Goal: Task Accomplishment & Management: Complete application form

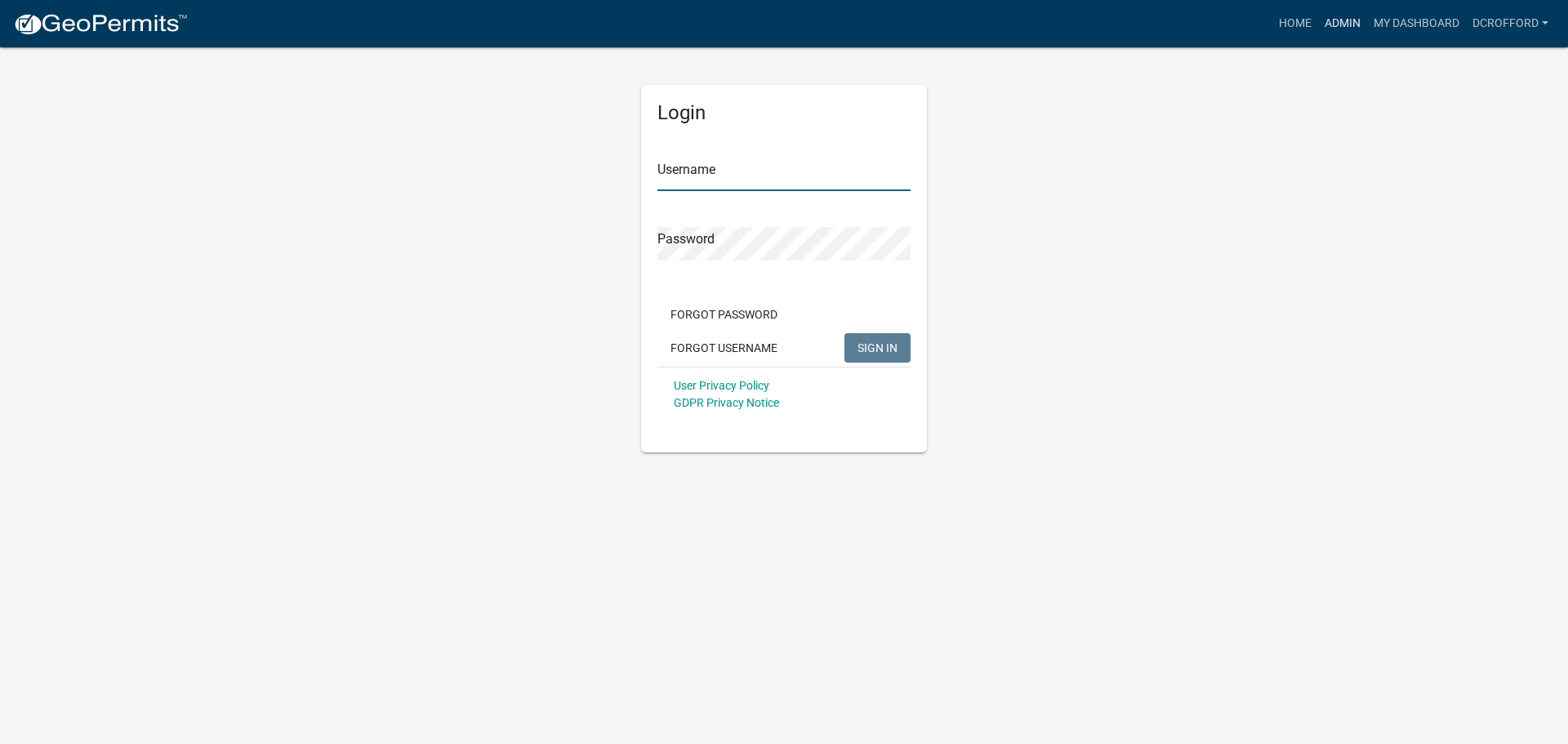
type input "dcrofford"
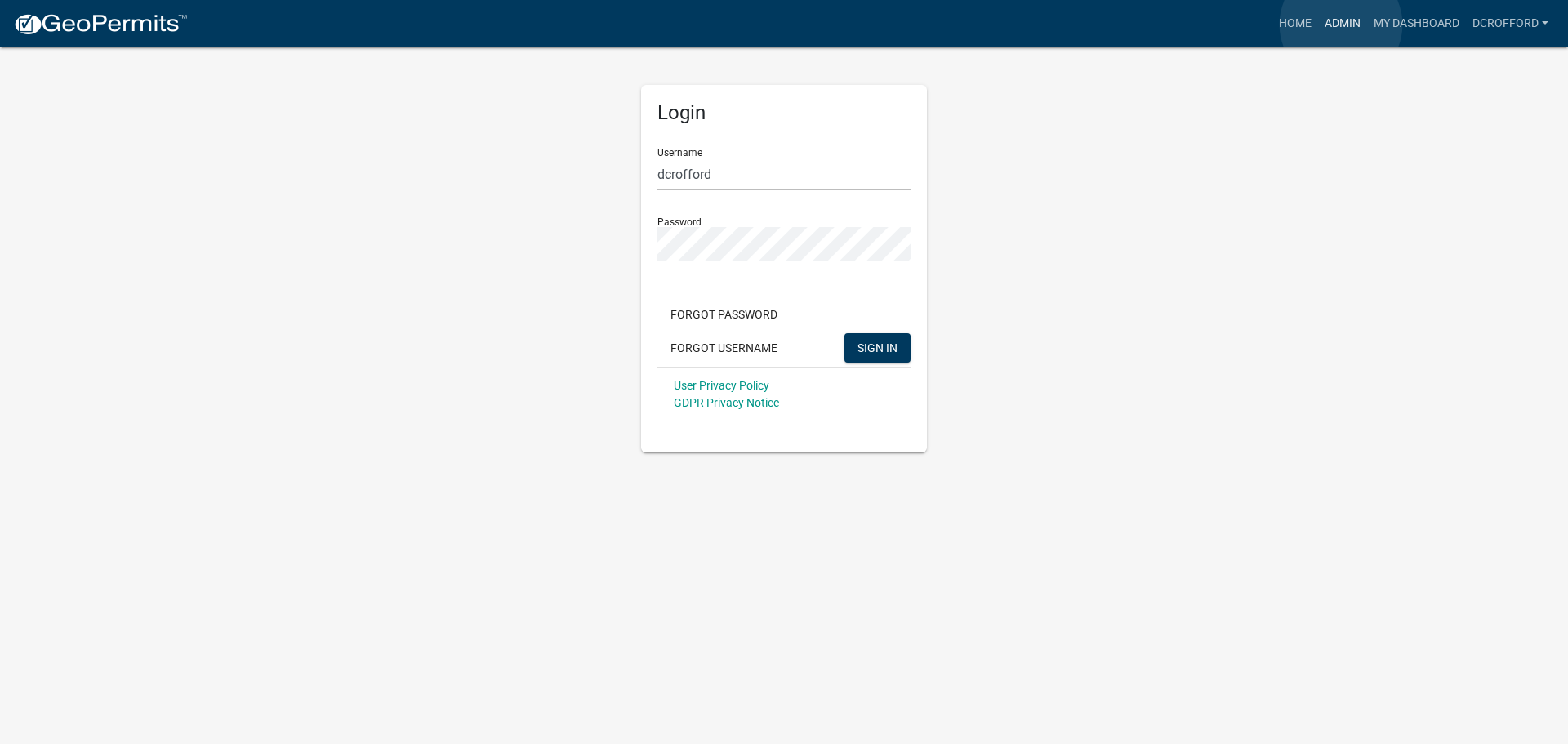
click at [1341, 24] on link "Admin" at bounding box center [1342, 23] width 49 height 31
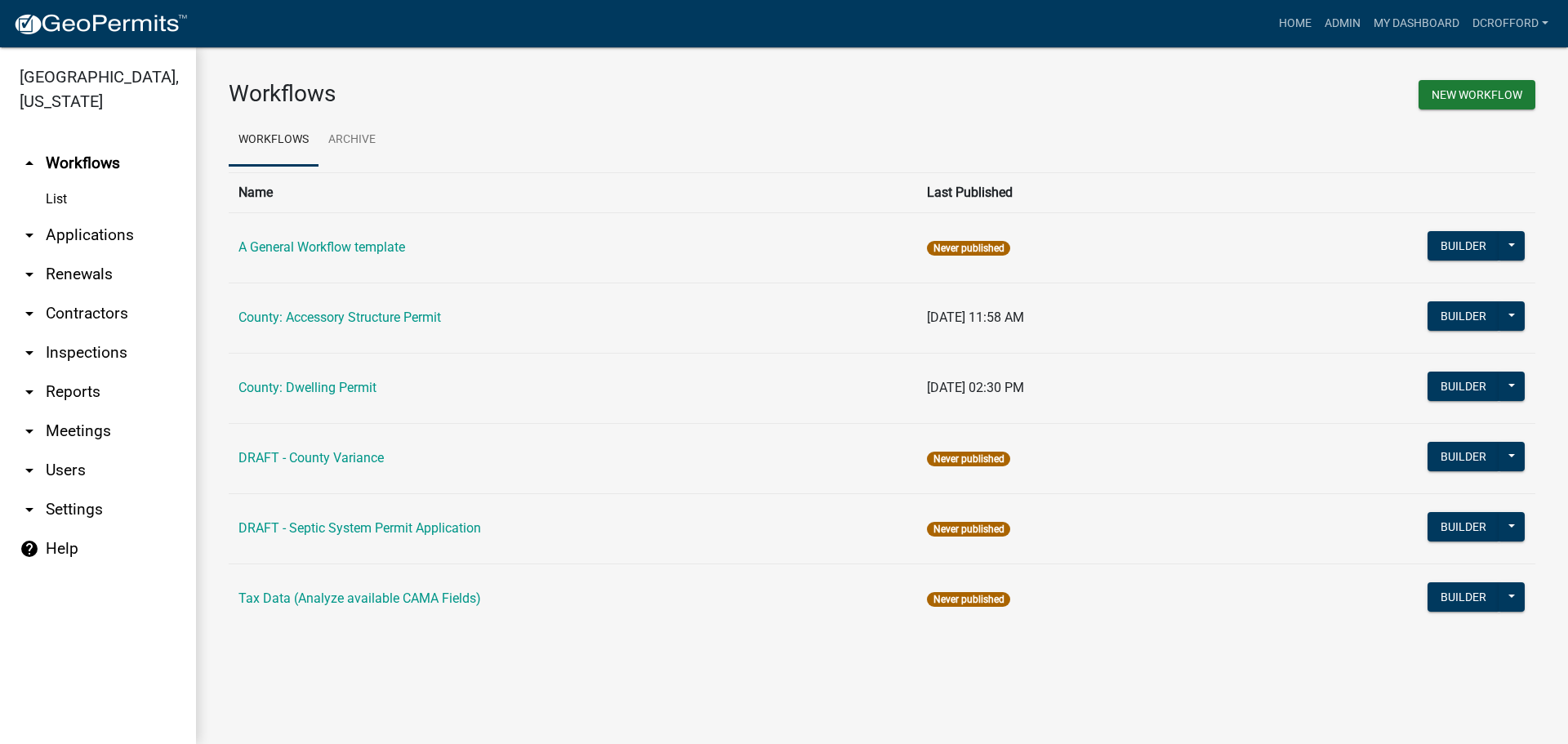
click at [110, 230] on link "arrow_drop_down Applications" at bounding box center [98, 235] width 196 height 40
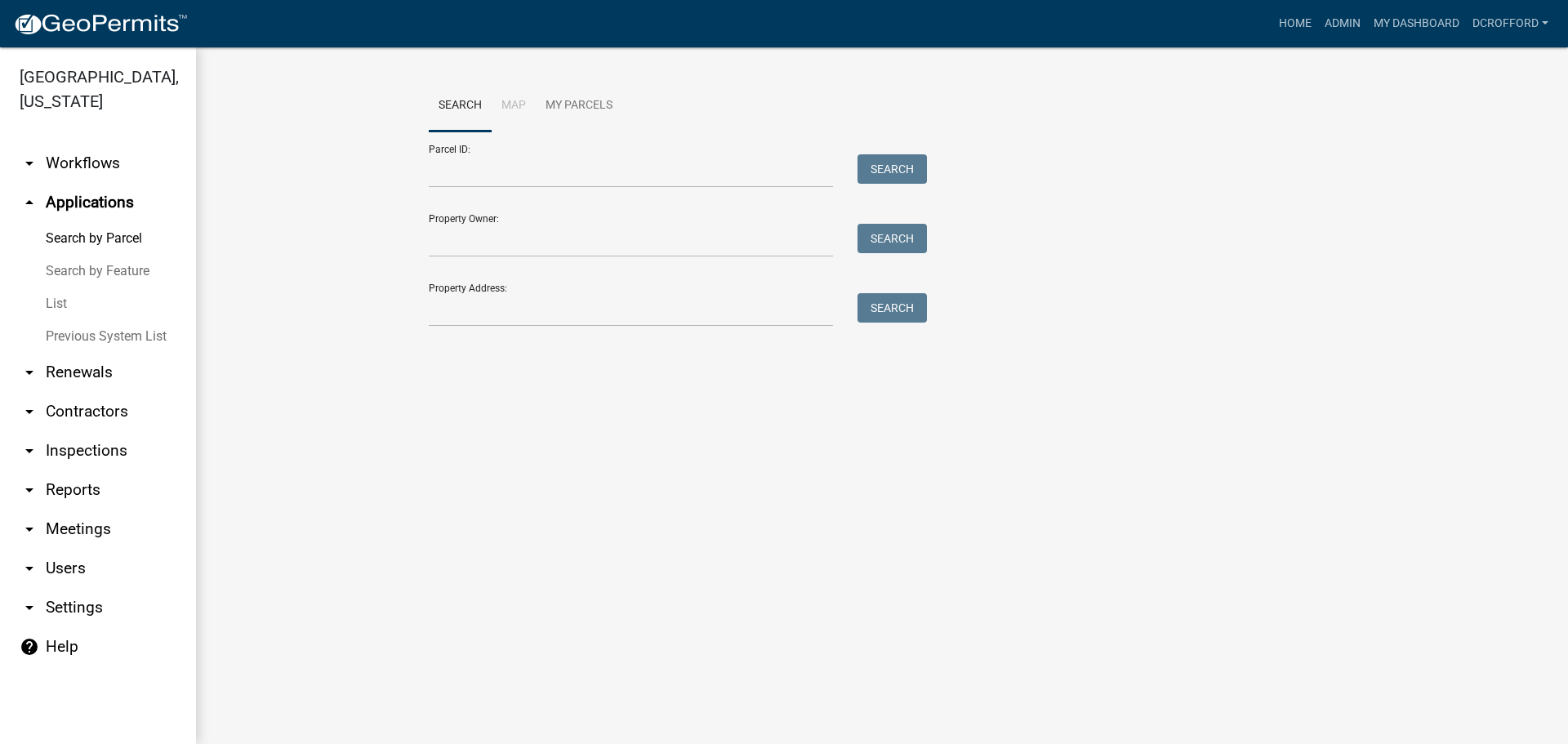
click at [101, 238] on link "Search by Parcel" at bounding box center [98, 238] width 196 height 32
click at [383, 423] on main "Search Map My Parcels Parcel ID: Search Property Owner: Search Property Address…" at bounding box center [882, 395] width 1372 height 696
click at [538, 164] on input "Parcel ID:" at bounding box center [631, 171] width 405 height 33
paste input "0010181950"
click at [876, 182] on button "Search" at bounding box center [892, 169] width 69 height 30
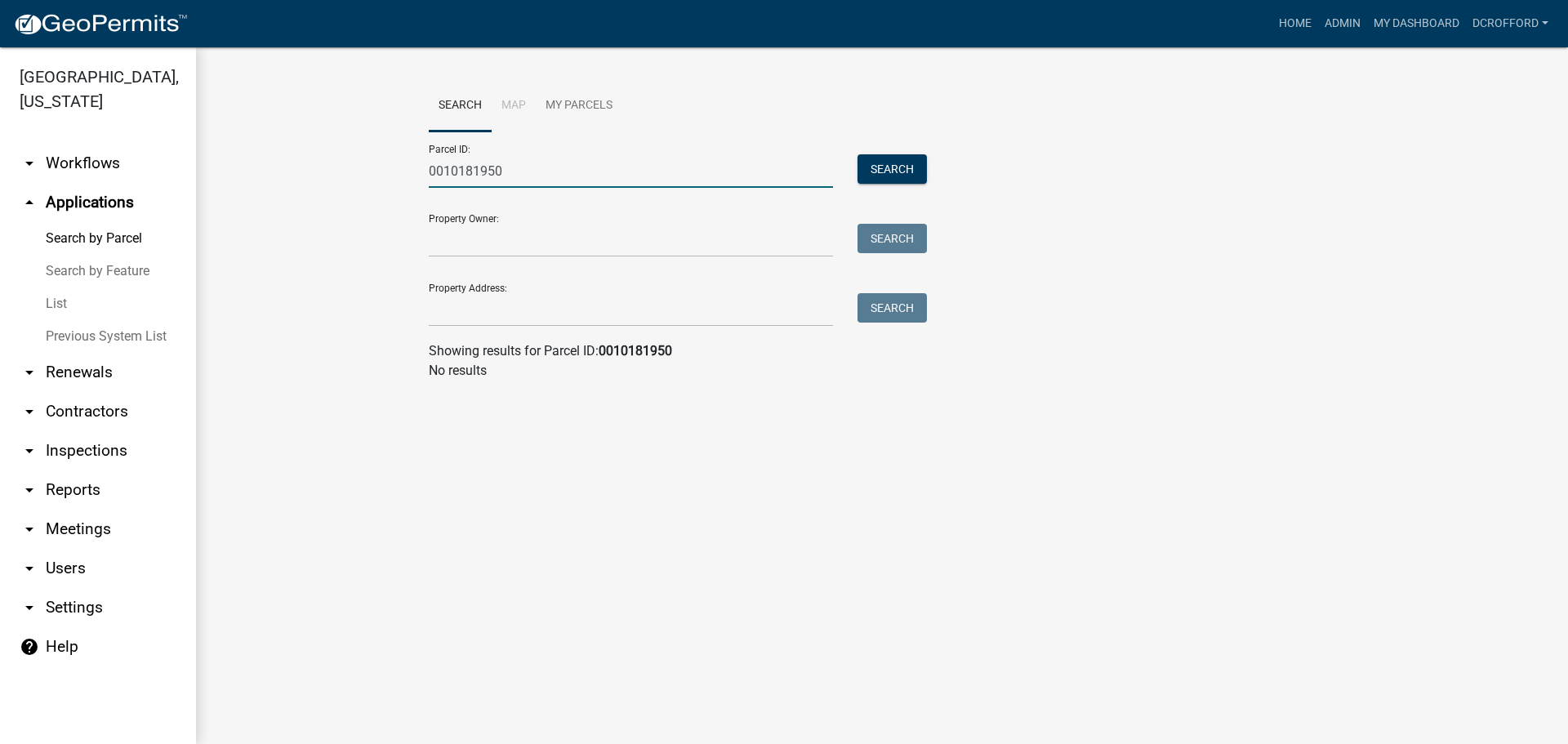
click at [459, 181] on input "0010181950" at bounding box center [631, 171] width 405 height 33
type input "0010181950"
click at [892, 167] on button "Search" at bounding box center [892, 169] width 69 height 30
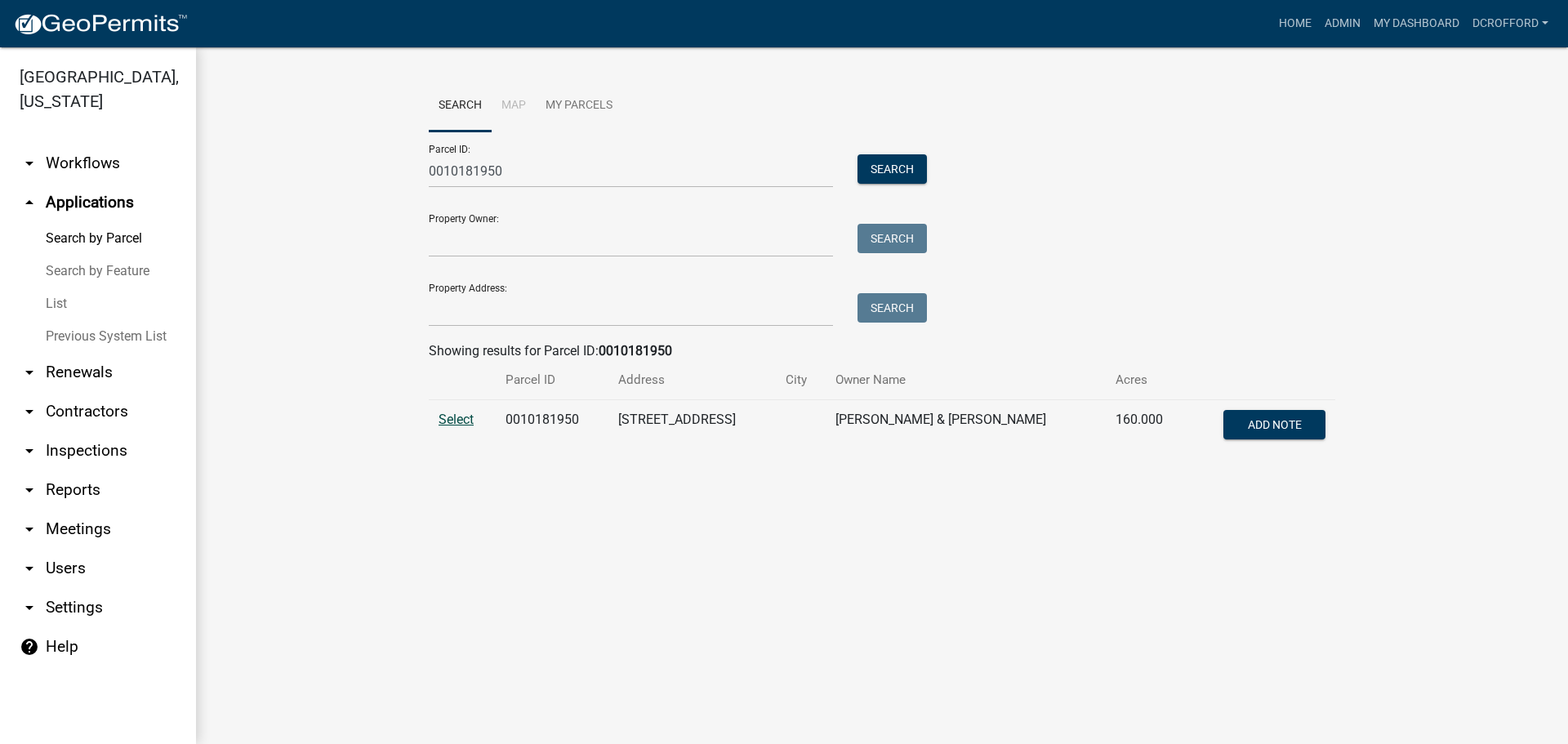
click at [454, 412] on span "Select" at bounding box center [456, 419] width 35 height 15
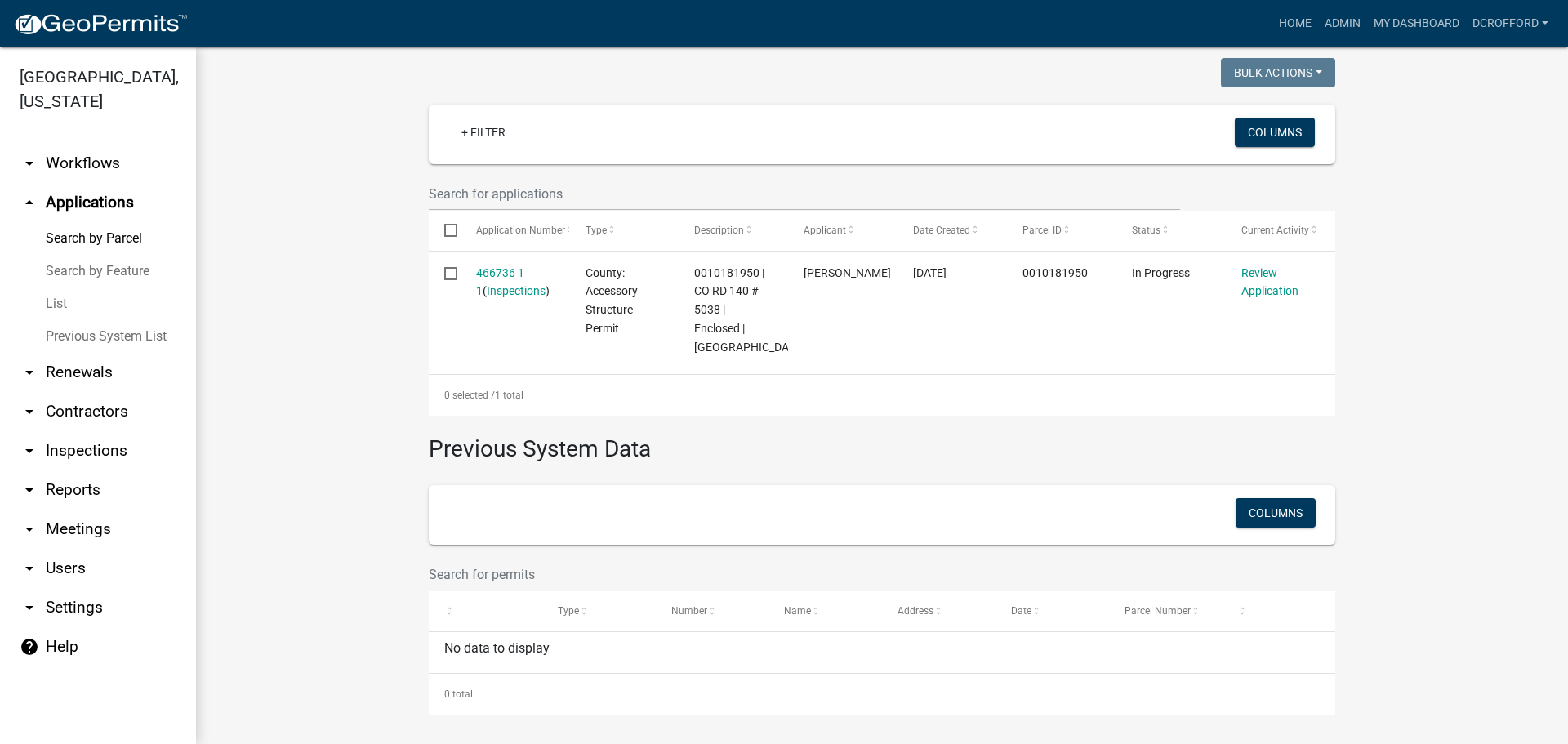
scroll to position [430, 0]
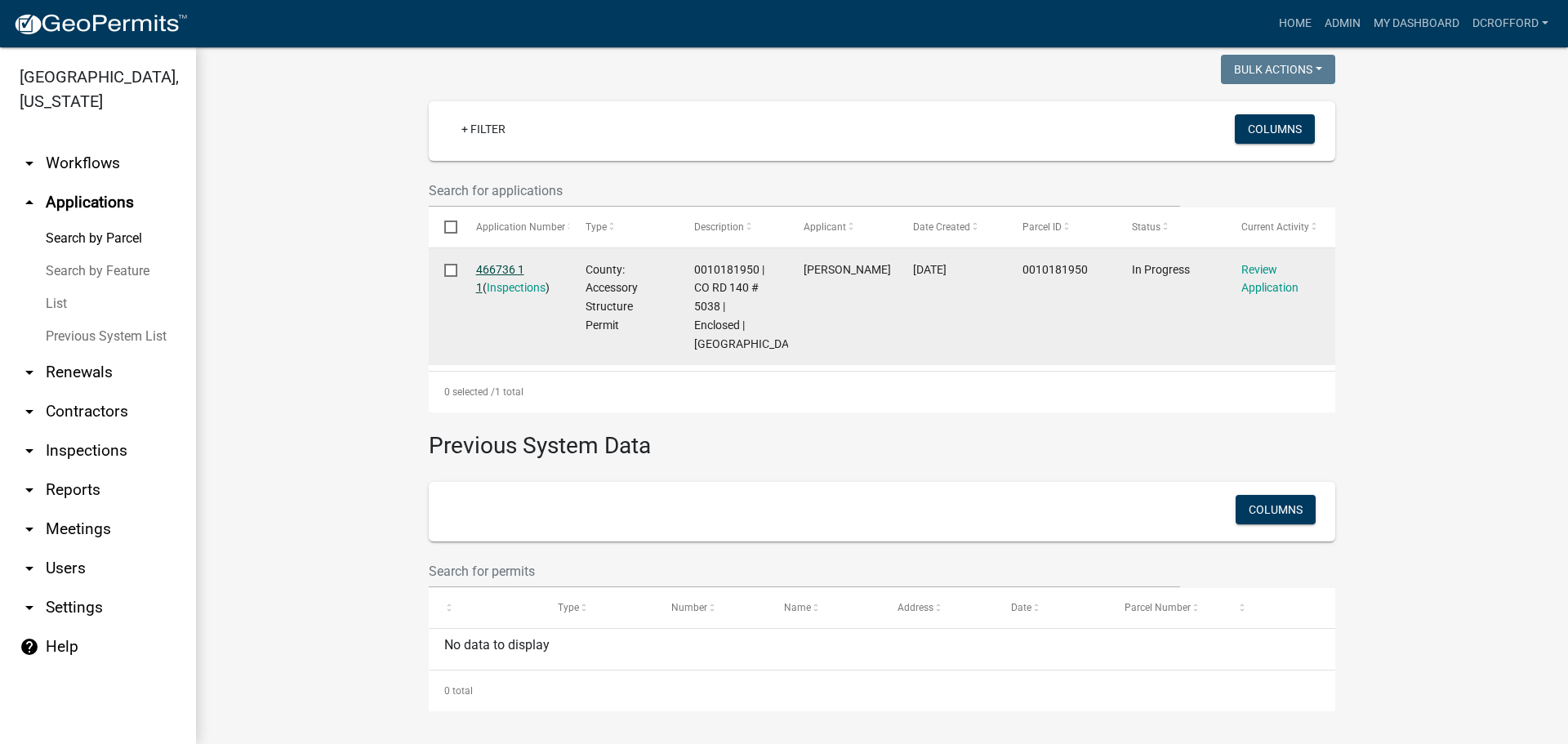
click at [485, 263] on link "466736 1 1" at bounding box center [501, 279] width 49 height 31
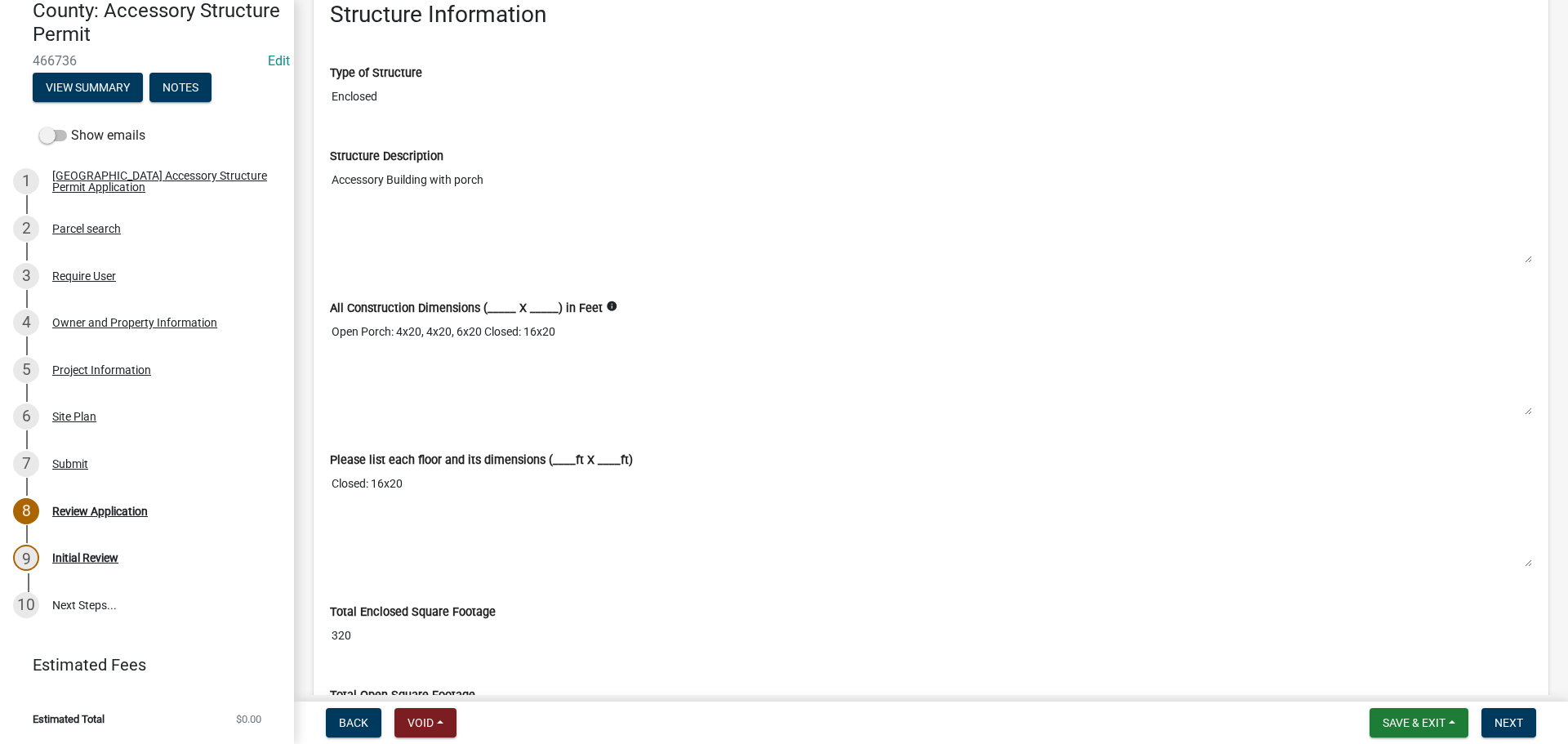
scroll to position [3510, 0]
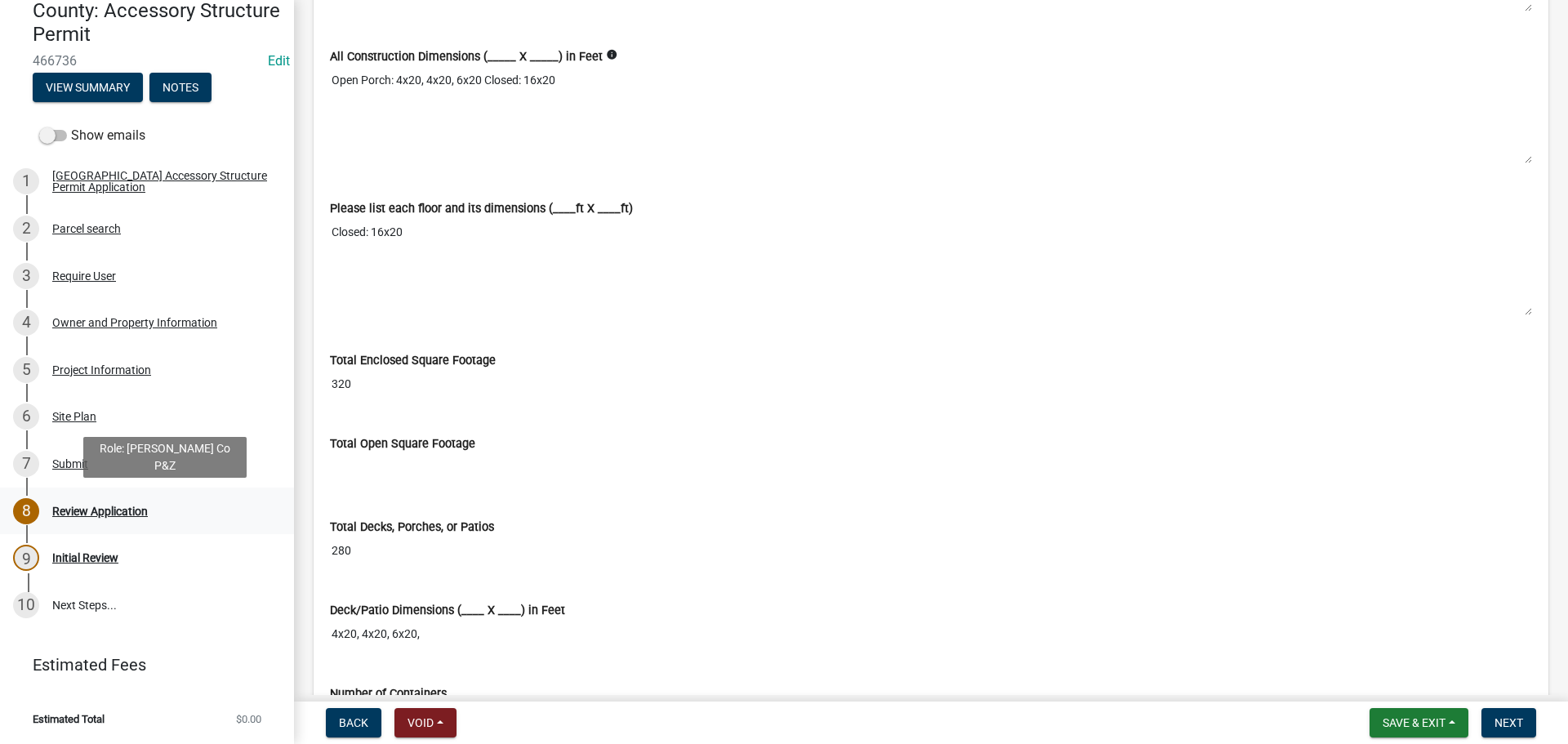
click at [118, 514] on div "Review Application" at bounding box center [100, 510] width 95 height 12
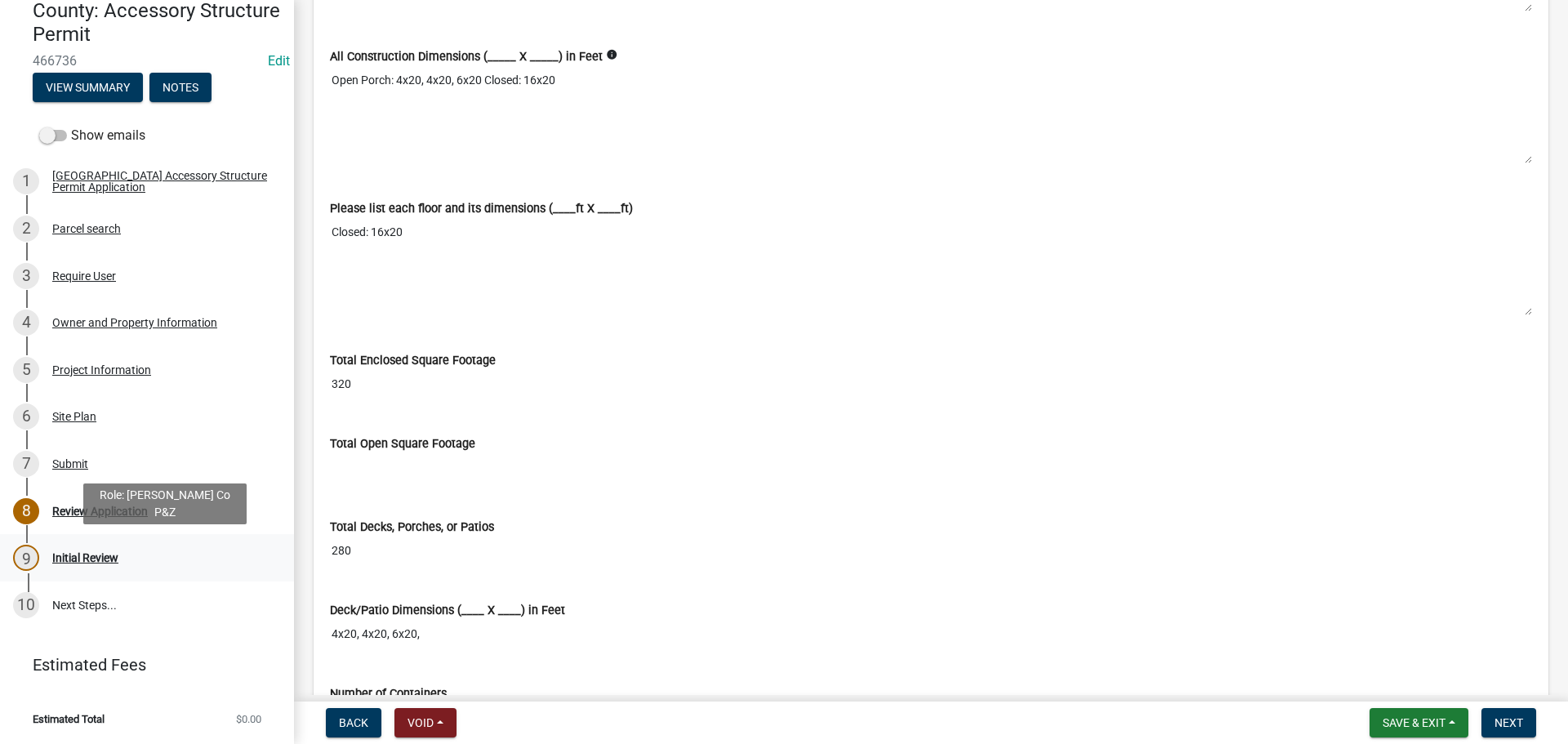
click at [102, 556] on div "Initial Review" at bounding box center [85, 557] width 67 height 12
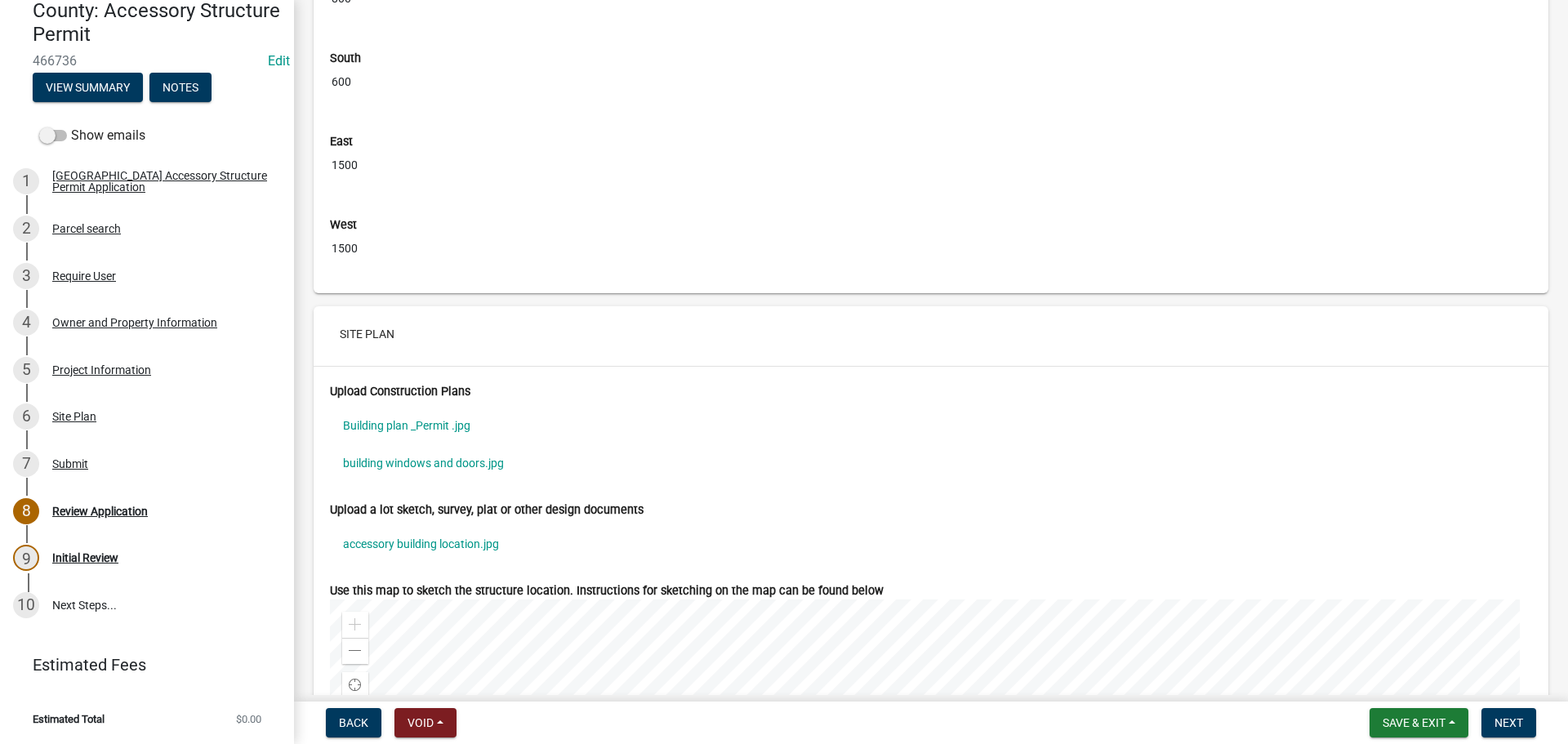
scroll to position [5796, 0]
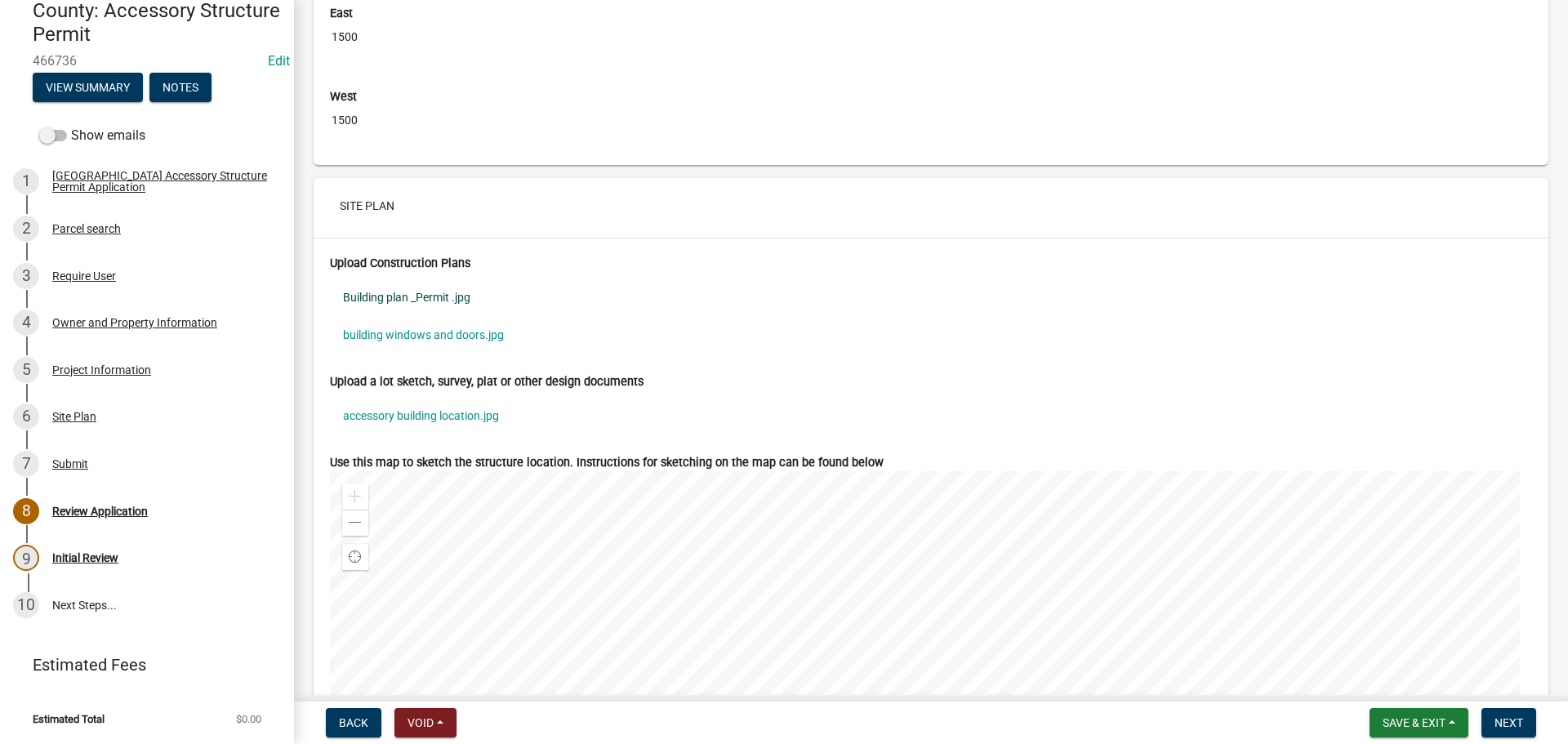
click at [432, 316] on link "Building plan _Permit .jpg" at bounding box center [931, 297] width 1202 height 38
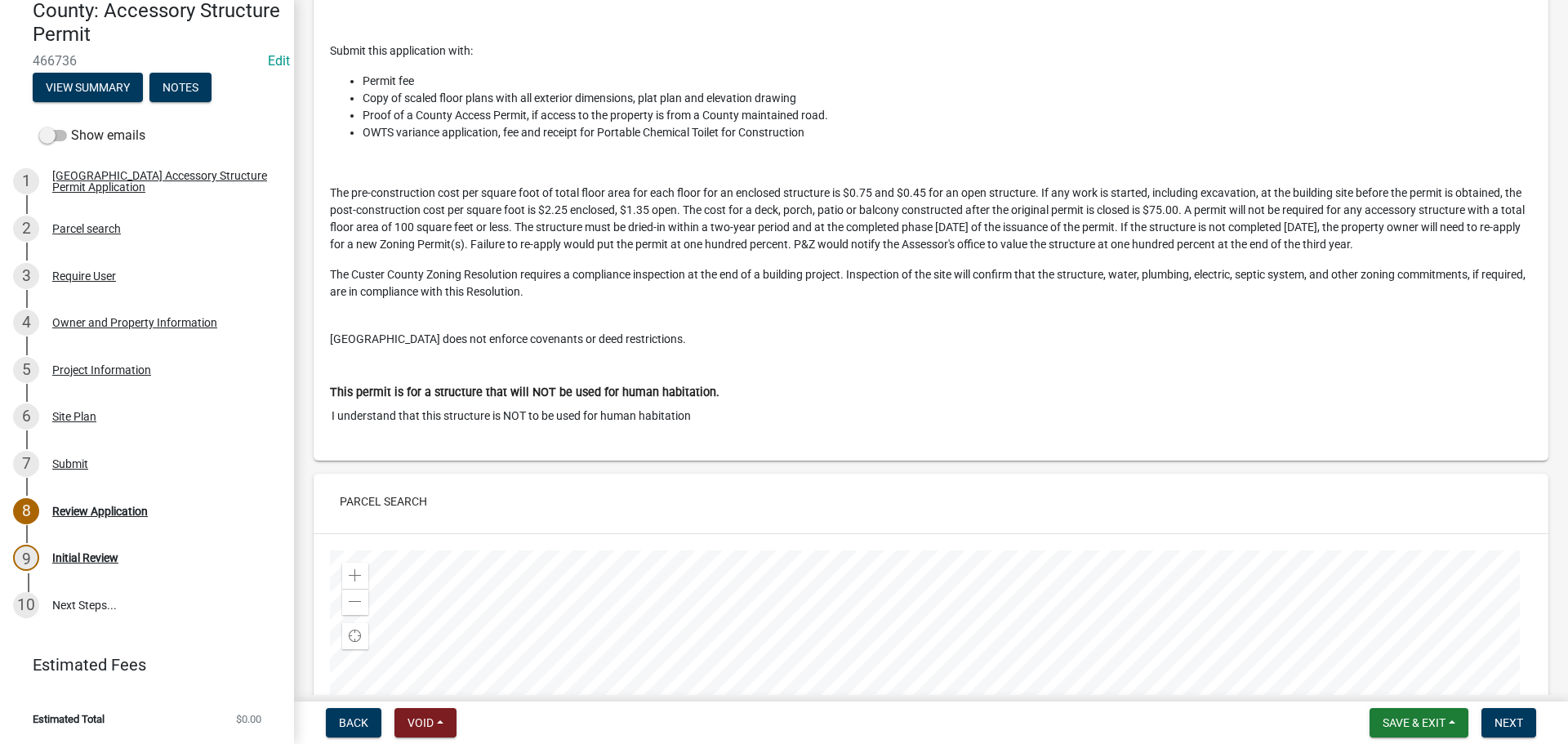
scroll to position [0, 0]
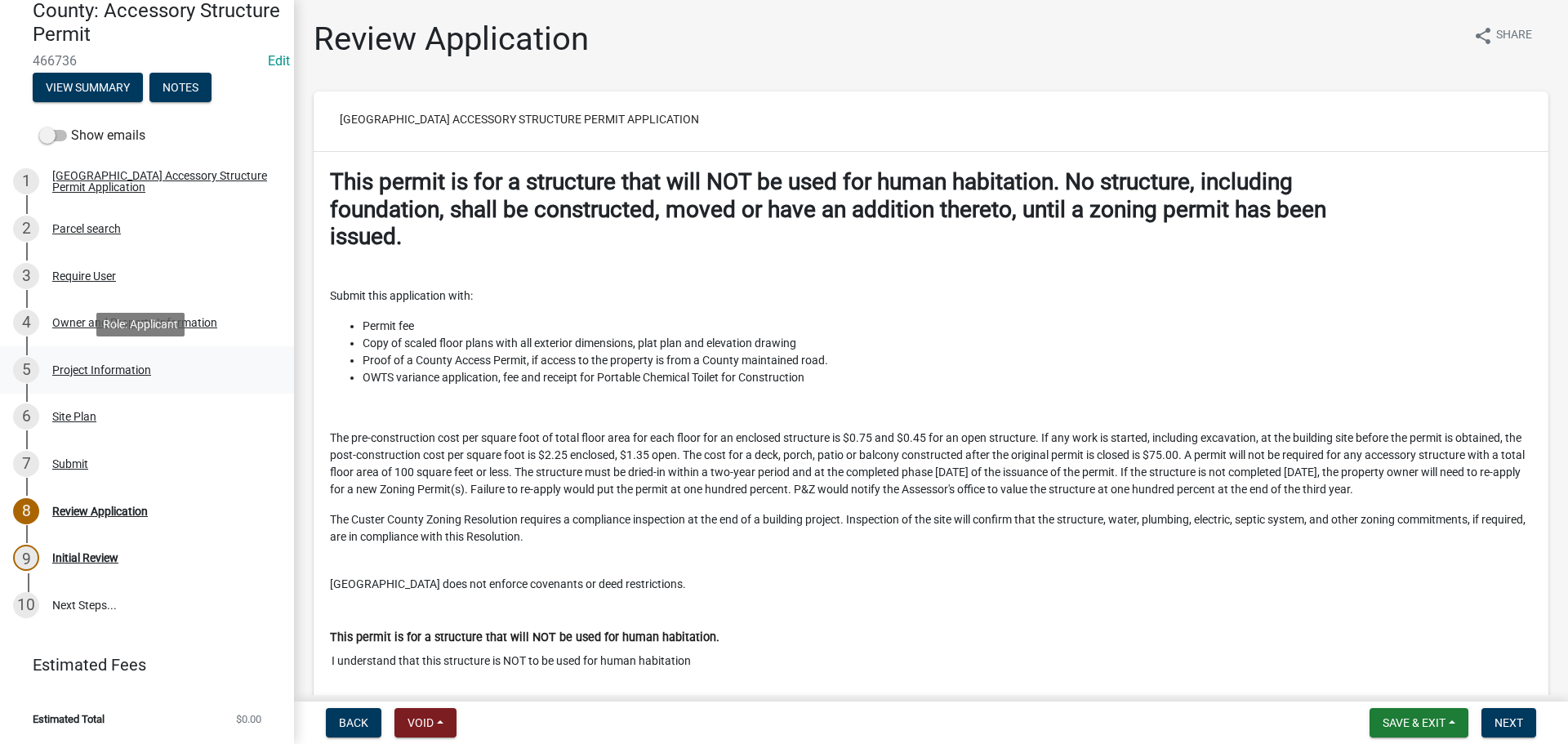
click at [65, 370] on div "Project Information" at bounding box center [102, 369] width 99 height 12
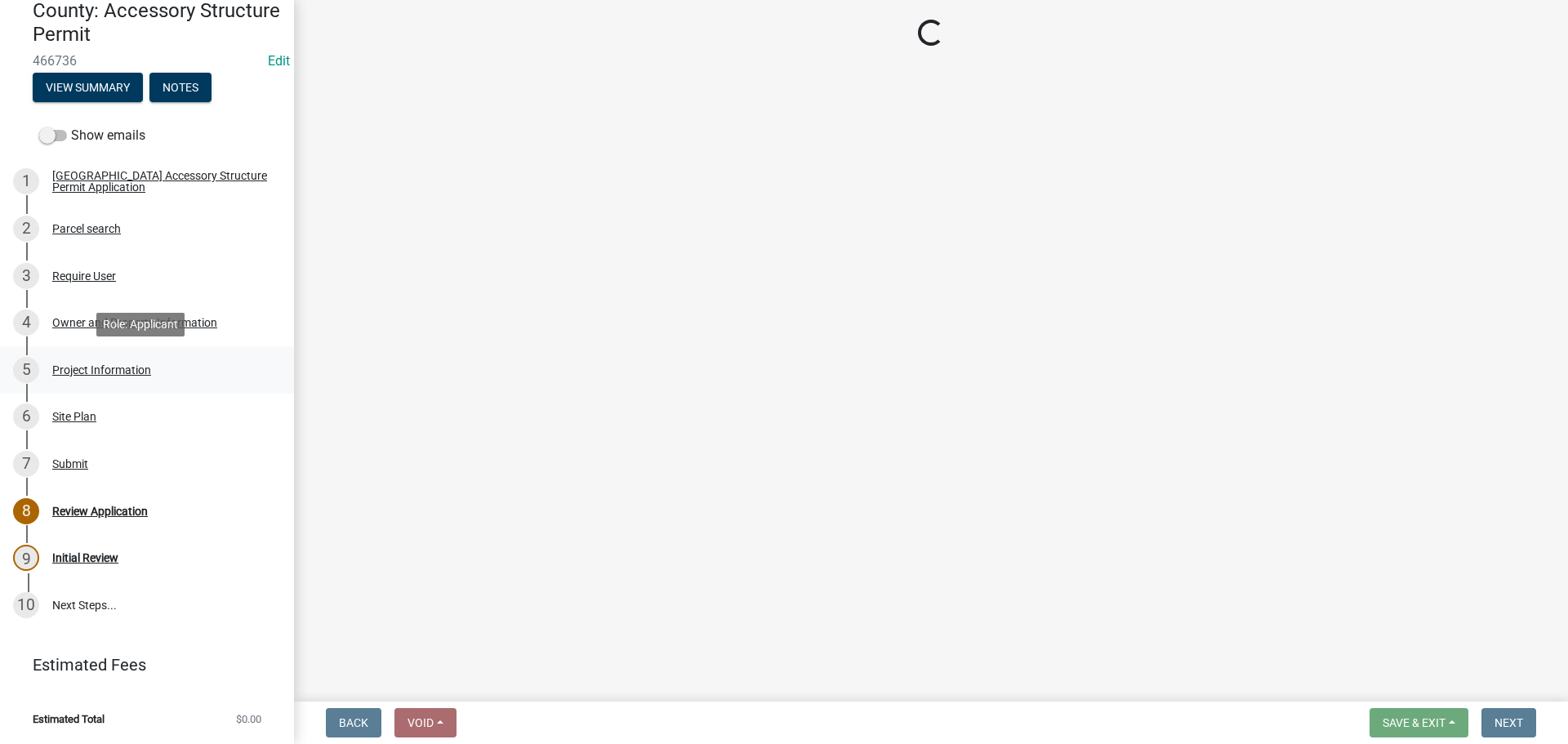
select select "CO"
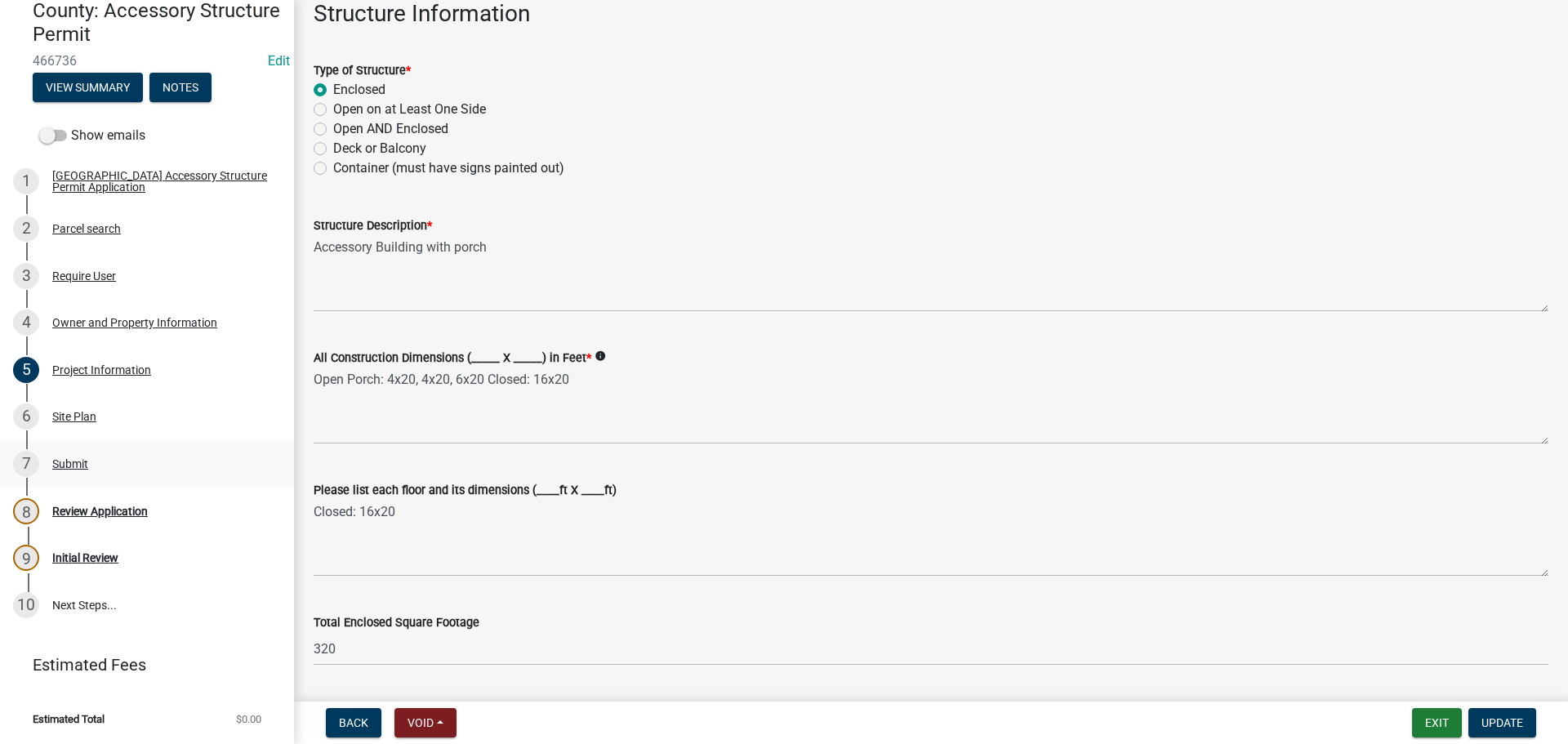
scroll to position [408, 0]
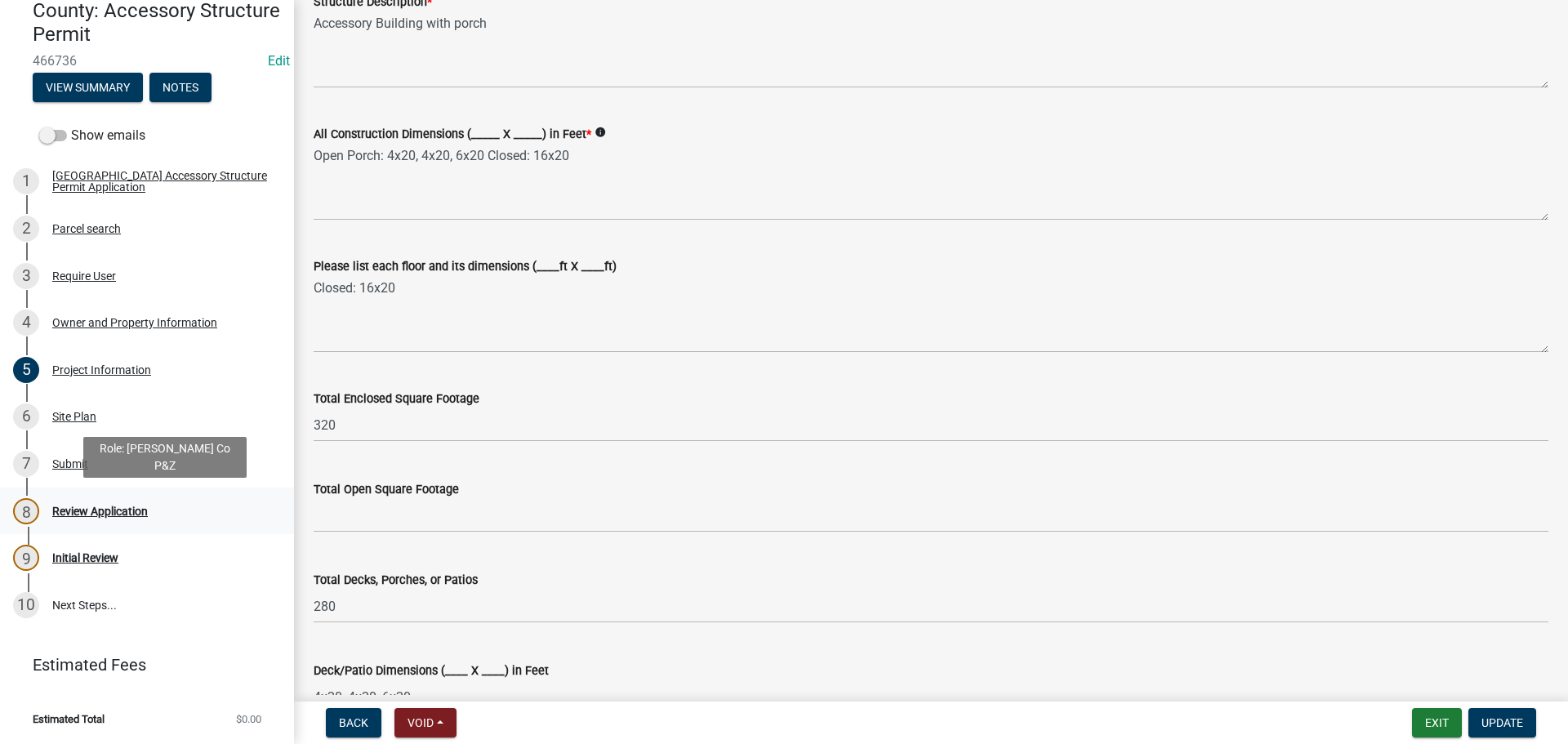
click at [119, 514] on div "Review Application" at bounding box center [100, 510] width 95 height 12
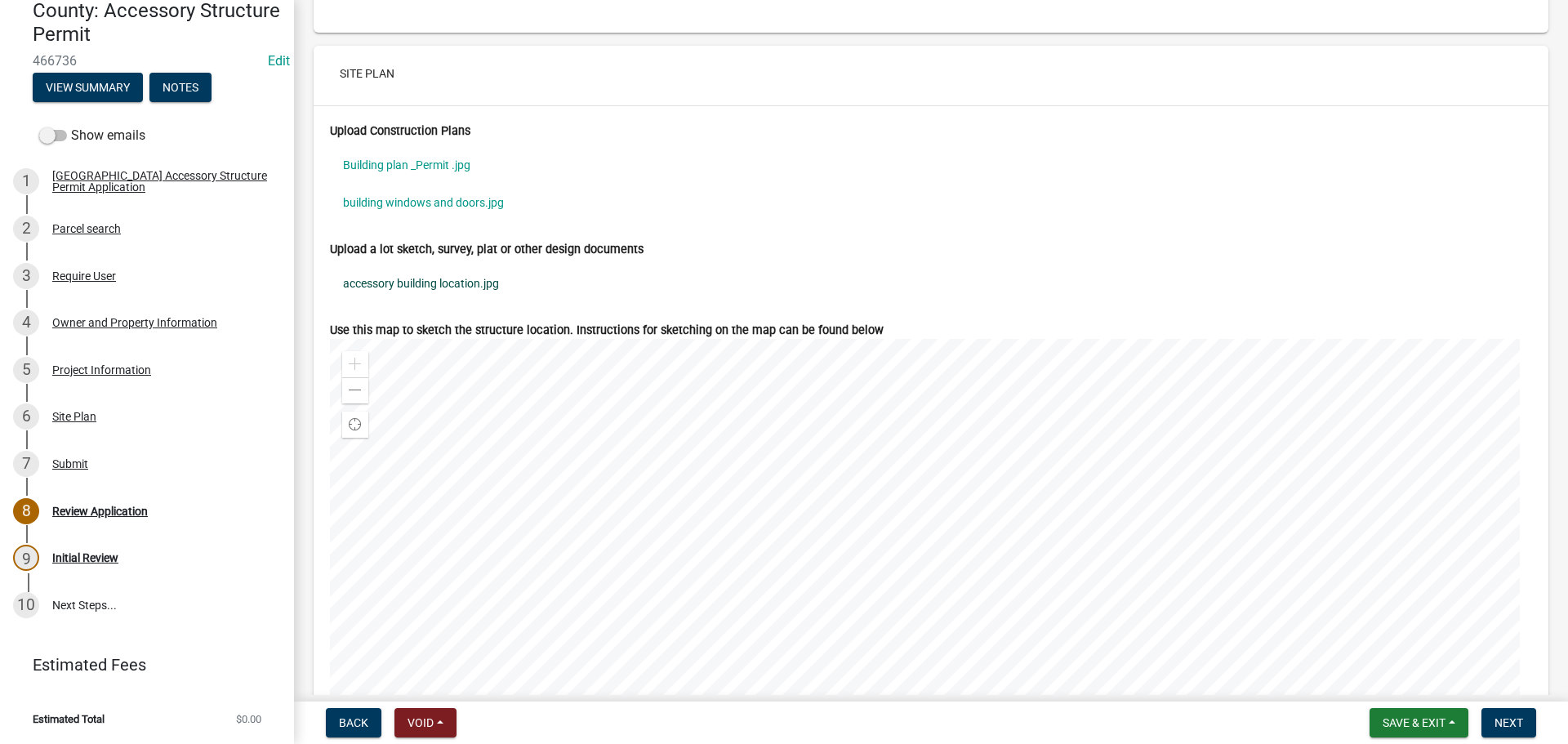
scroll to position [5959, 0]
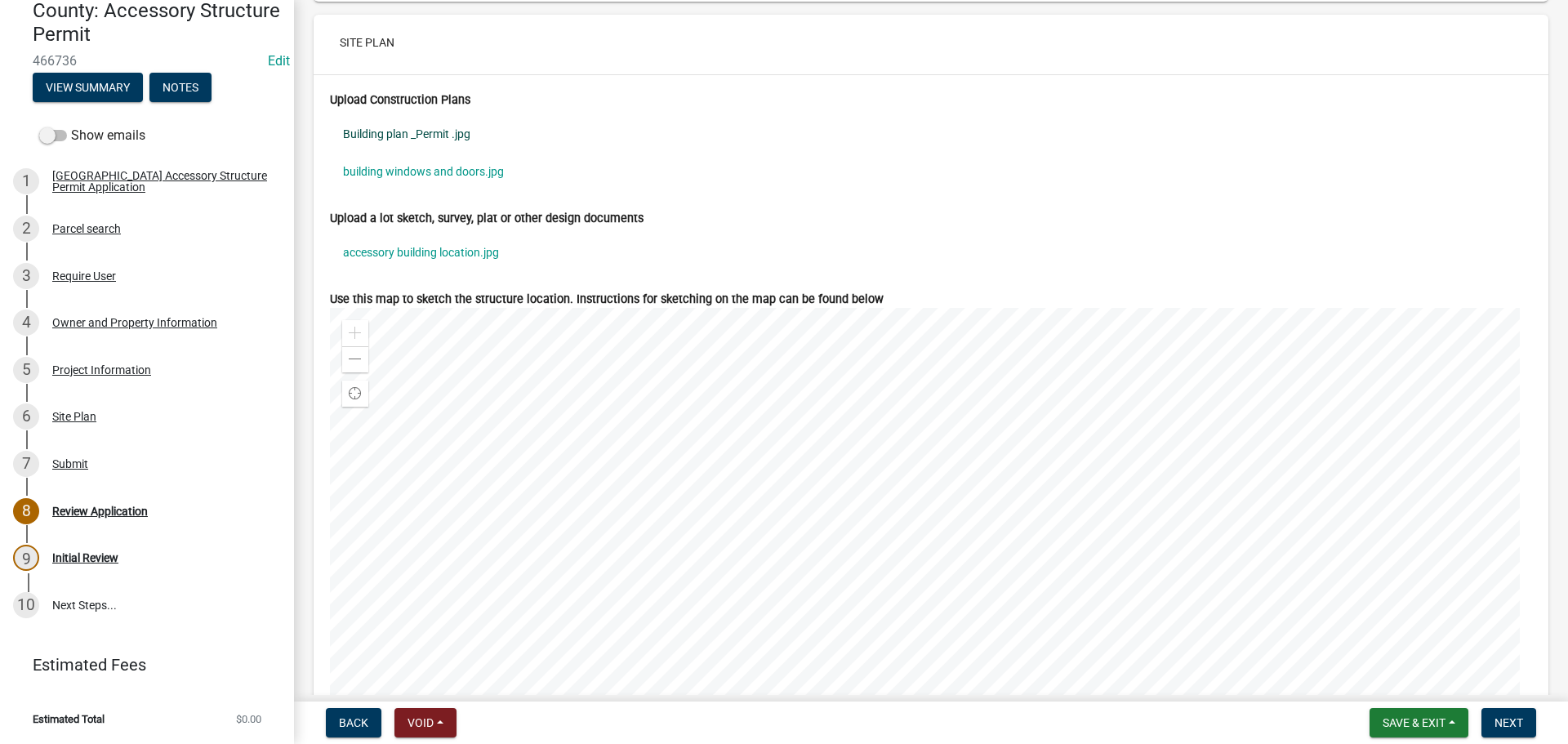
click at [432, 153] on link "Building plan _Permit .jpg" at bounding box center [931, 134] width 1202 height 38
click at [459, 183] on link "building windows and doors.jpg" at bounding box center [931, 172] width 1202 height 38
click at [395, 268] on link "accessory building location.jpg" at bounding box center [931, 252] width 1202 height 38
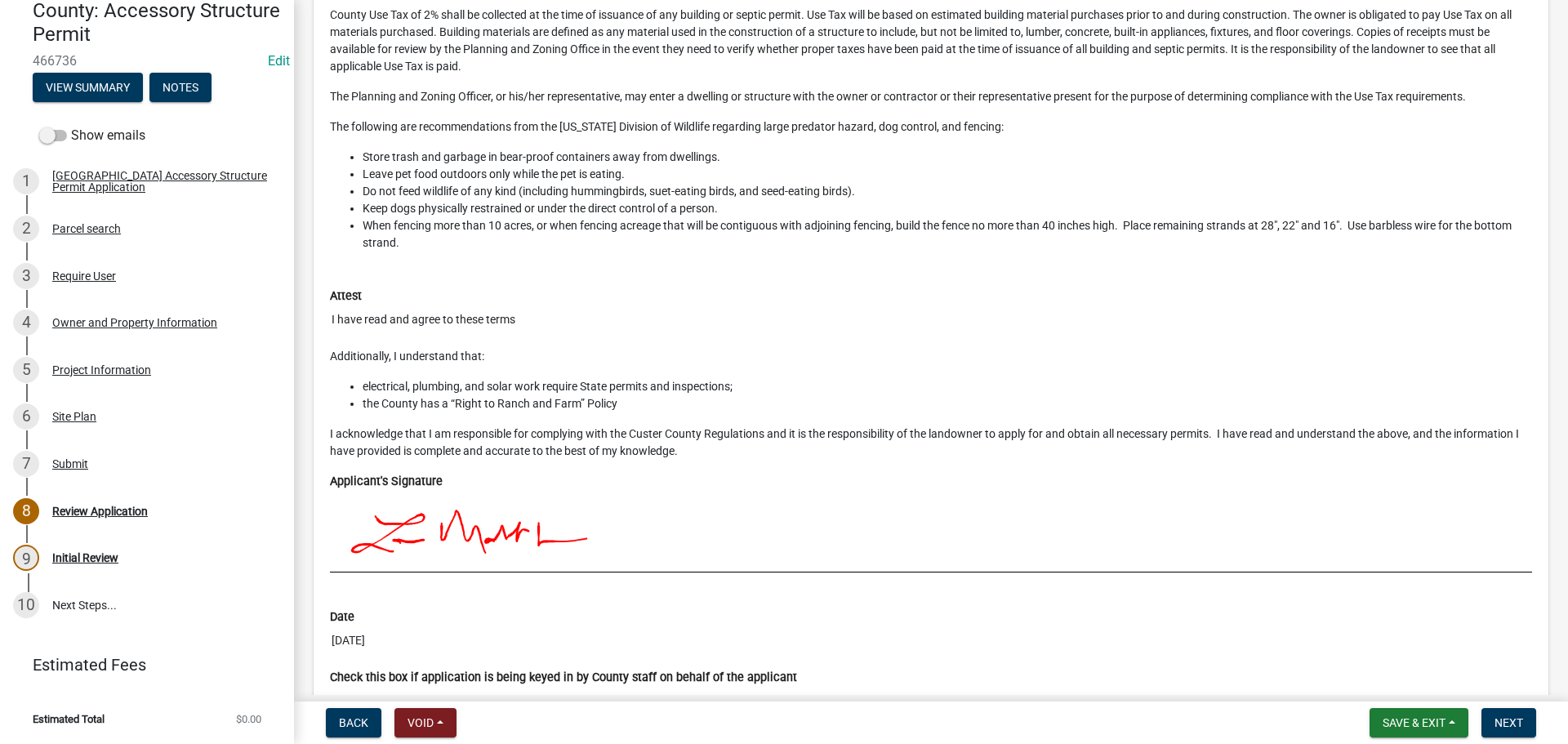
scroll to position [7379, 0]
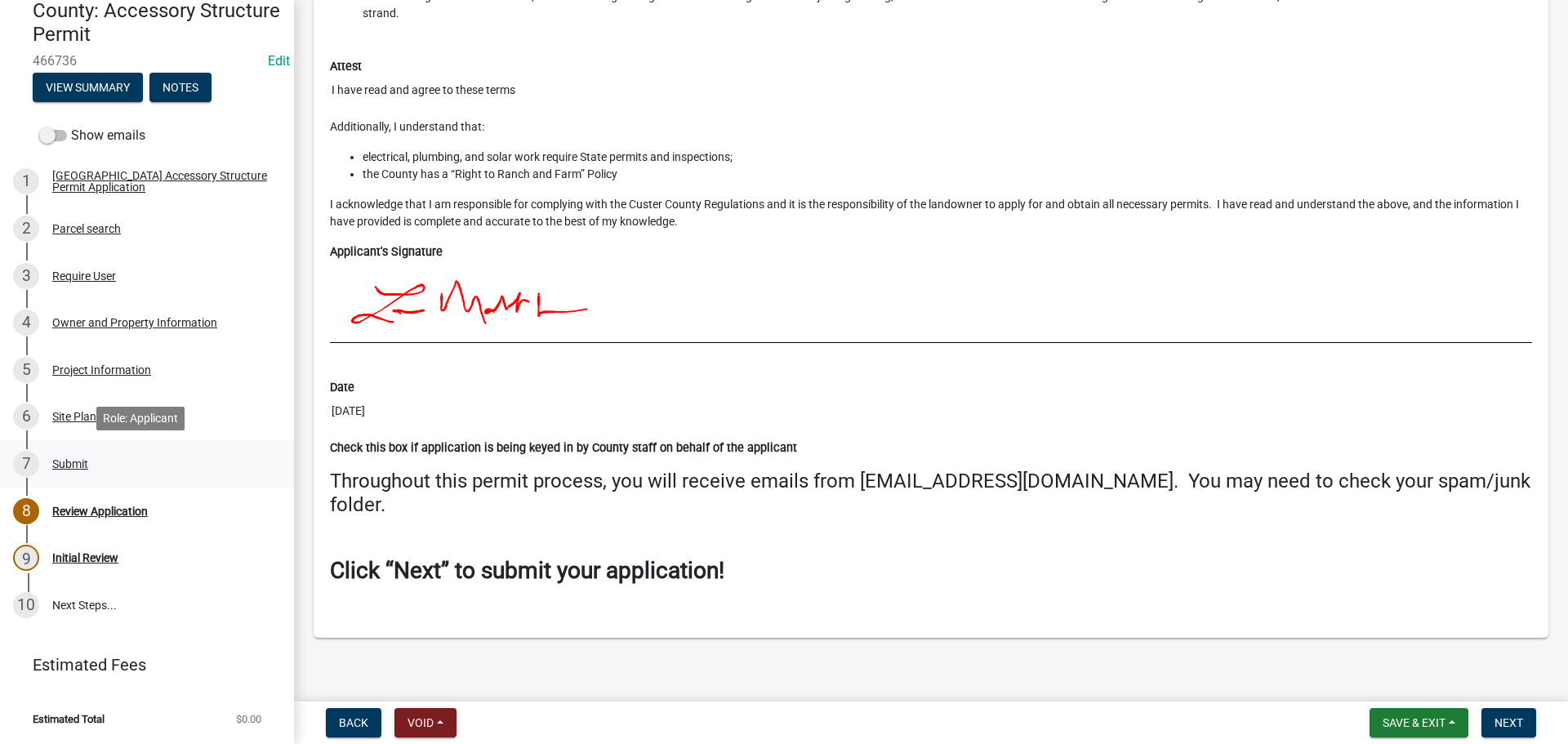
drag, startPoint x: 70, startPoint y: 465, endPoint x: 85, endPoint y: 470, distance: 15.8
click at [70, 465] on div "Submit" at bounding box center [70, 464] width 36 height 12
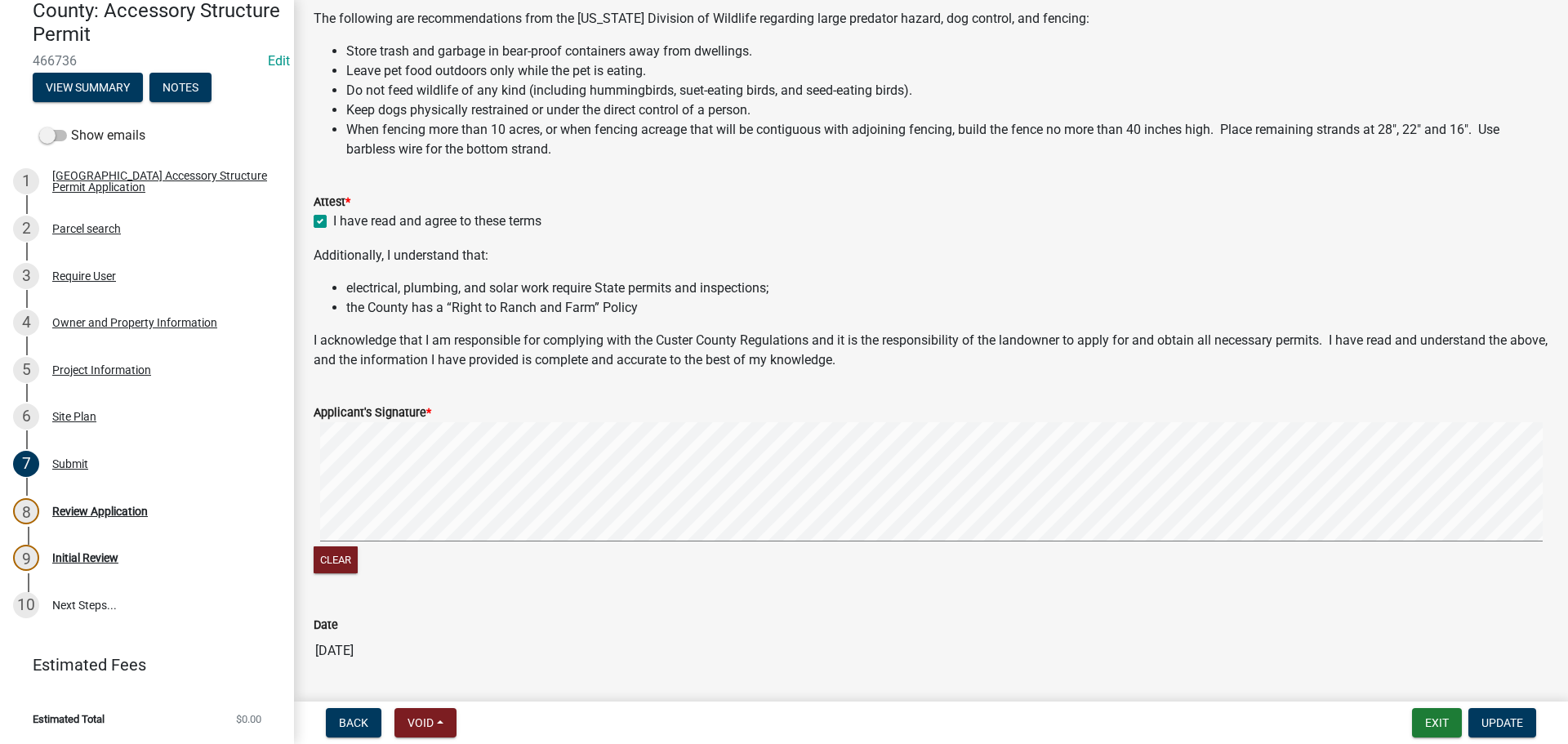
scroll to position [478, 0]
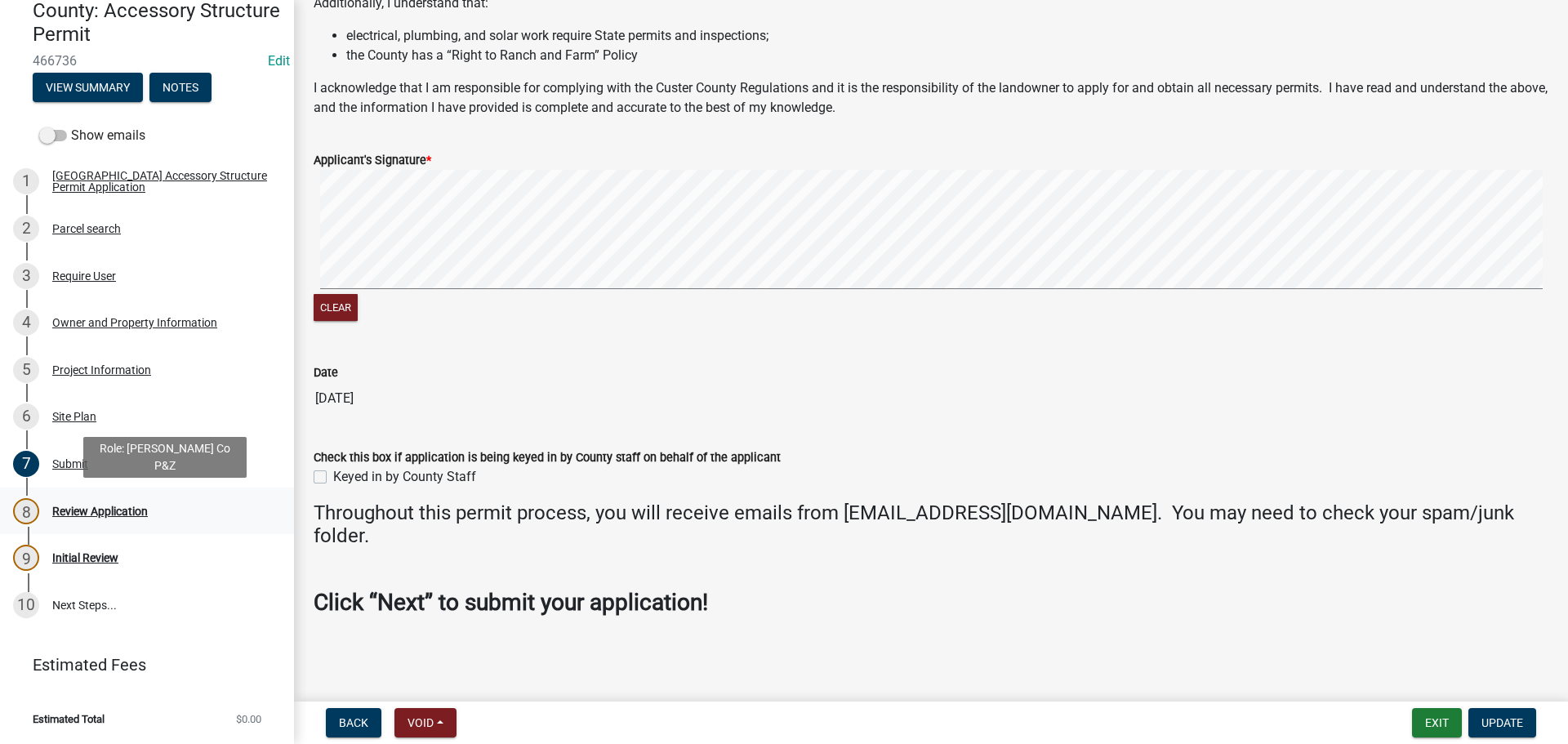
click at [94, 513] on div "Review Application" at bounding box center [100, 510] width 95 height 12
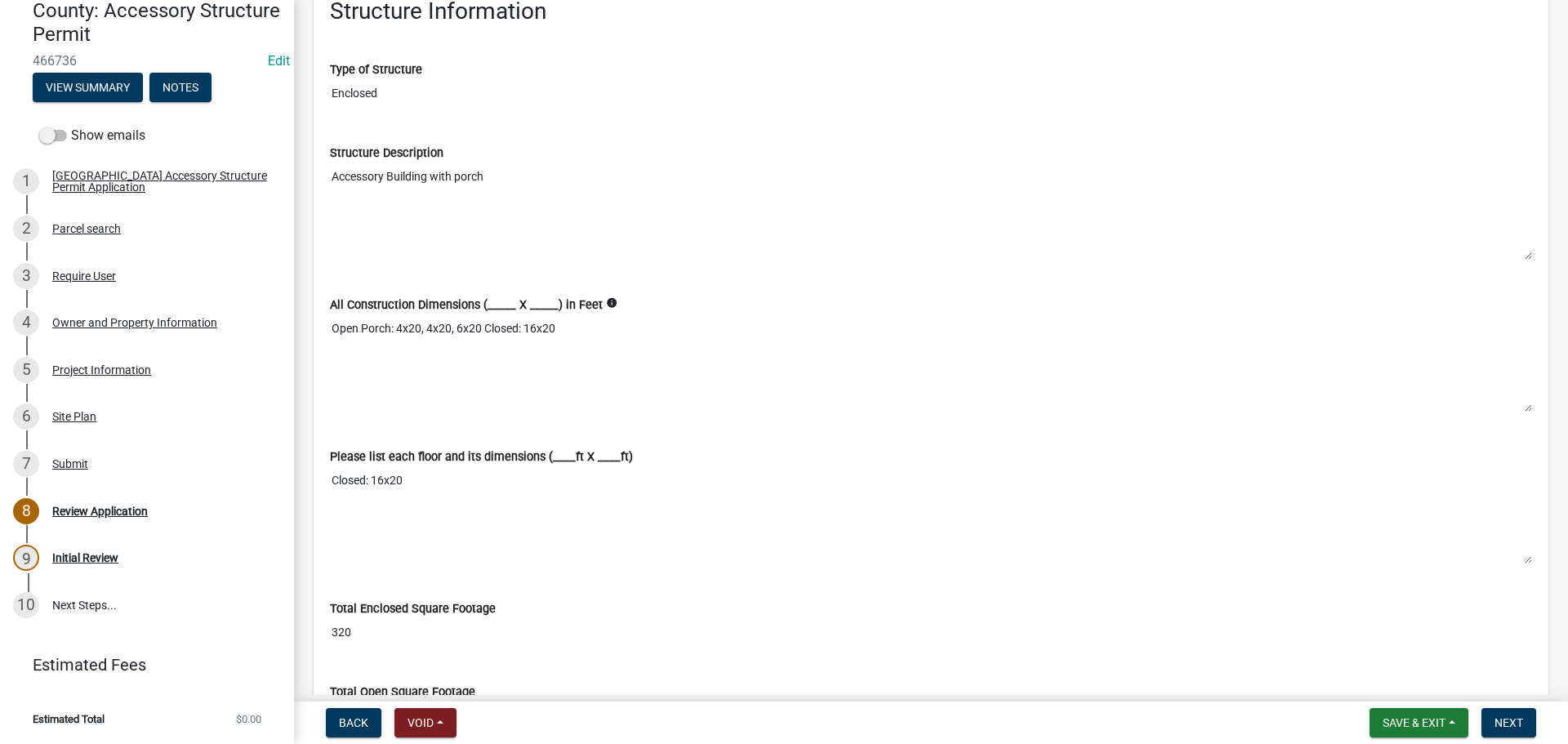
scroll to position [3102, 0]
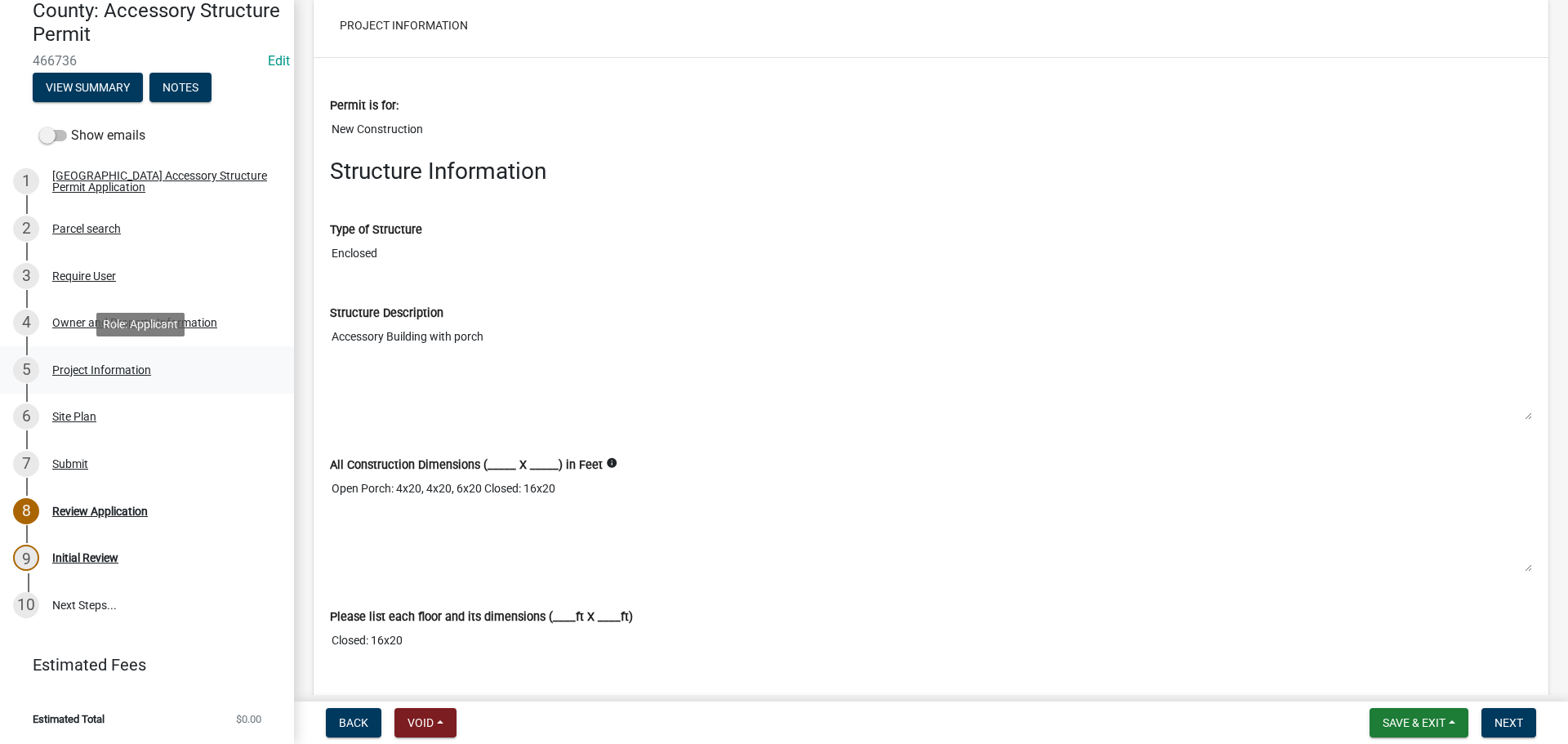
click at [137, 368] on div "Project Information" at bounding box center [102, 369] width 99 height 12
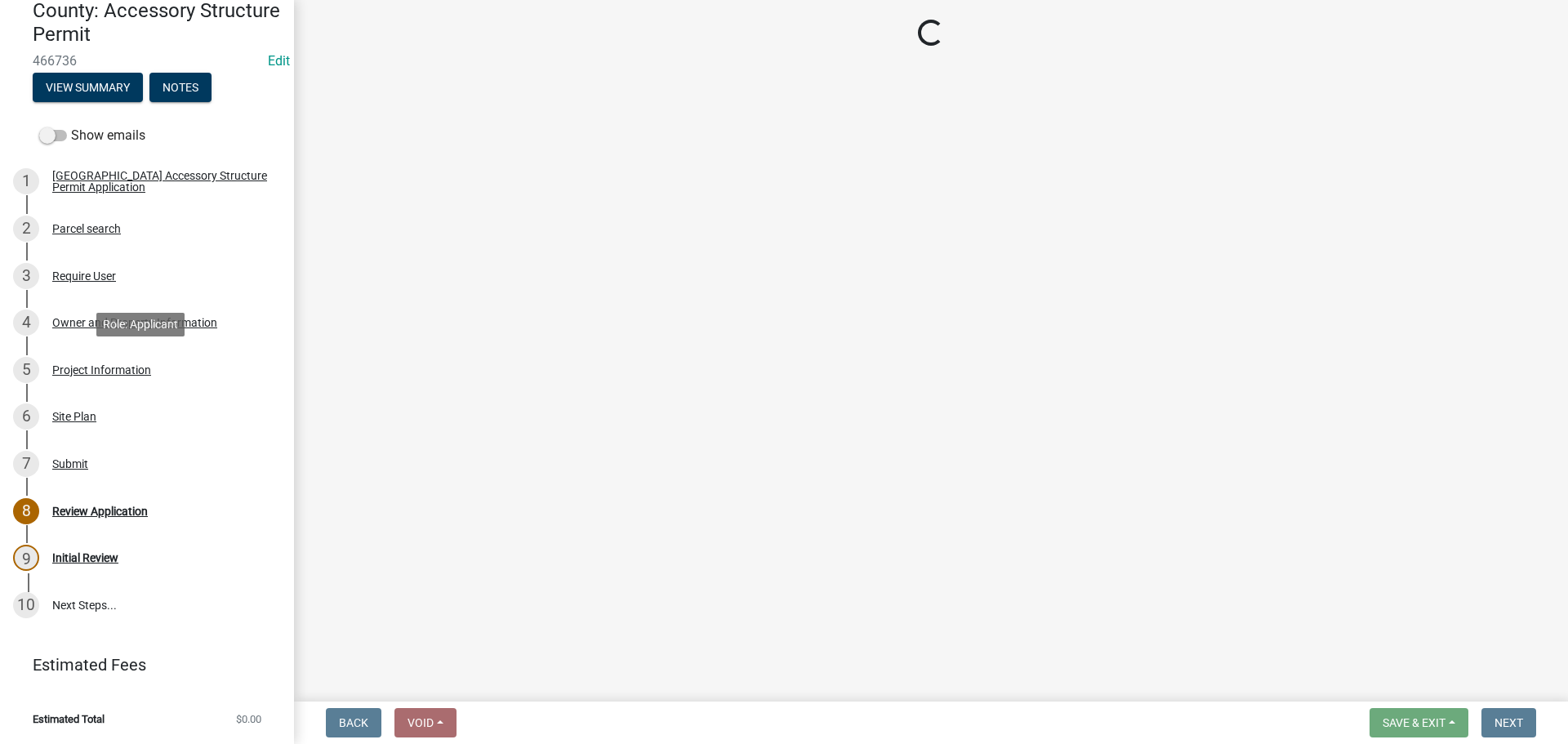
select select "CO"
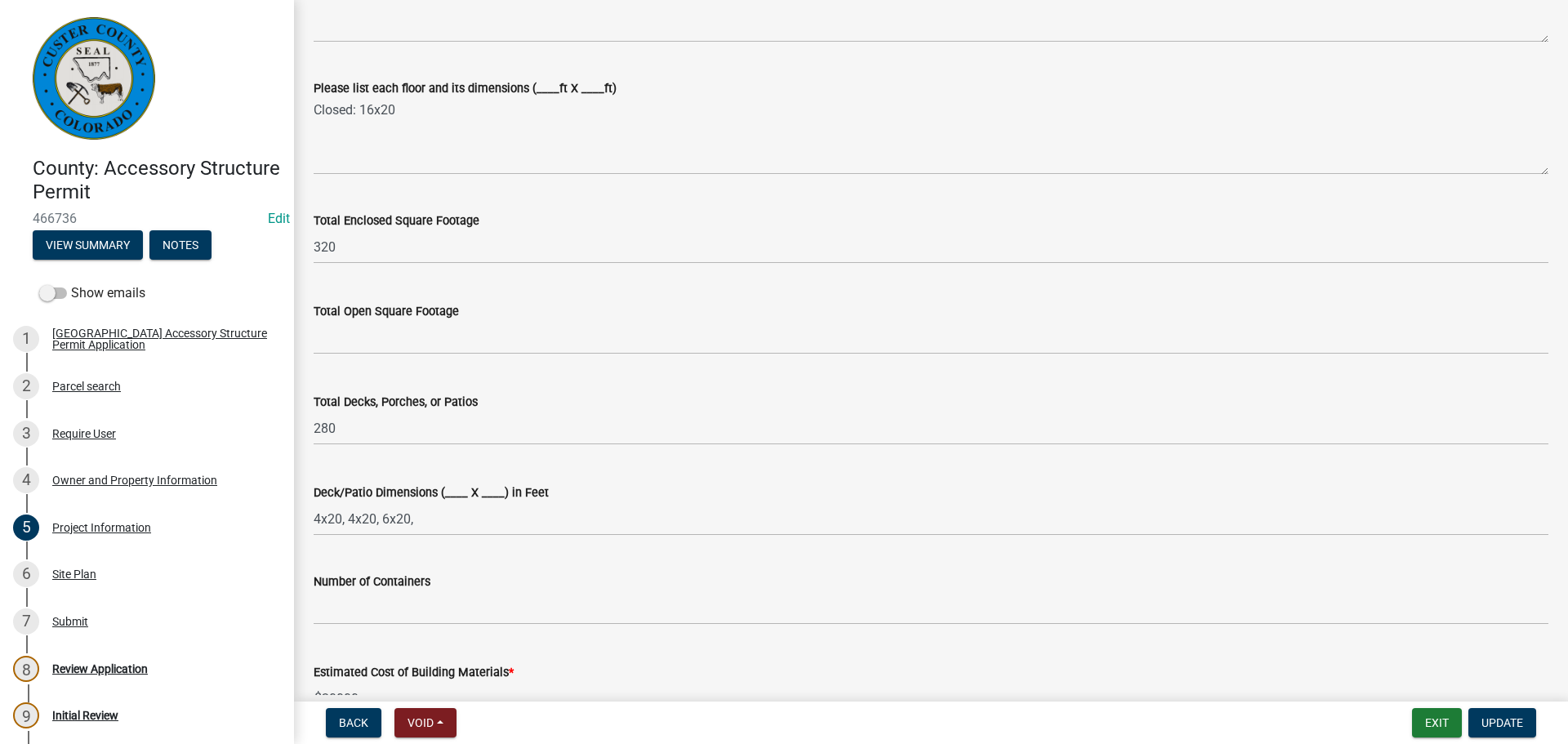
scroll to position [735, 0]
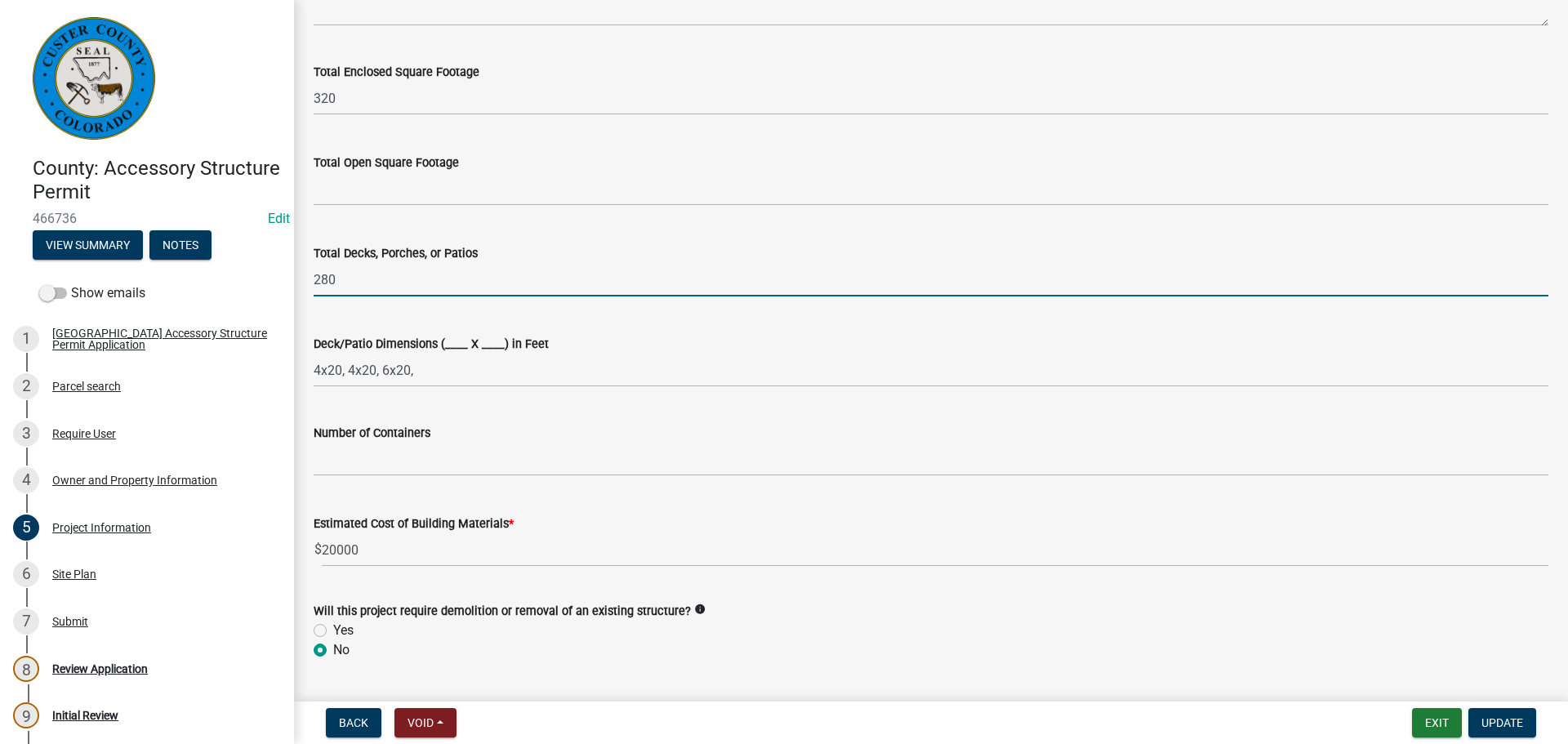
click at [441, 288] on input "280" at bounding box center [931, 279] width 1235 height 33
click at [433, 281] on input "280" at bounding box center [931, 279] width 1235 height 33
click at [438, 283] on input "280" at bounding box center [931, 279] width 1235 height 33
type input "2"
click at [439, 283] on input "1" at bounding box center [931, 279] width 1235 height 33
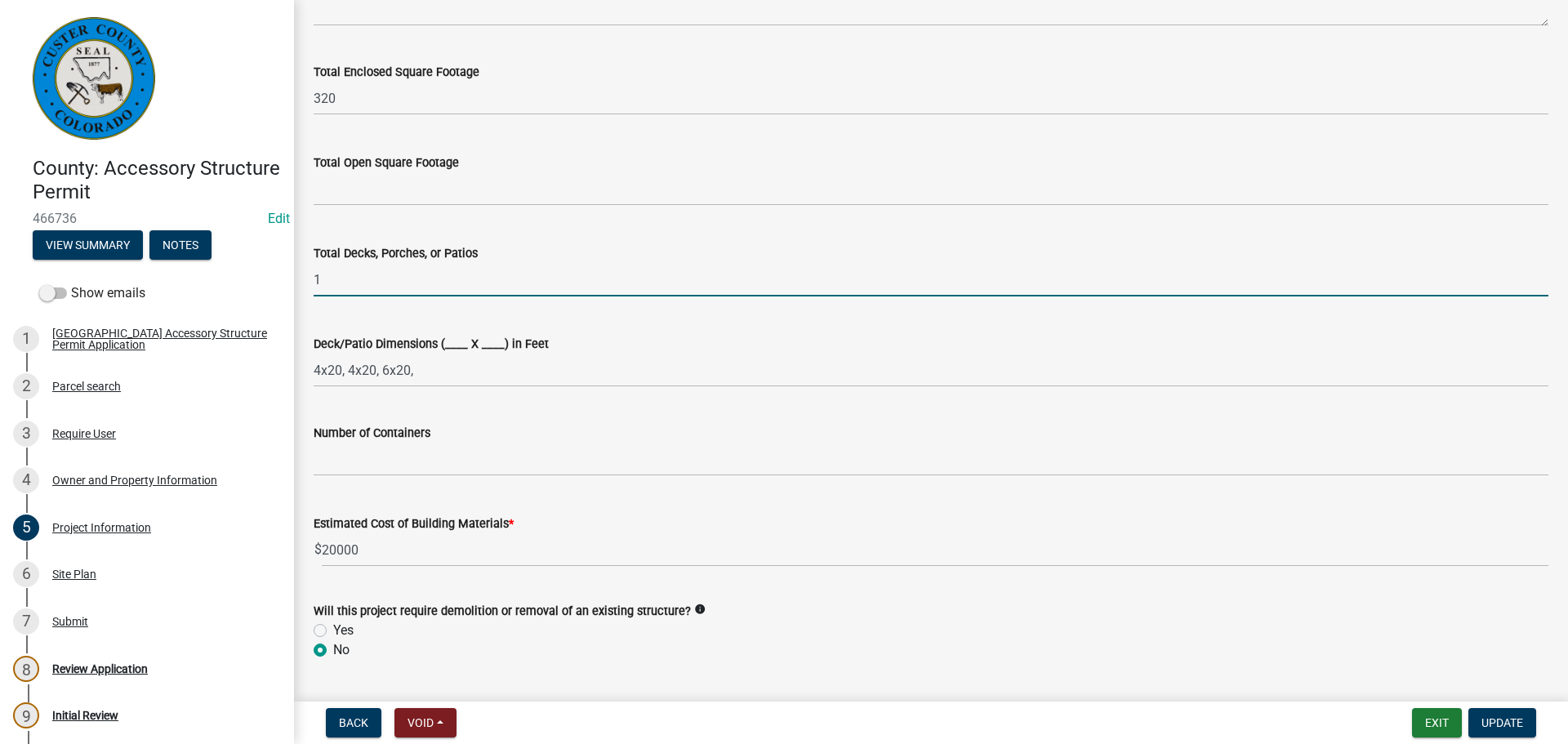
type input "1"
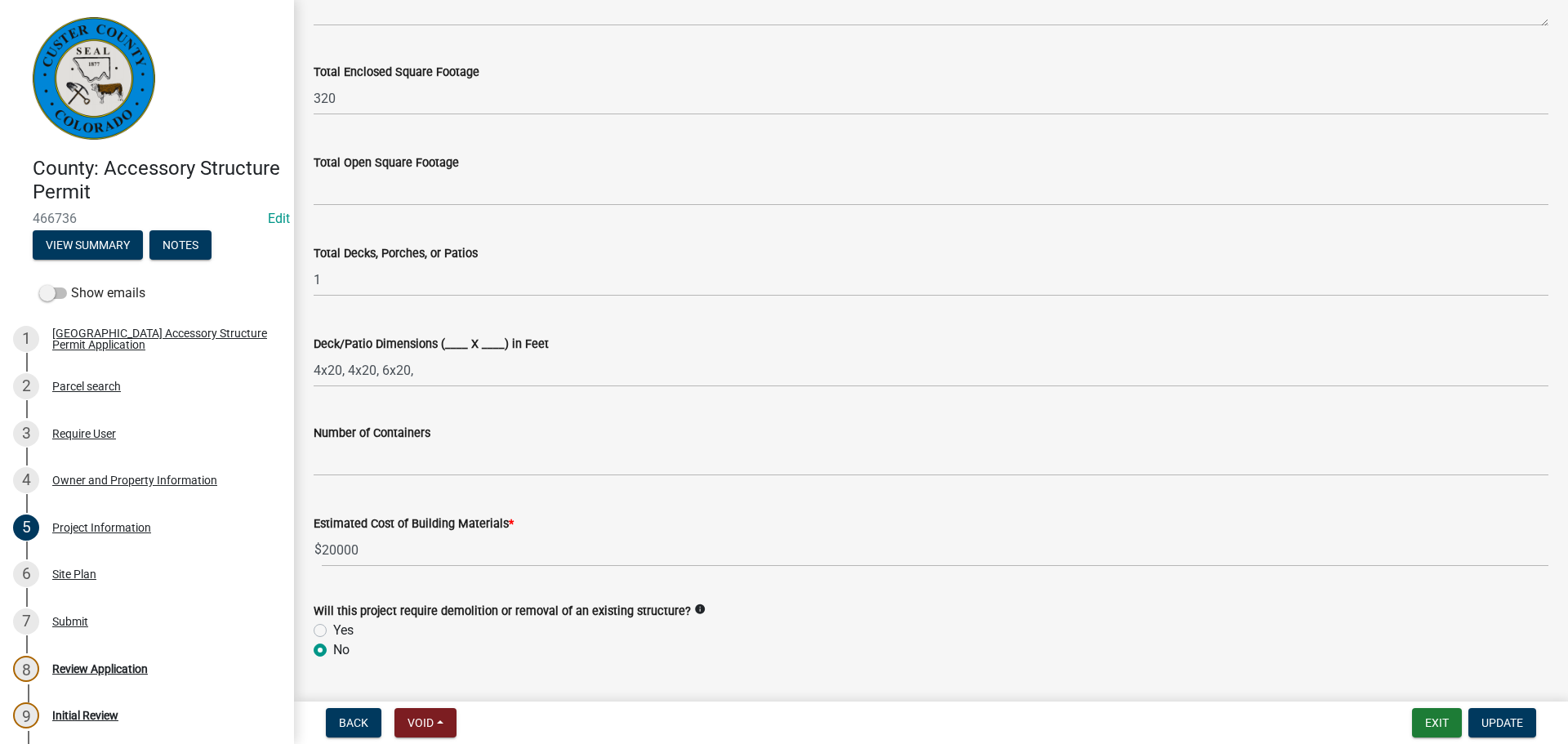
click at [680, 341] on div "Deck/Patio Dimensions (____ X ____) in Feet" at bounding box center [931, 344] width 1235 height 20
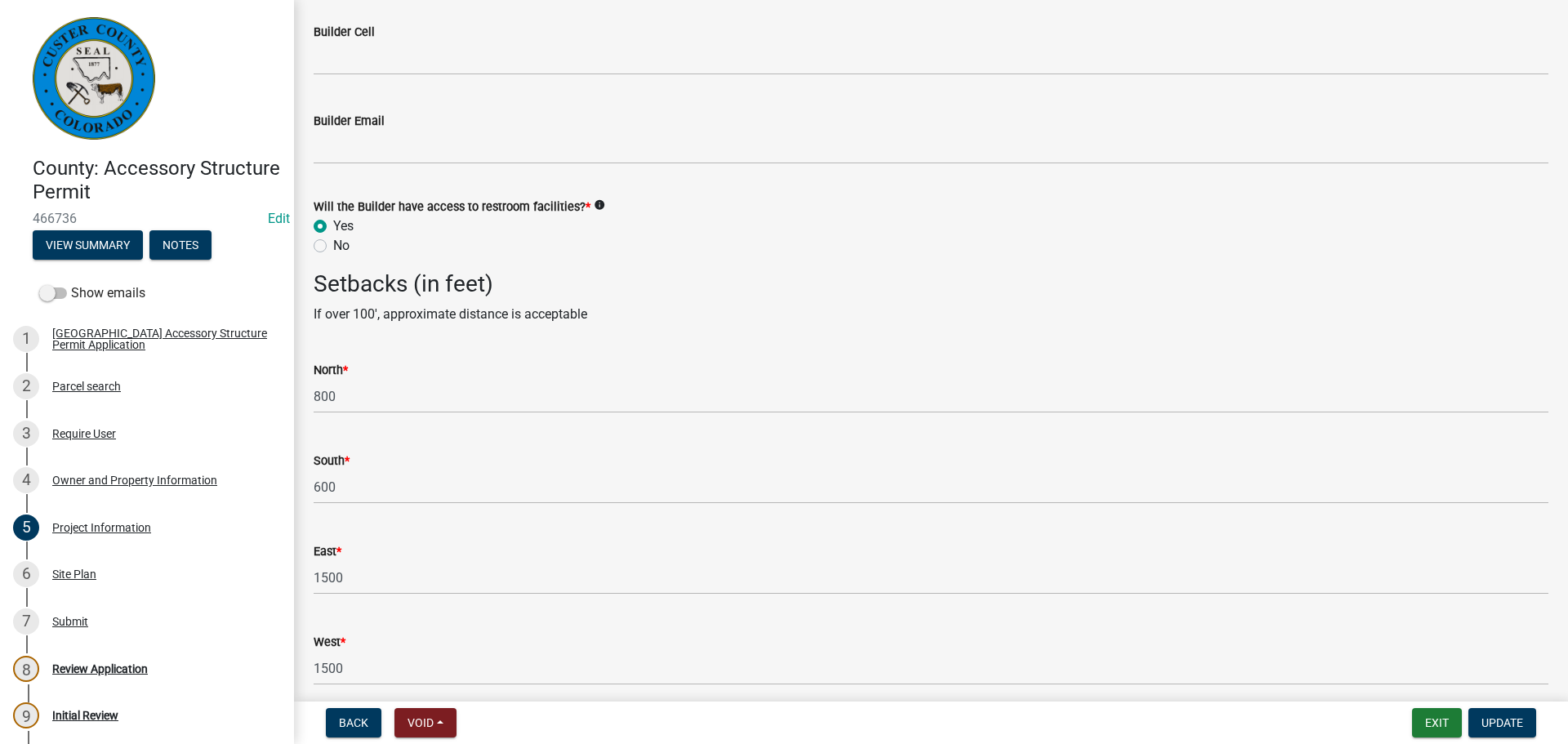
scroll to position [2441, 0]
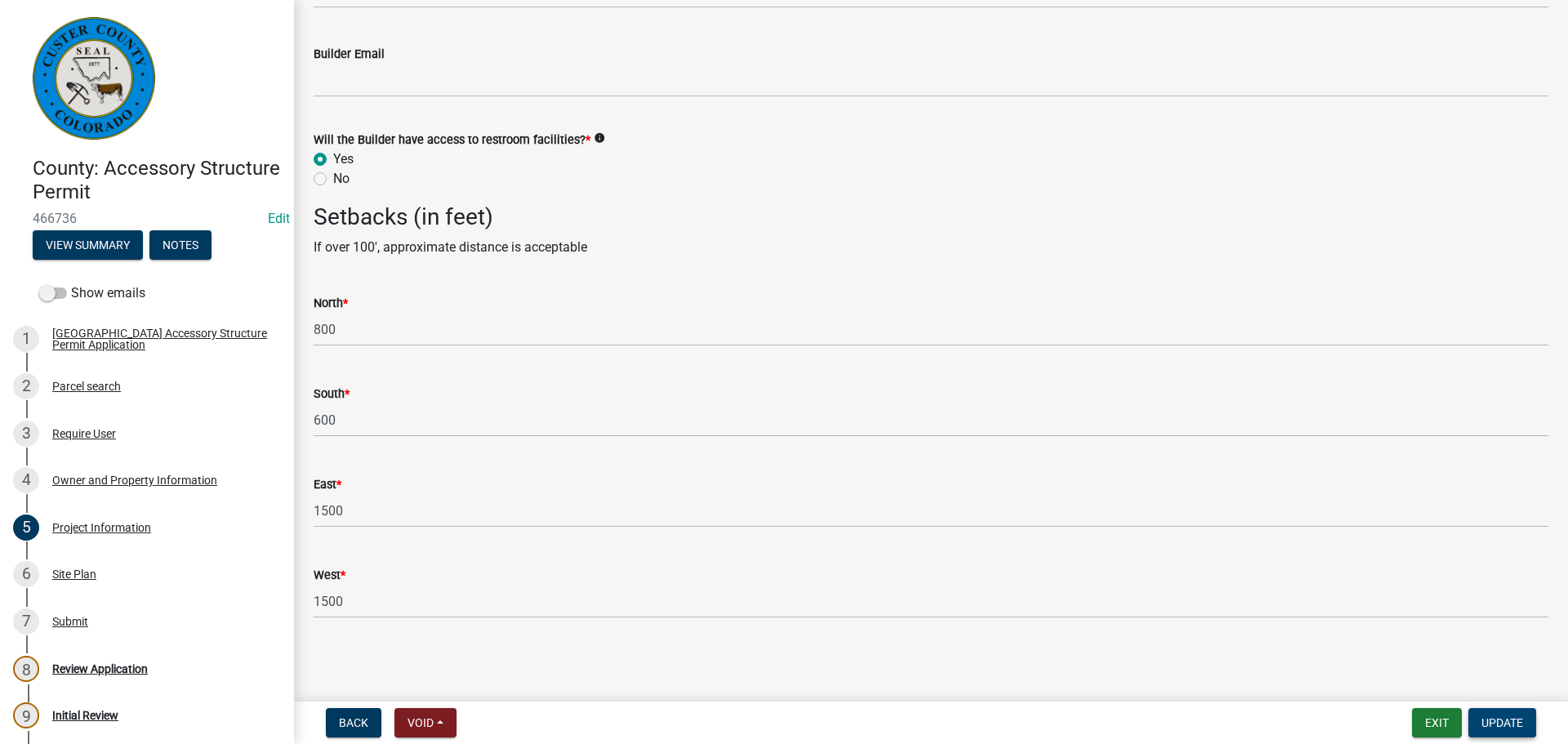
click at [1486, 722] on span "Update" at bounding box center [1502, 722] width 41 height 13
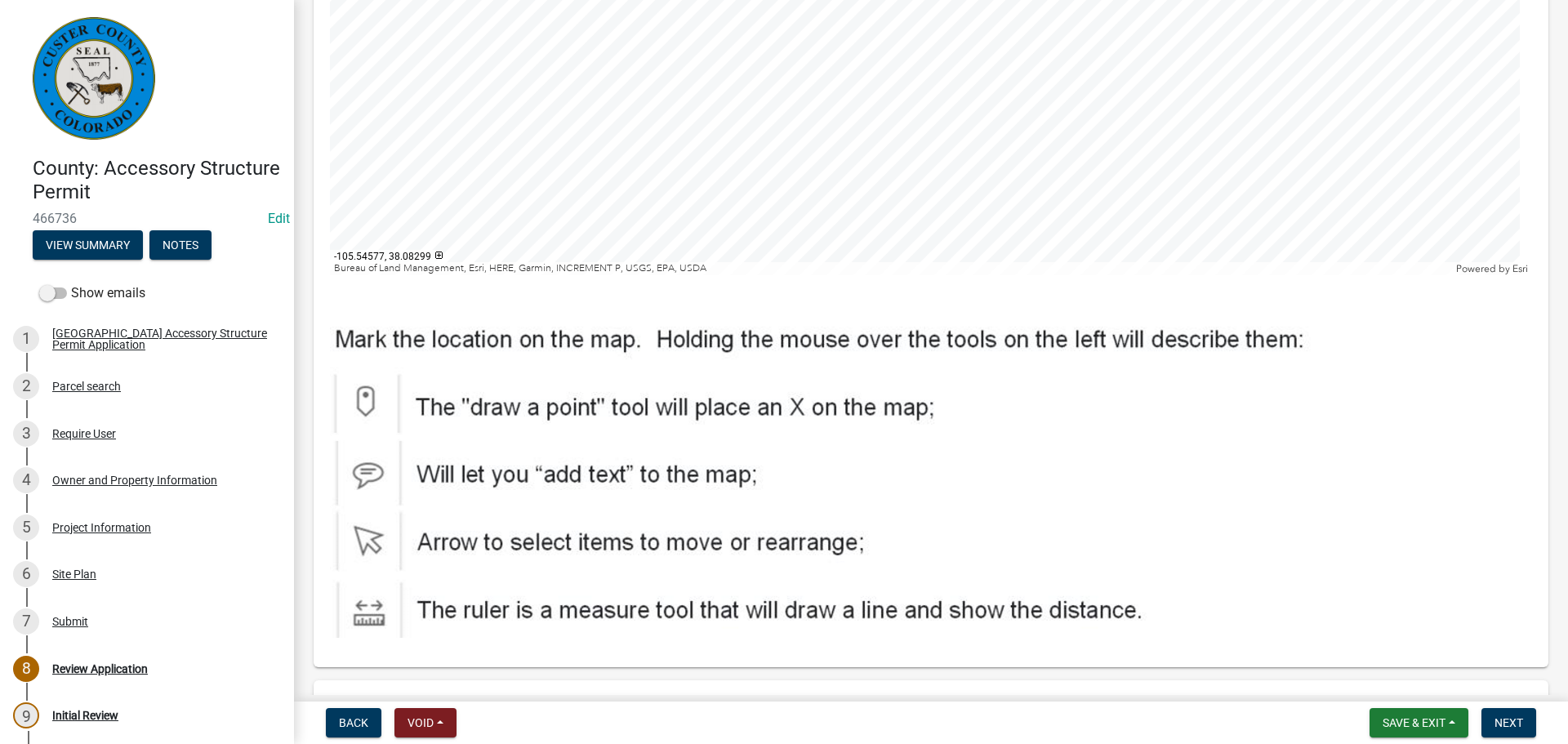
scroll to position [6073, 0]
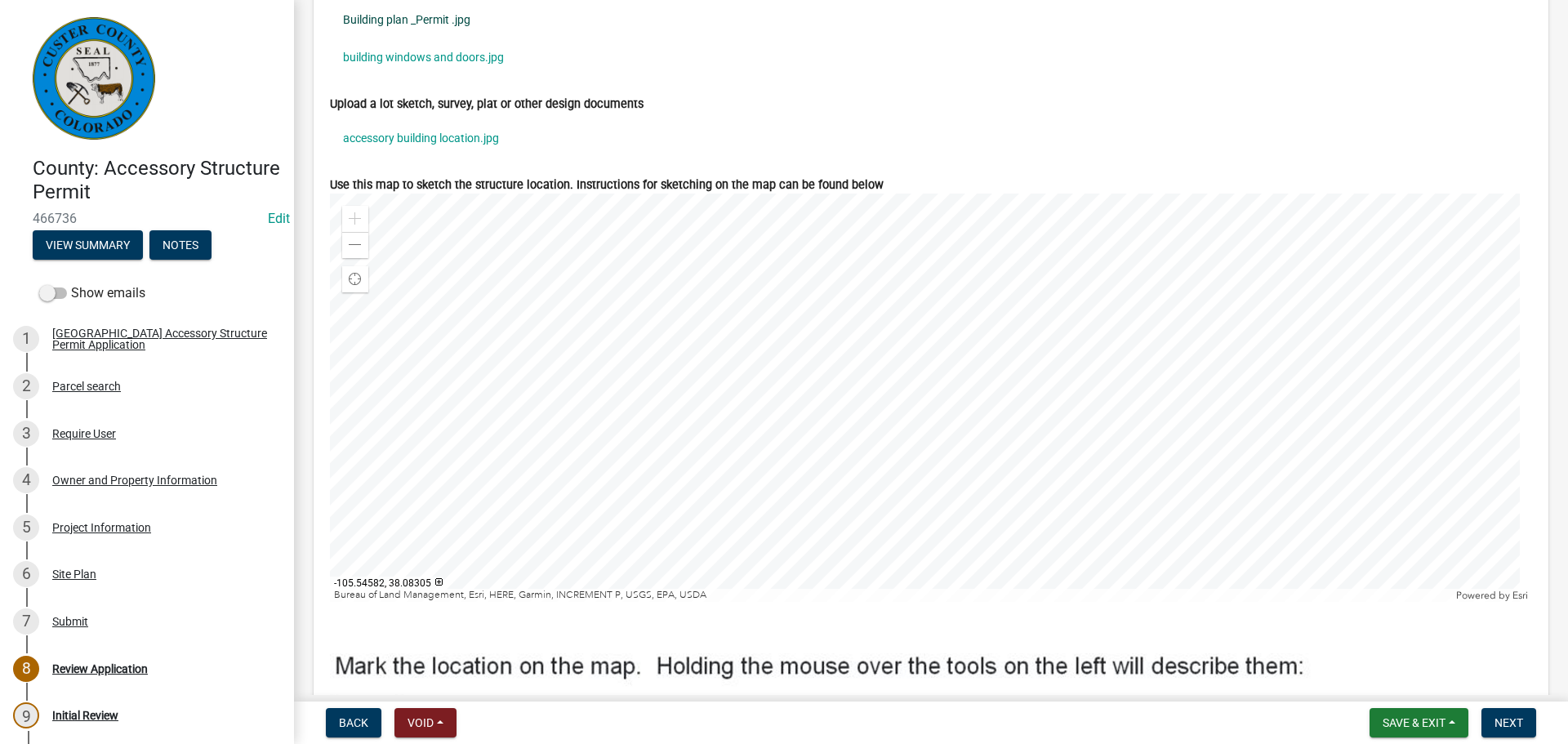
click at [399, 33] on link "Building plan _Permit .jpg" at bounding box center [931, 20] width 1202 height 38
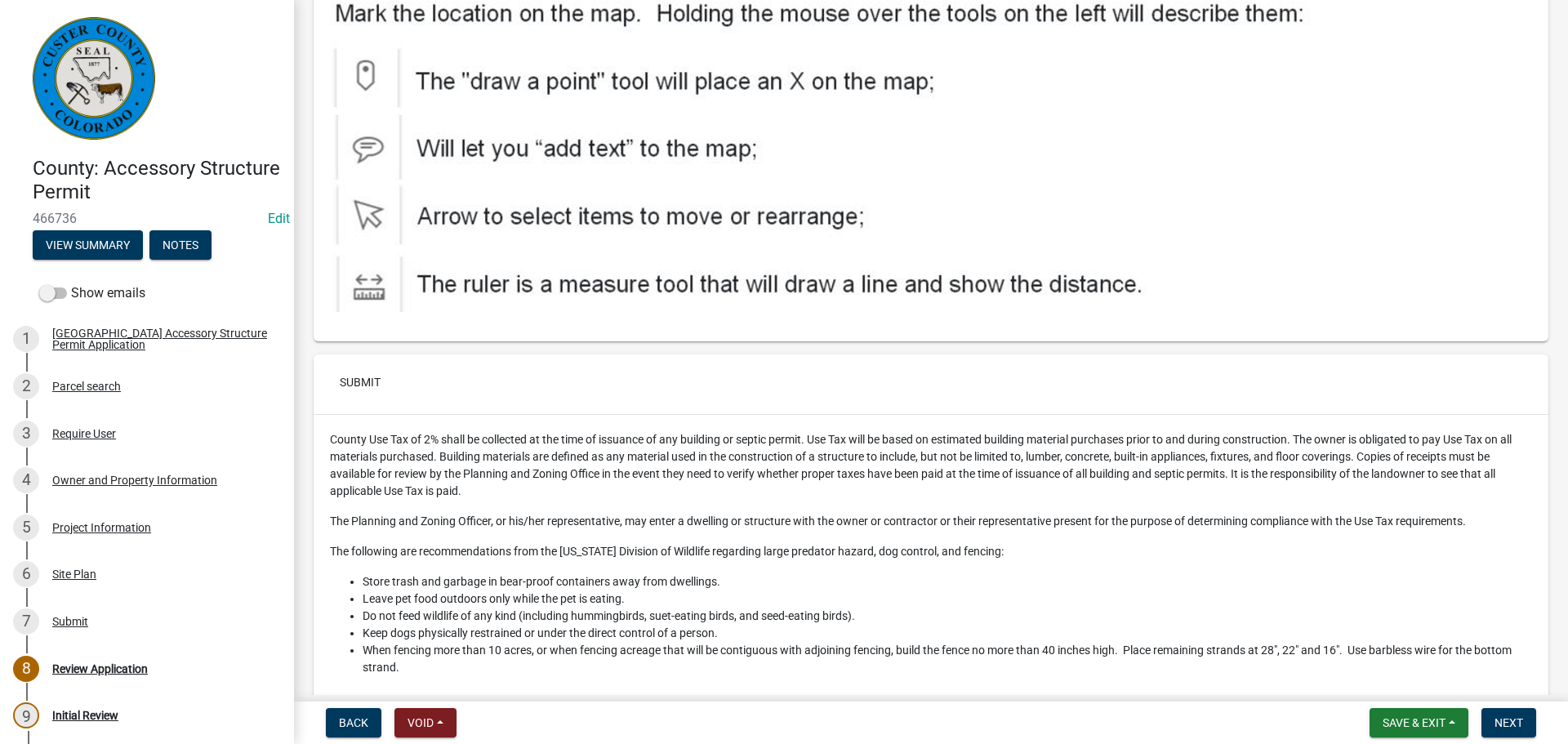
scroll to position [6889, 0]
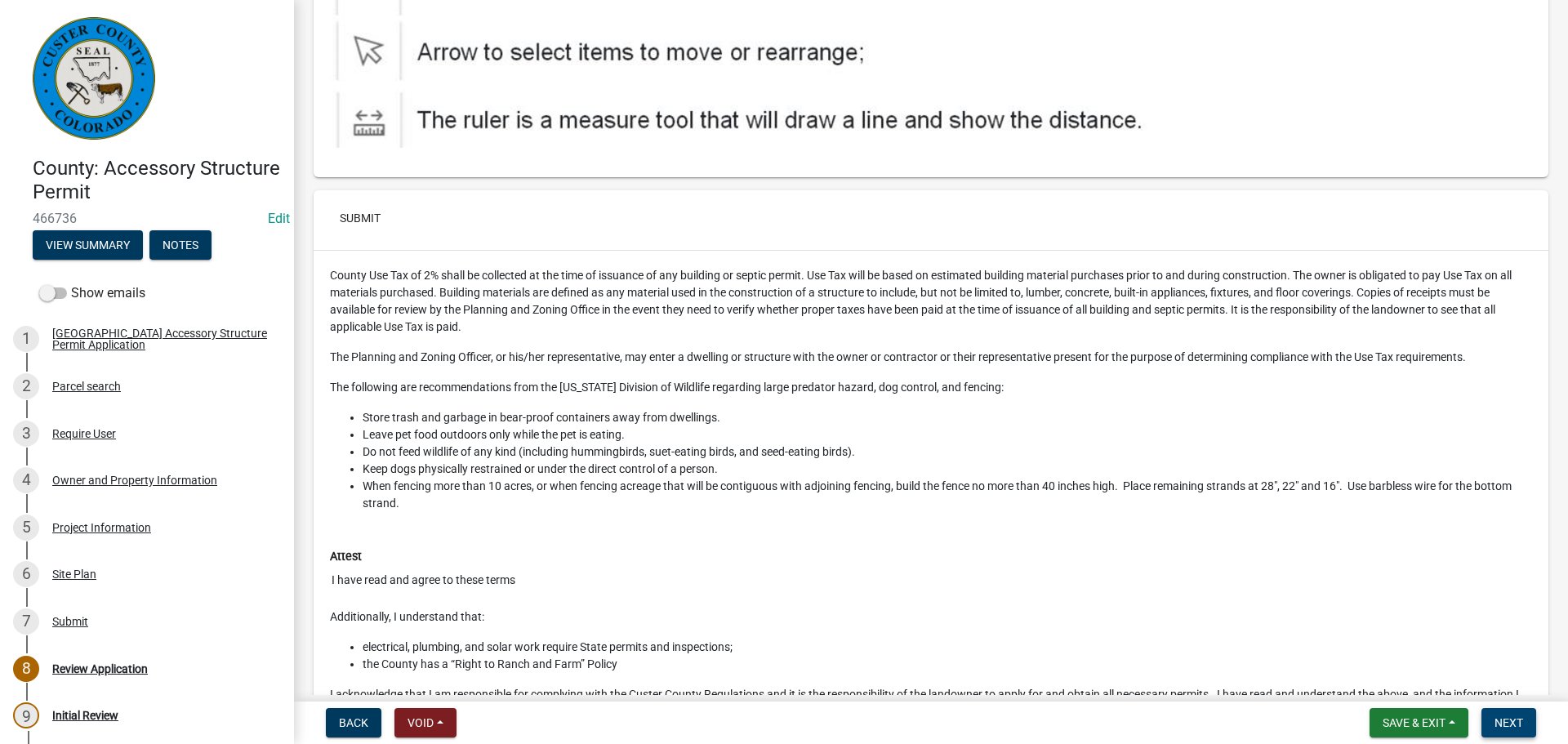
click at [1518, 722] on span "Next" at bounding box center [1509, 722] width 29 height 13
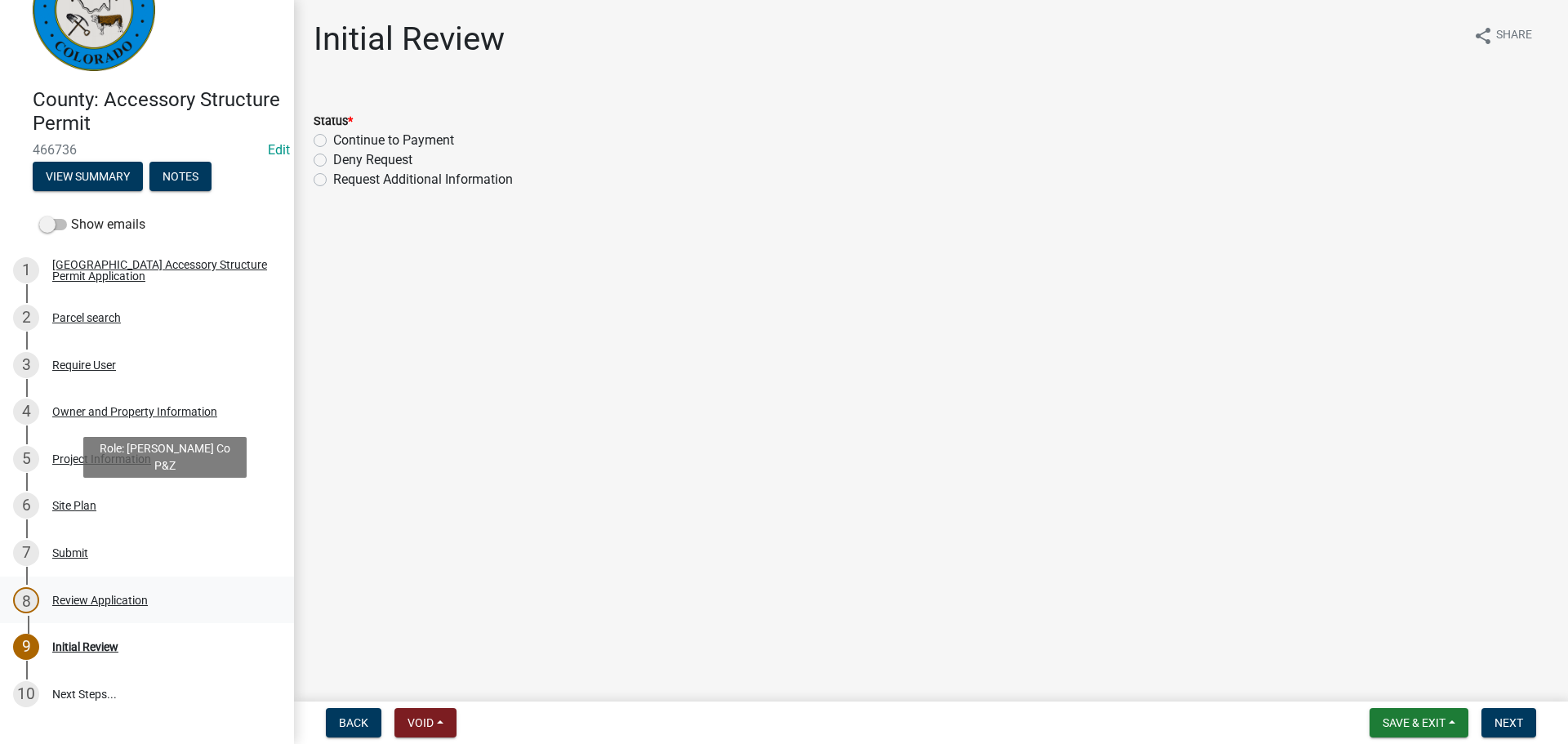
scroll to position [157, 0]
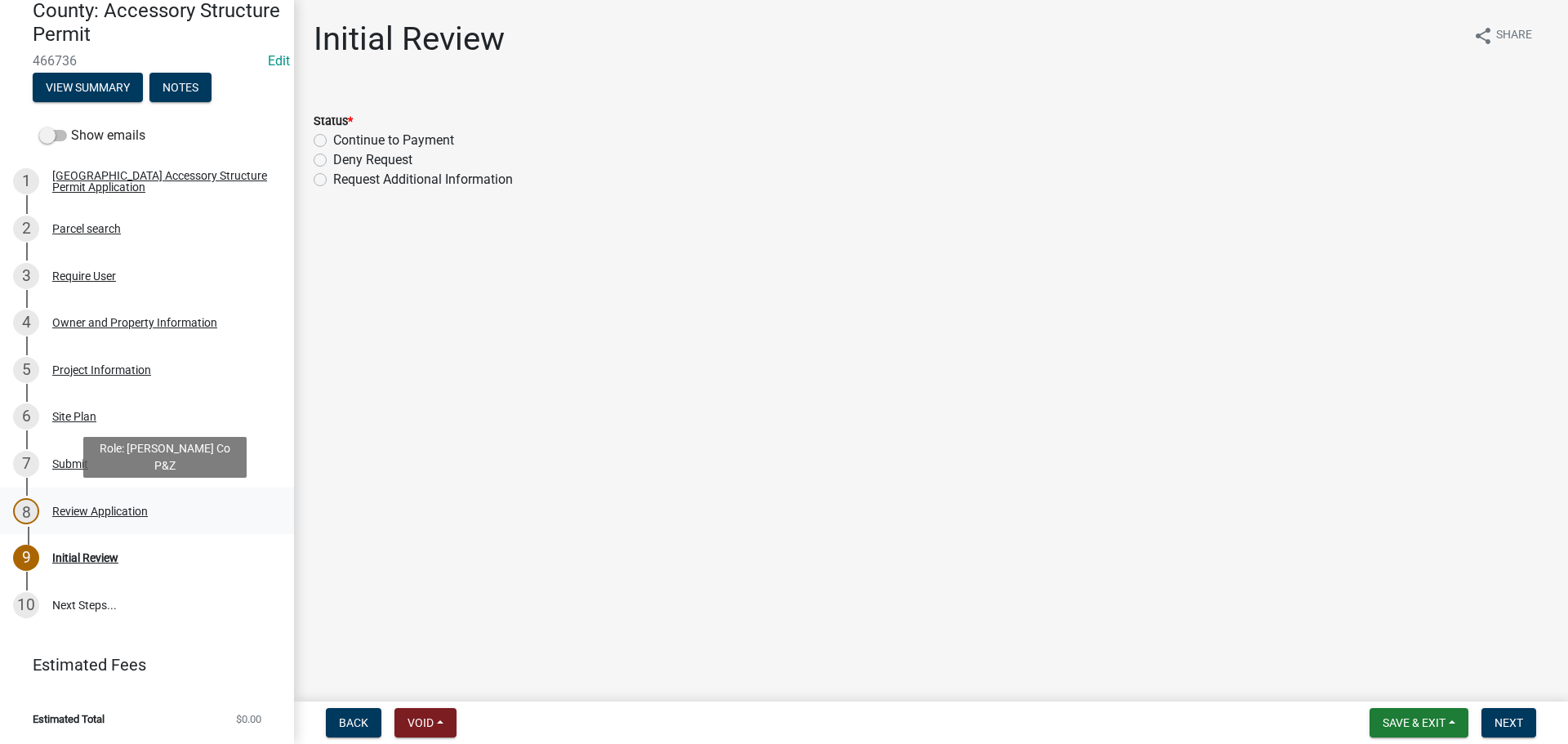
click at [65, 515] on div "Review Application" at bounding box center [100, 510] width 95 height 12
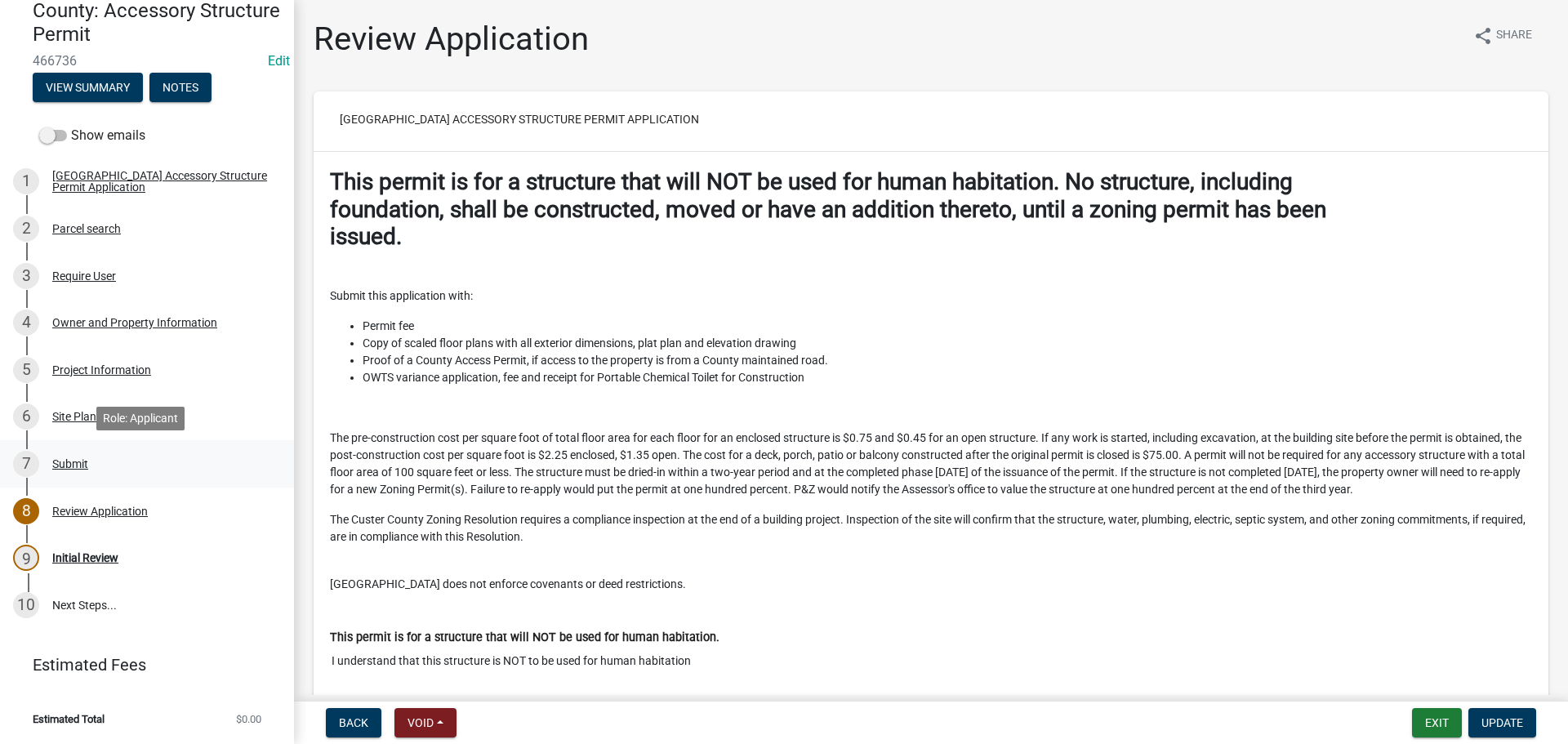
click at [57, 459] on div "Submit" at bounding box center [70, 464] width 36 height 12
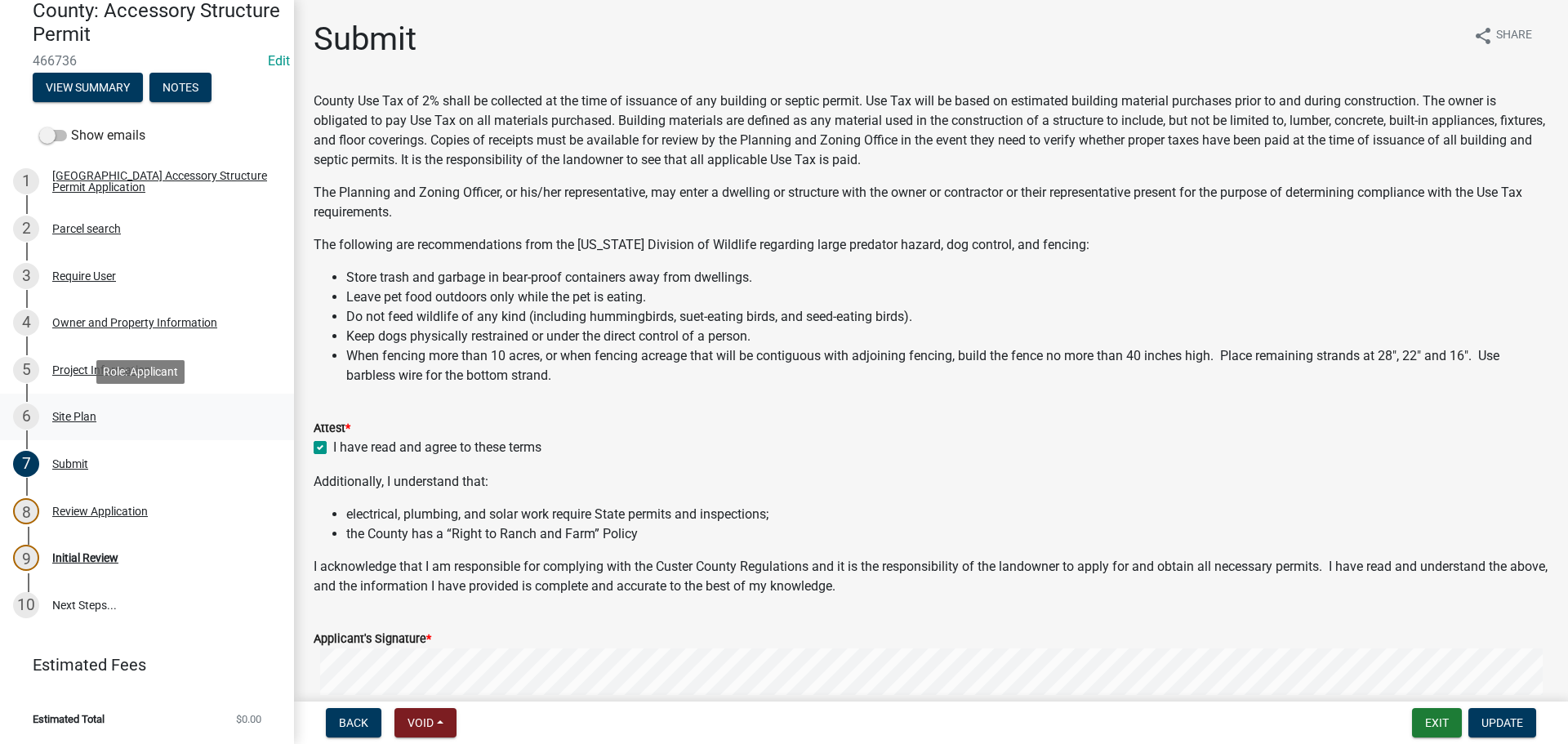
click at [78, 405] on div "6 Site Plan" at bounding box center [140, 416] width 254 height 26
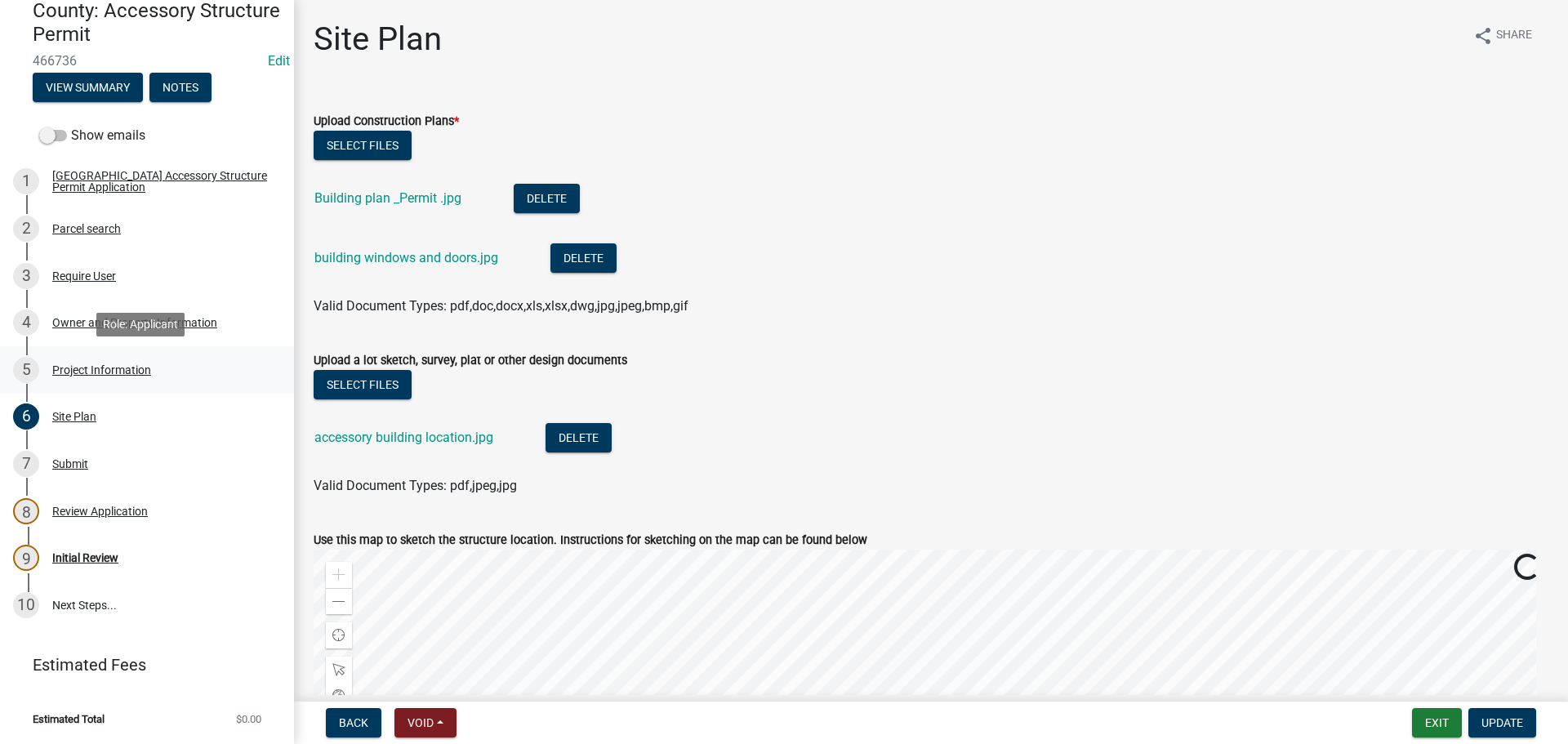
click at [67, 364] on div "Project Information" at bounding box center [102, 369] width 99 height 12
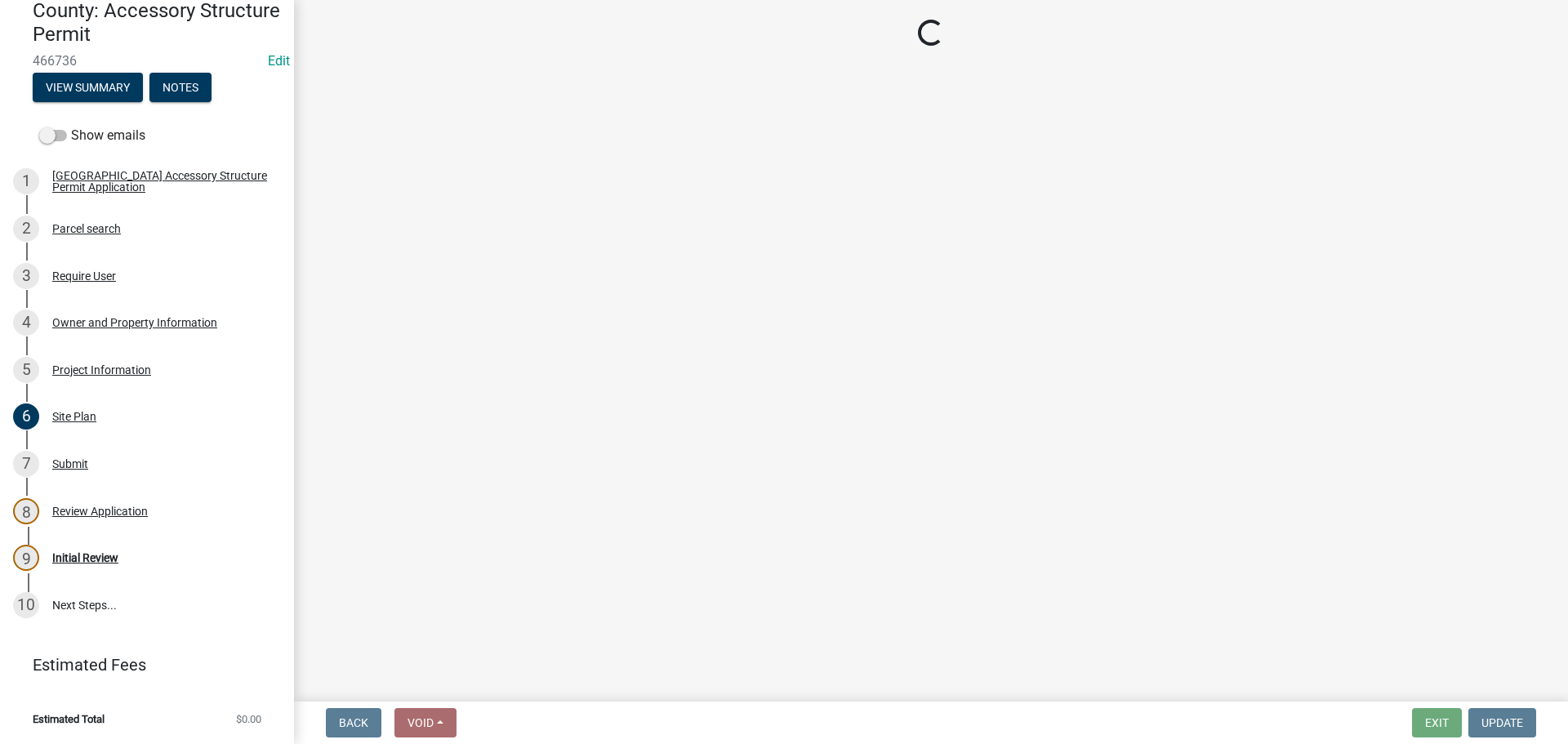
select select "CO"
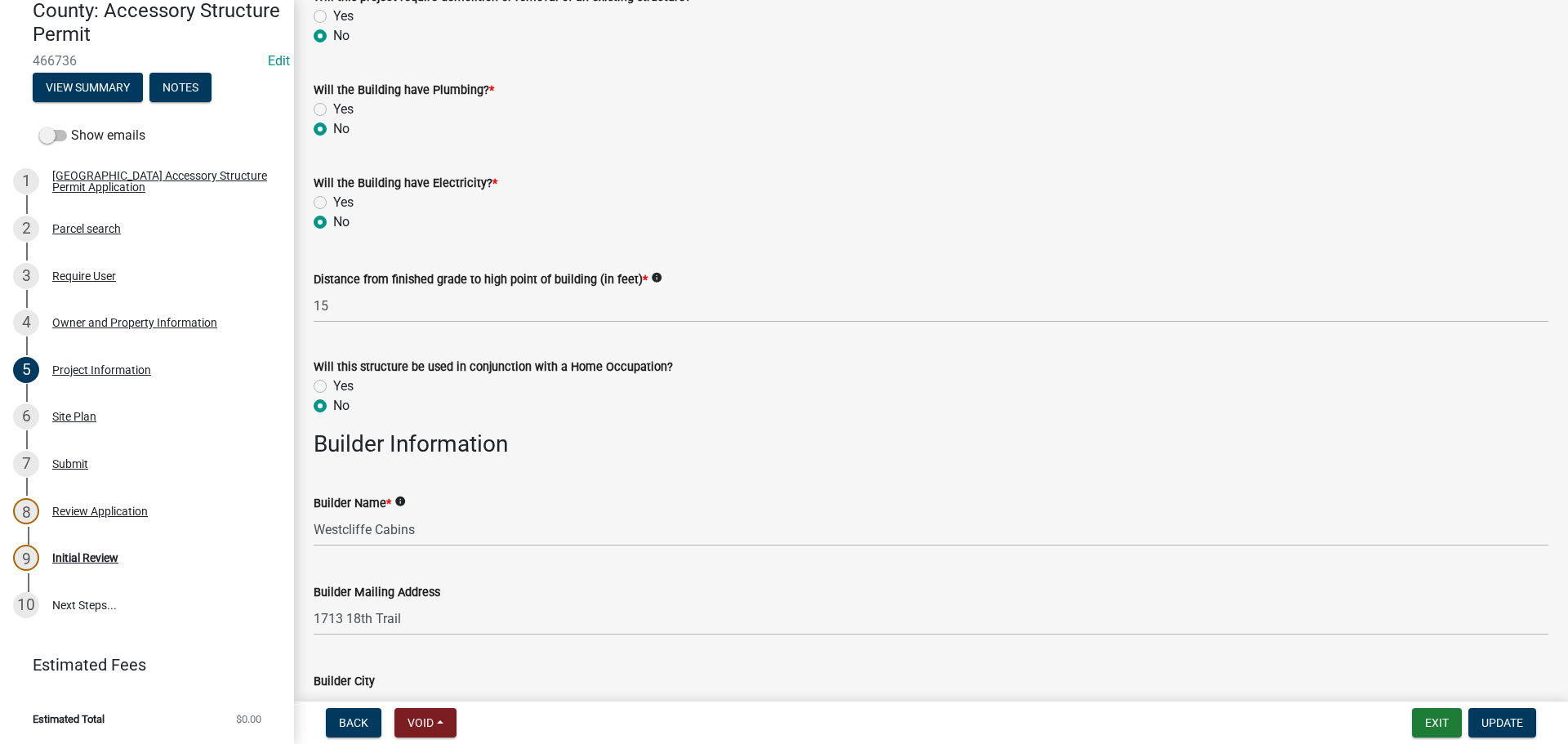
scroll to position [1143, 0]
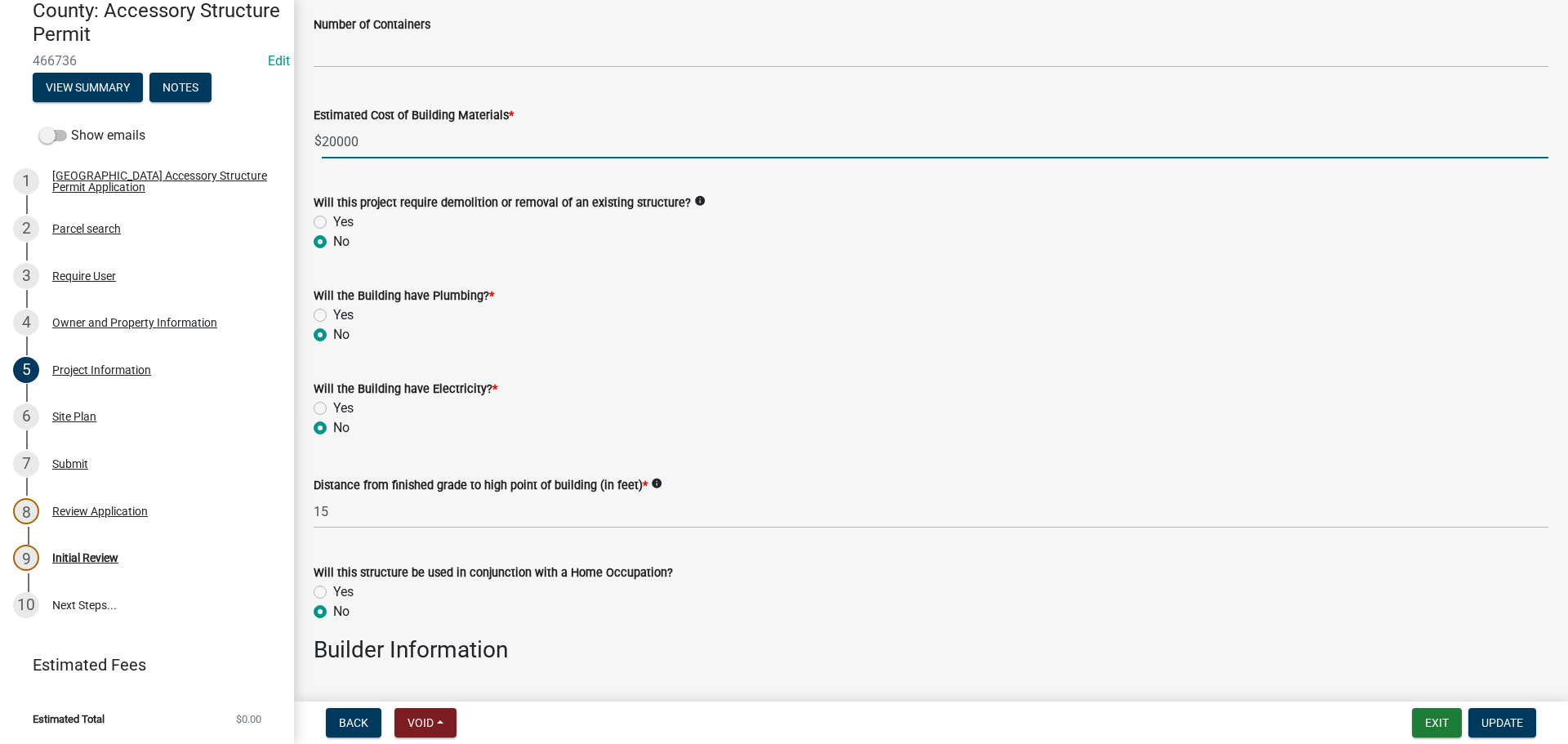
click at [334, 146] on input "20000" at bounding box center [935, 141] width 1226 height 33
click at [392, 146] on input "20000" at bounding box center [935, 141] width 1226 height 33
click at [391, 146] on input "20000" at bounding box center [935, 141] width 1226 height 33
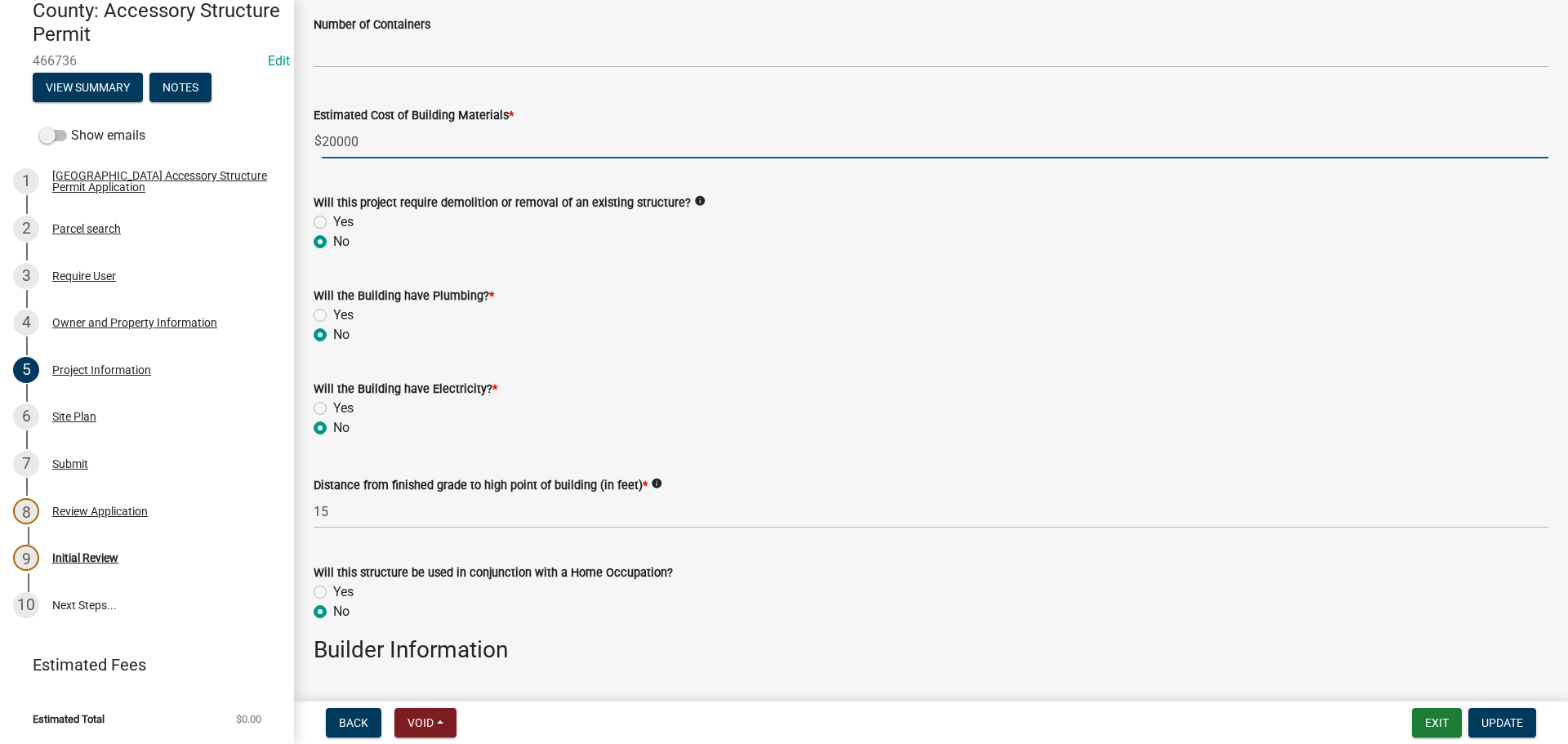
click at [391, 146] on input "20000" at bounding box center [935, 141] width 1226 height 33
click at [375, 145] on input "20000" at bounding box center [935, 141] width 1226 height 33
click at [334, 144] on input "20000" at bounding box center [935, 141] width 1226 height 33
drag, startPoint x: 379, startPoint y: 135, endPoint x: 292, endPoint y: 147, distance: 87.8
click at [292, 147] on div "County: Accessory Structure Permit 466736 Edit View Summary Notes Show emails 1…" at bounding box center [784, 372] width 1568 height 744
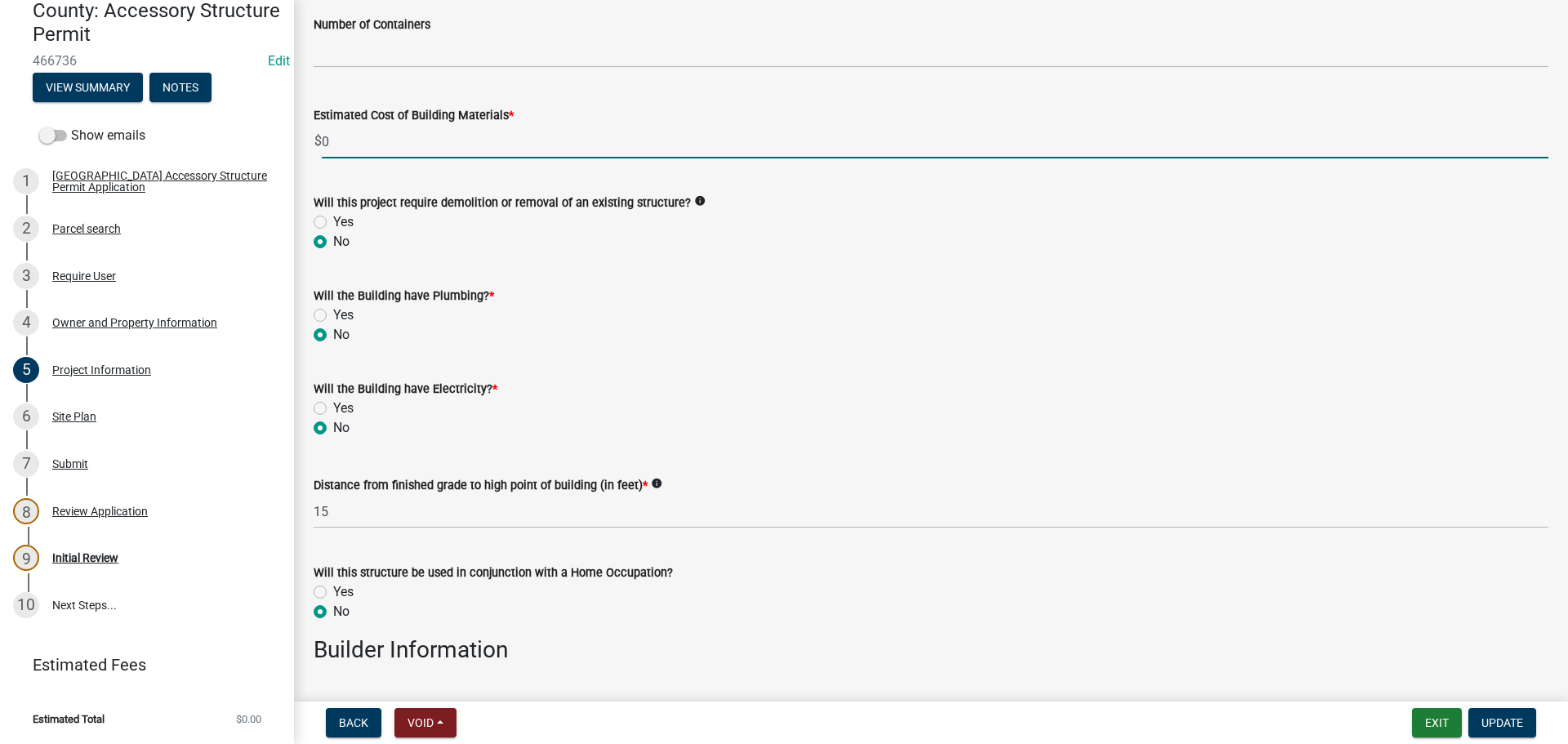
click at [719, 126] on input "0" at bounding box center [935, 141] width 1226 height 33
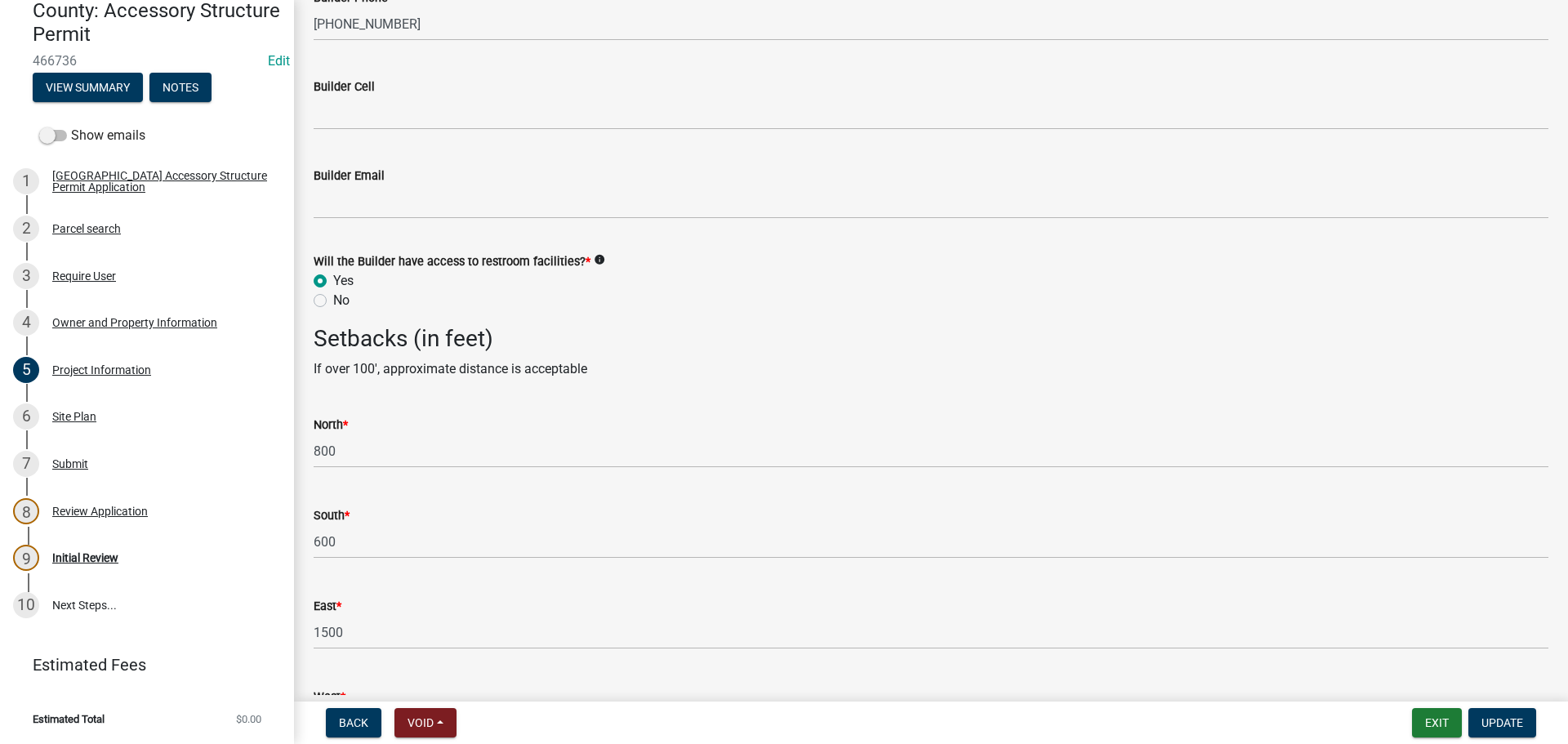
scroll to position [2441, 0]
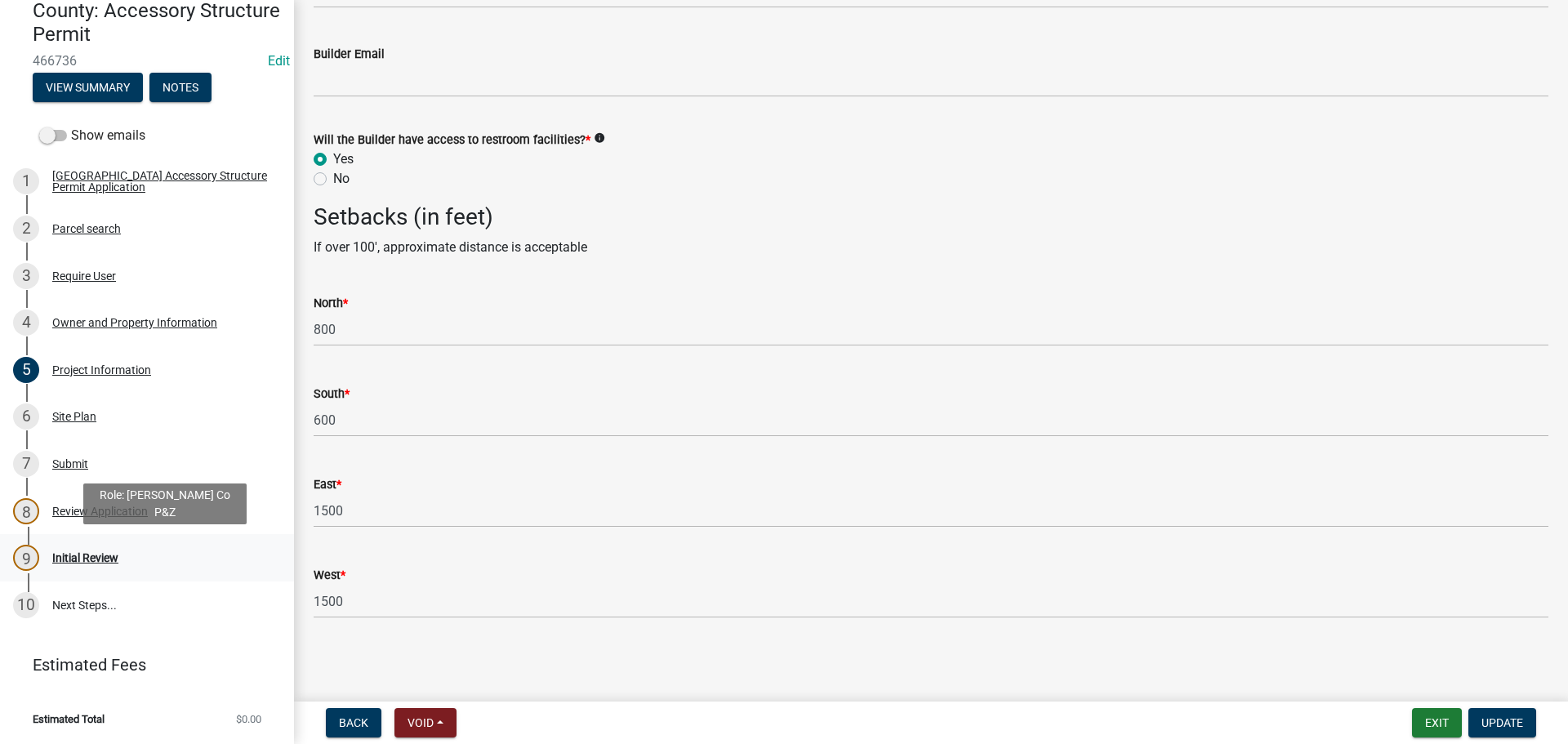
type input "0"
click at [64, 557] on div "Initial Review" at bounding box center [85, 557] width 67 height 12
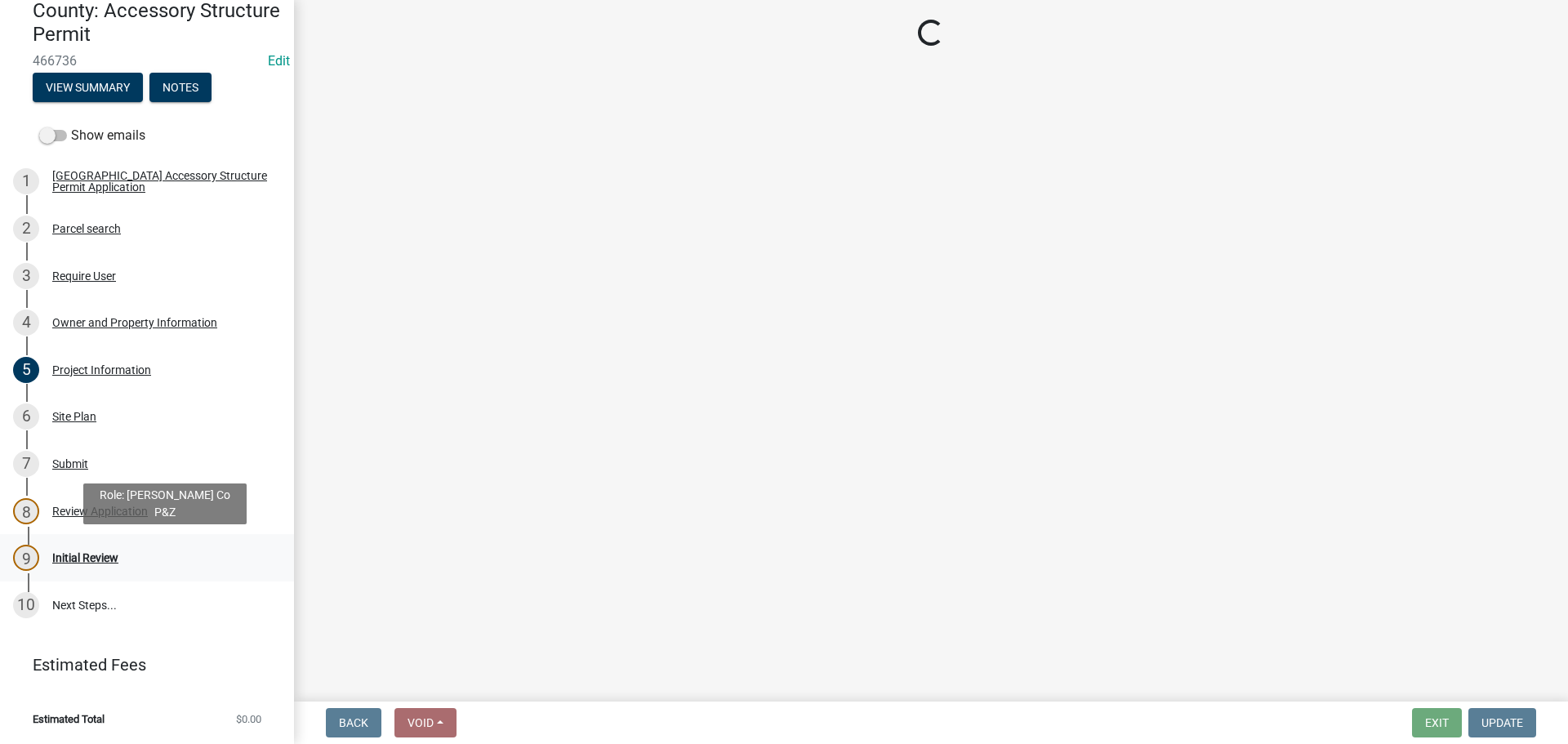
scroll to position [0, 0]
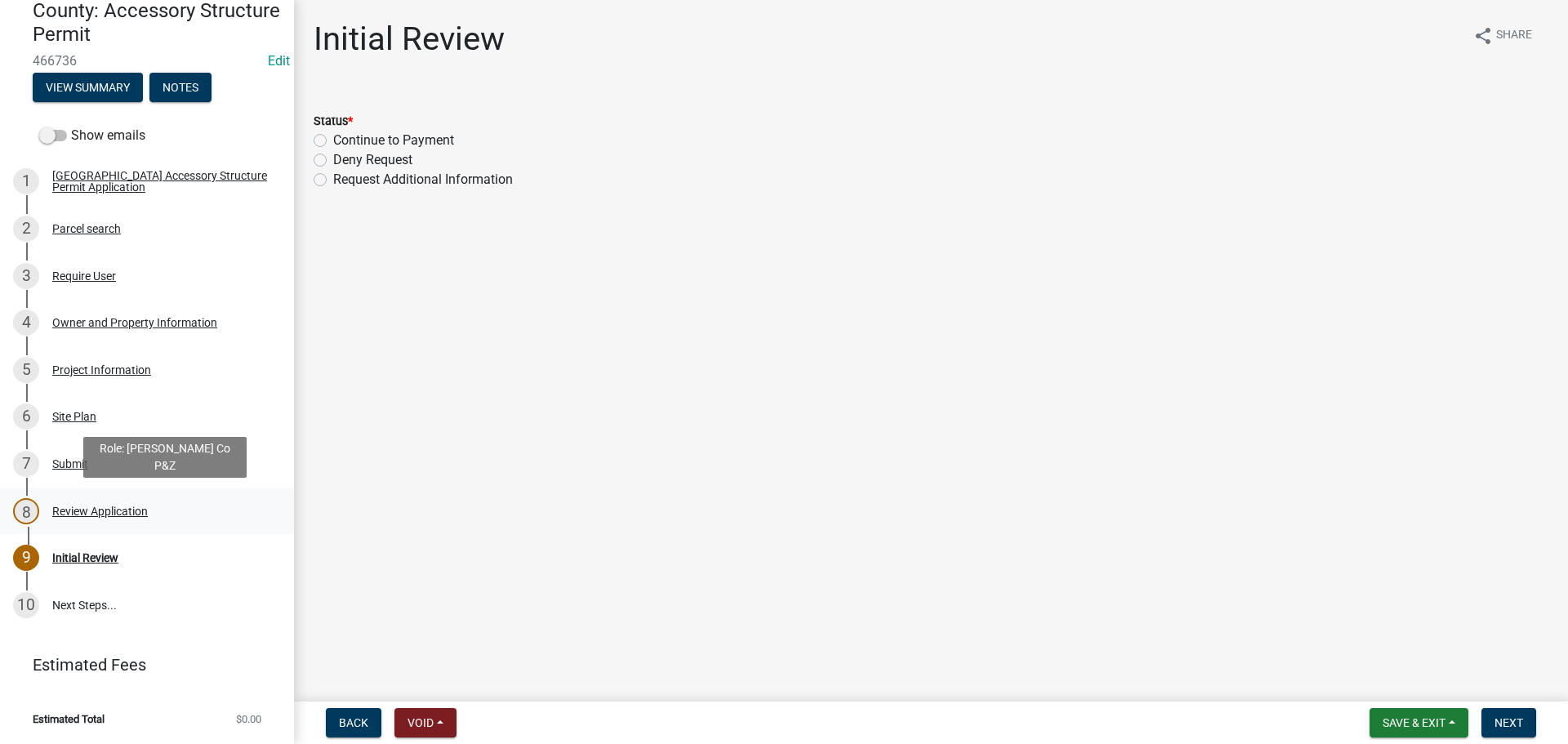
click at [94, 509] on div "Review Application" at bounding box center [100, 510] width 95 height 12
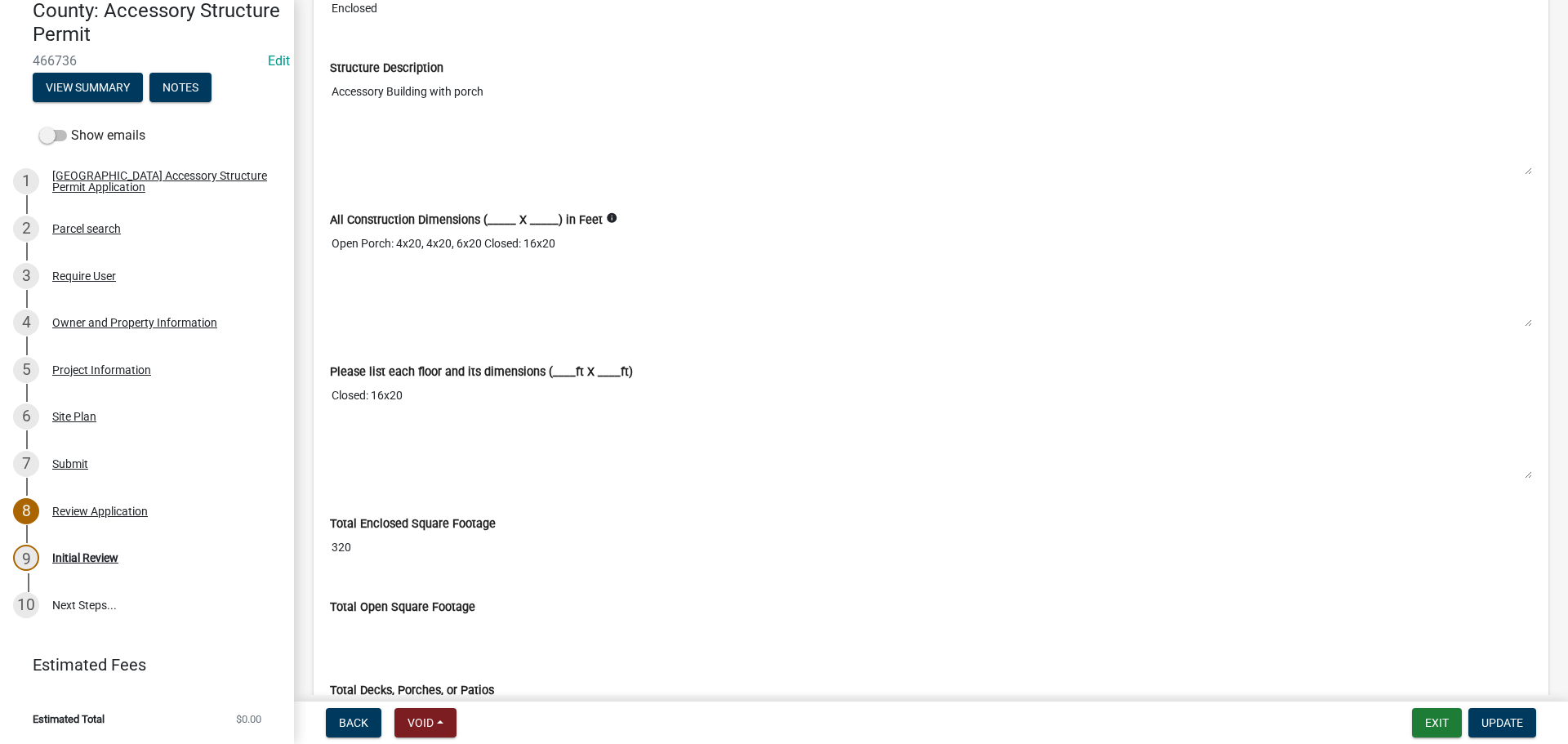
scroll to position [3755, 0]
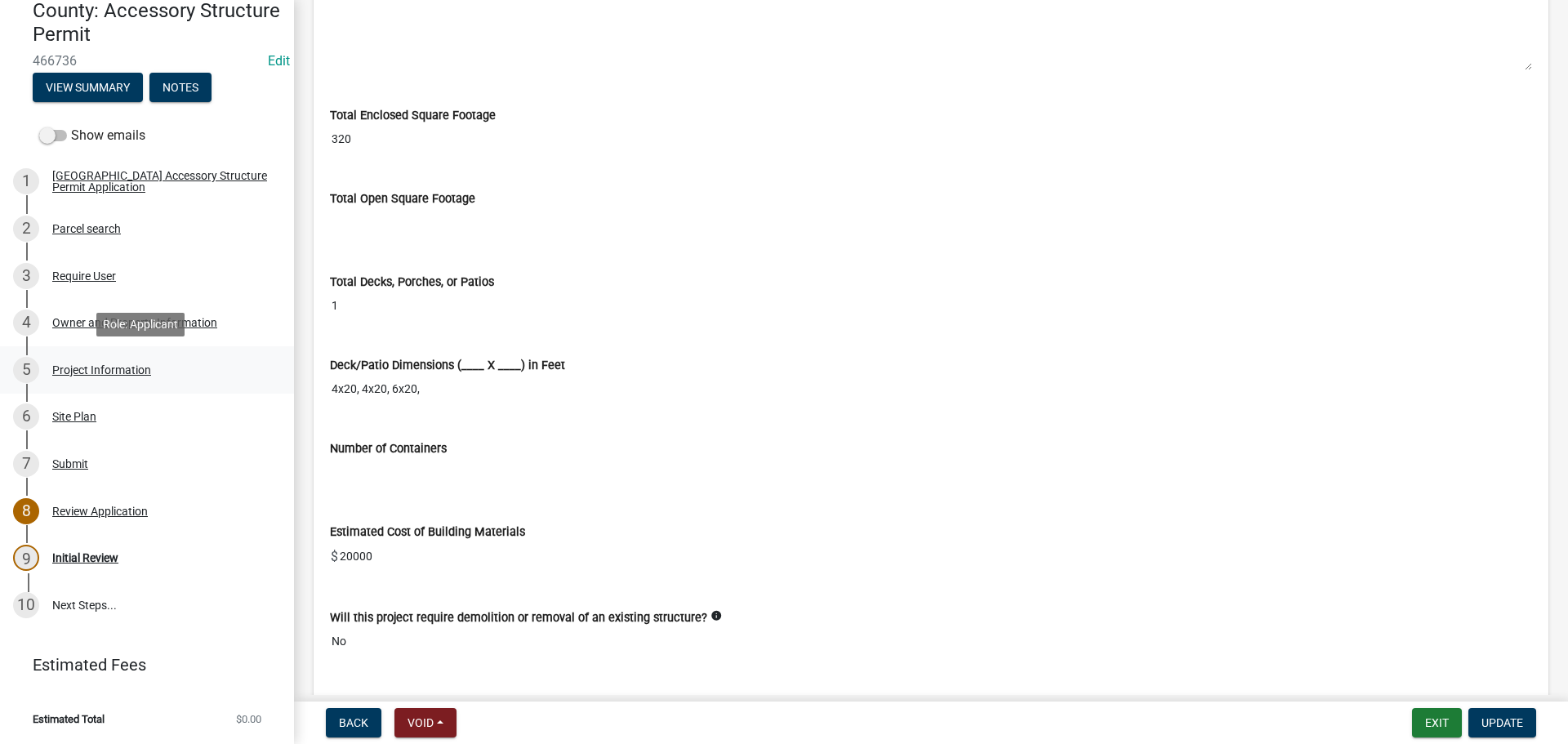
click at [48, 368] on div "5 Project Information" at bounding box center [140, 369] width 254 height 26
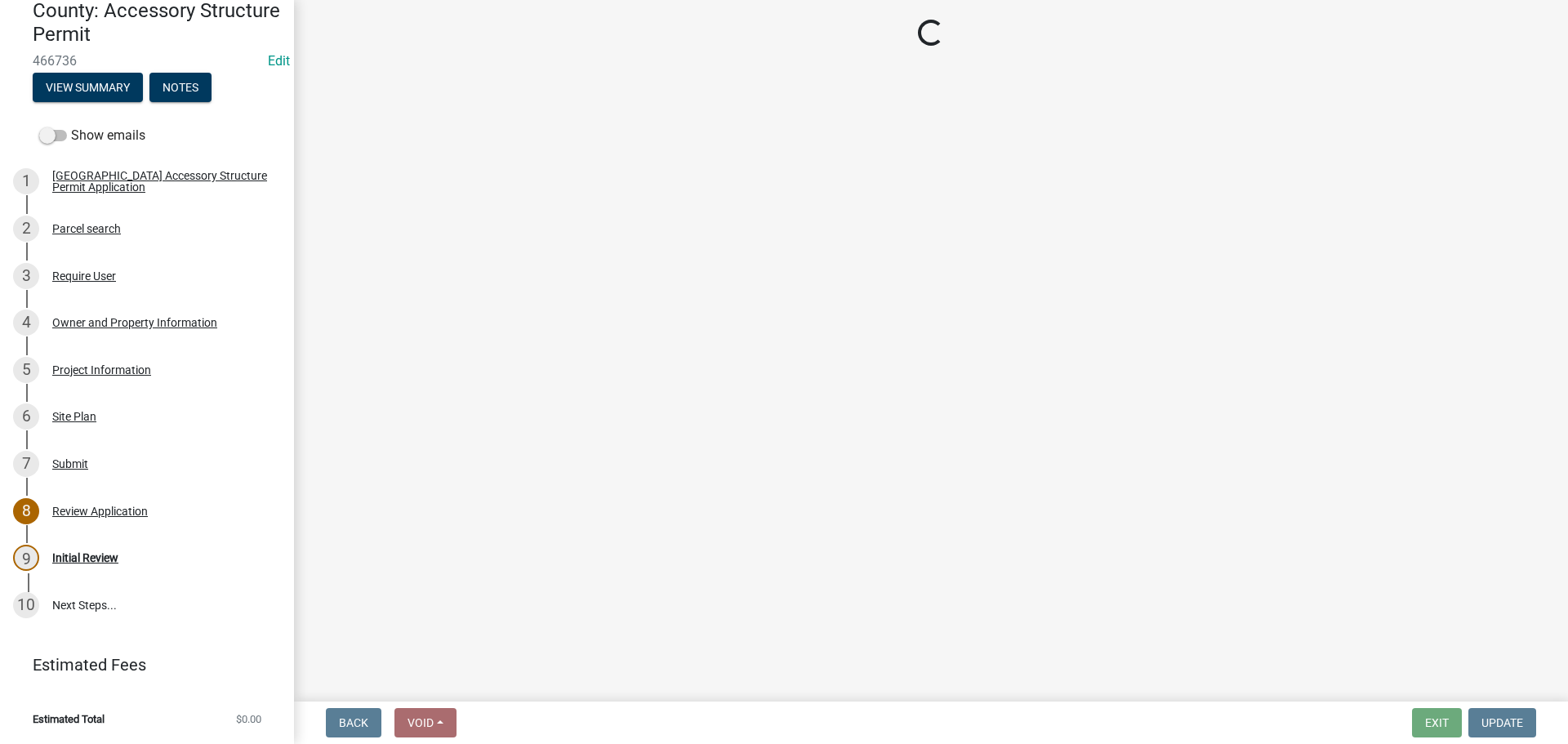
select select "CO"
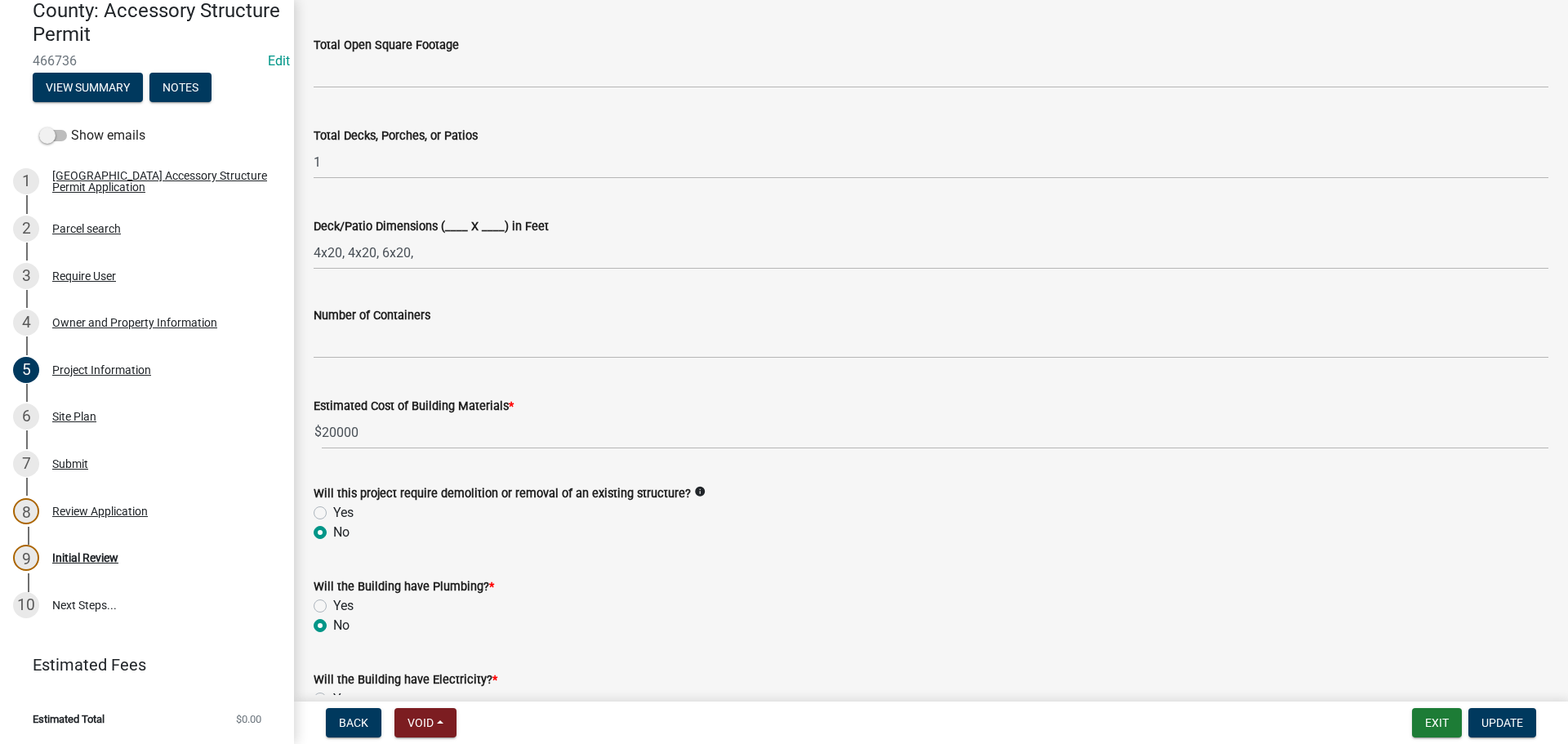
scroll to position [1143, 0]
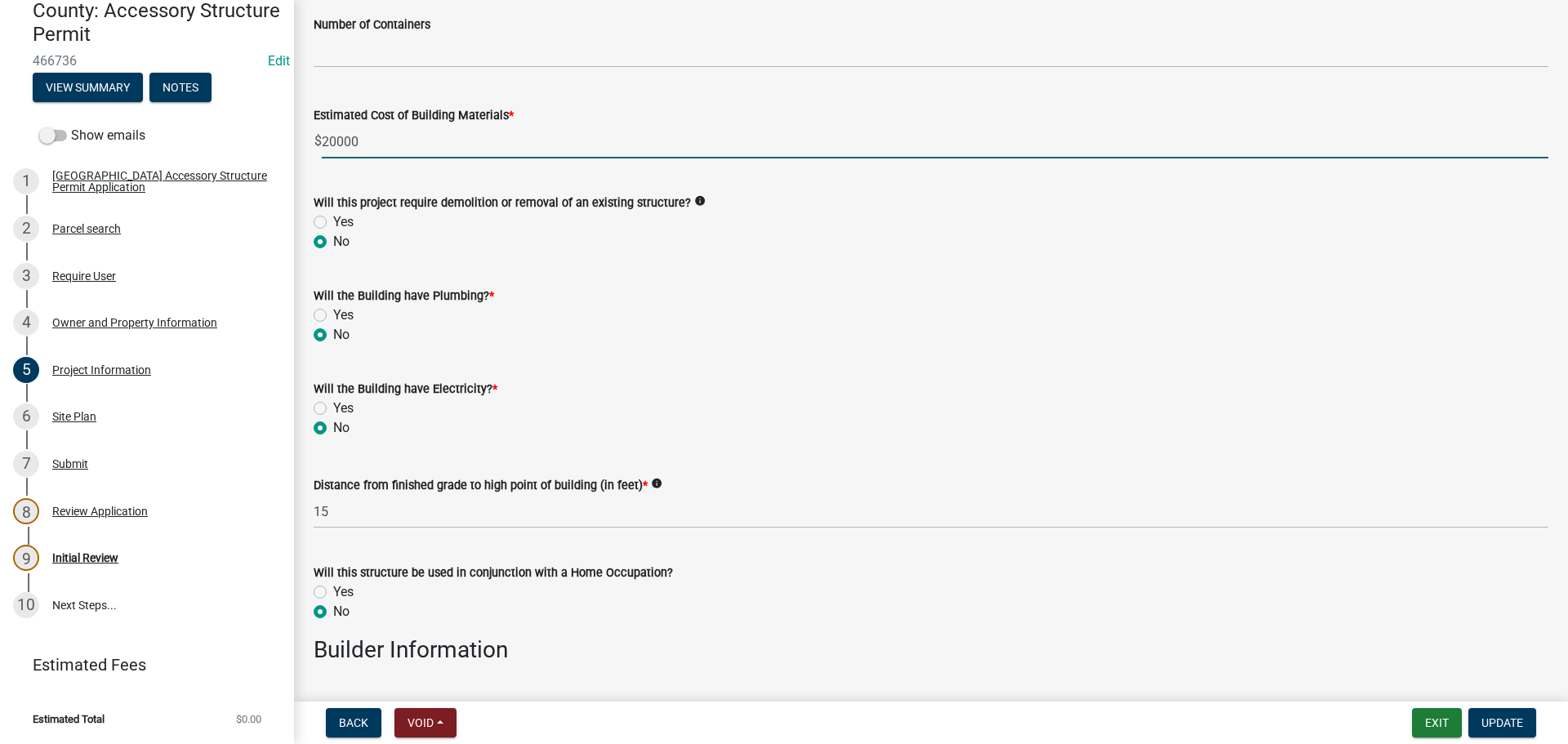
click at [394, 139] on input "20000" at bounding box center [935, 141] width 1226 height 33
type input "0"
click at [1503, 722] on span "Update" at bounding box center [1502, 722] width 41 height 13
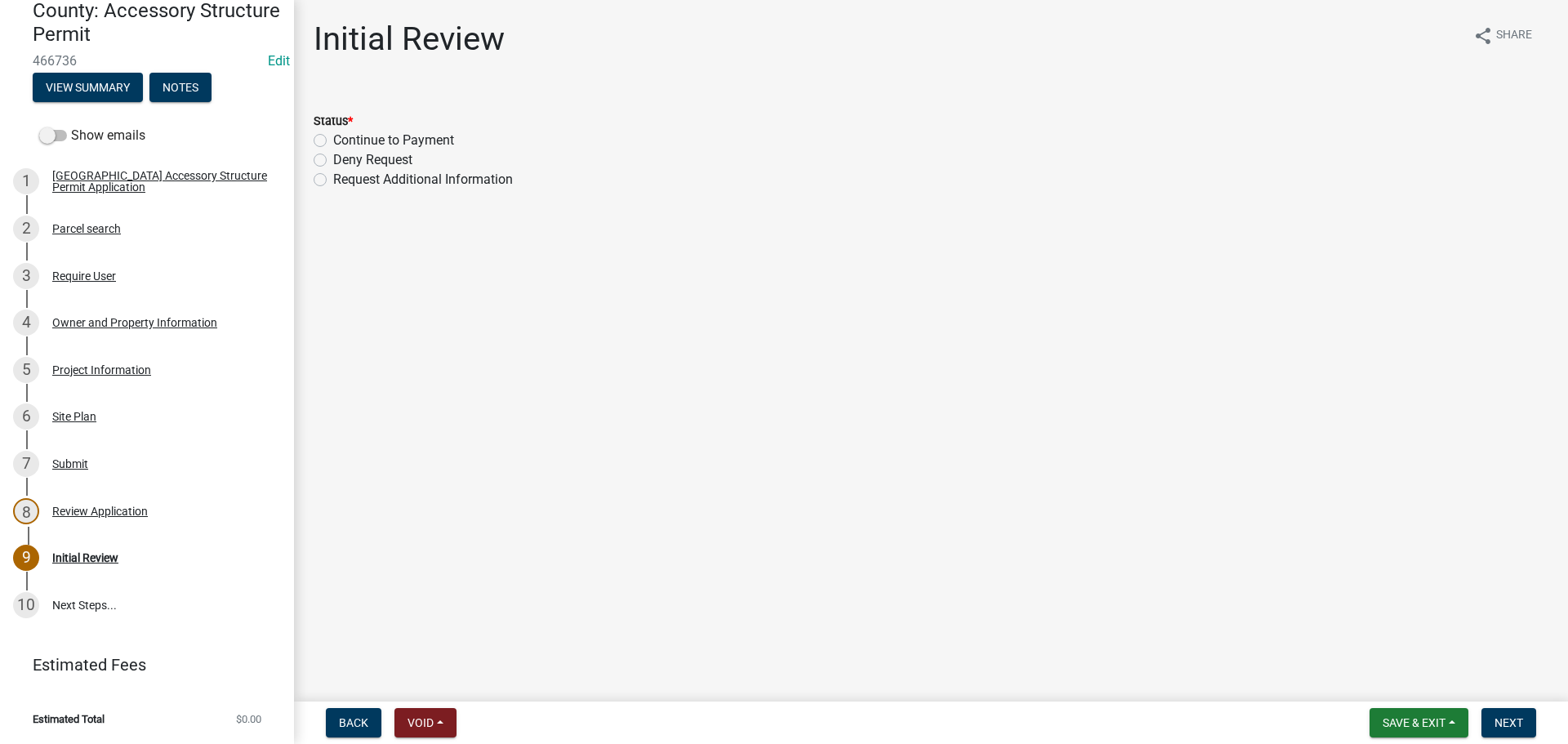
click at [317, 132] on div "Continue to Payment" at bounding box center [931, 140] width 1235 height 20
click at [334, 138] on label "Continue to Payment" at bounding box center [394, 140] width 120 height 20
click at [334, 138] on input "Continue to Payment" at bounding box center [339, 136] width 11 height 11
radio input "true"
click at [1521, 718] on span "Next" at bounding box center [1509, 722] width 29 height 13
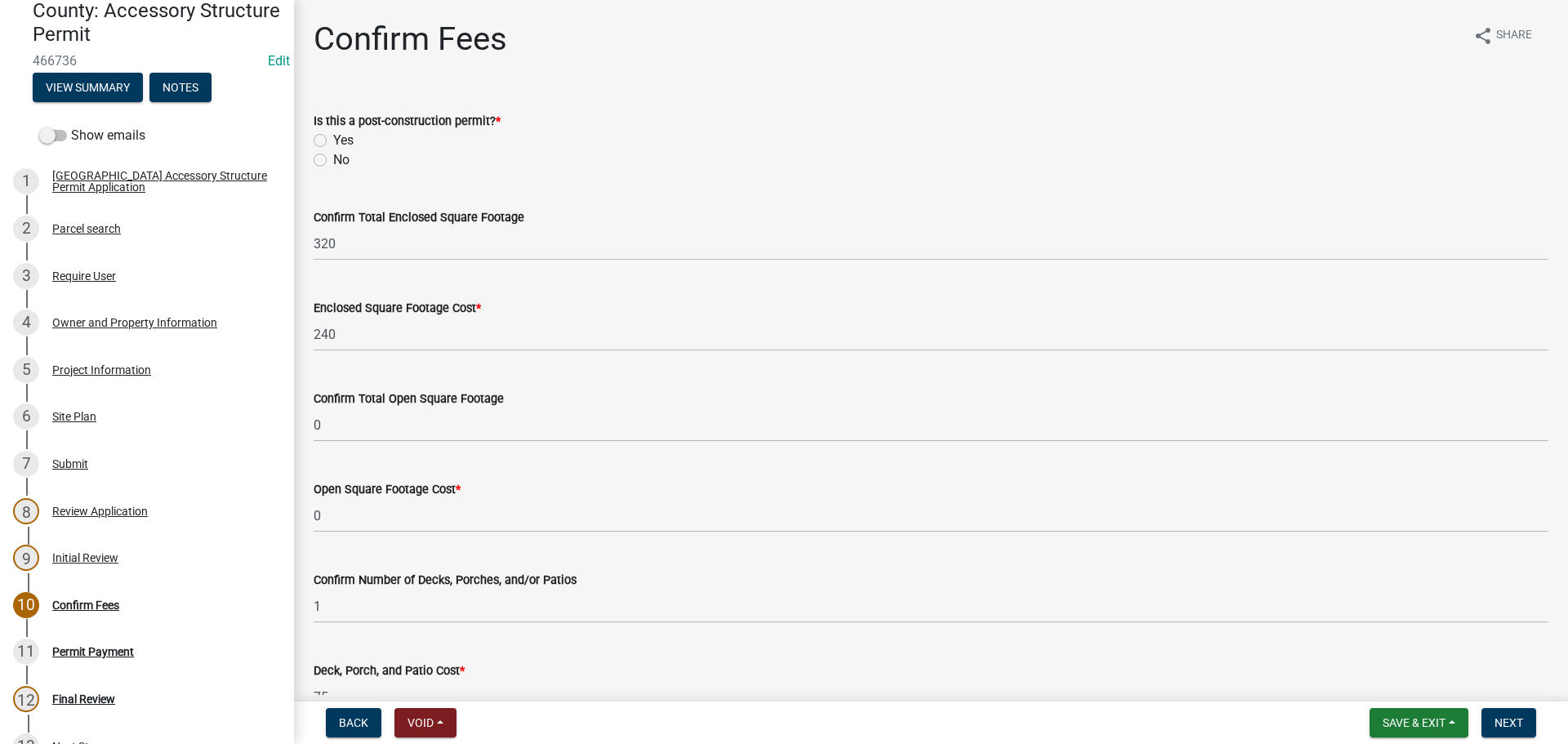
click at [334, 157] on label "No" at bounding box center [342, 160] width 16 height 20
click at [334, 157] on input "No" at bounding box center [339, 155] width 11 height 11
radio input "true"
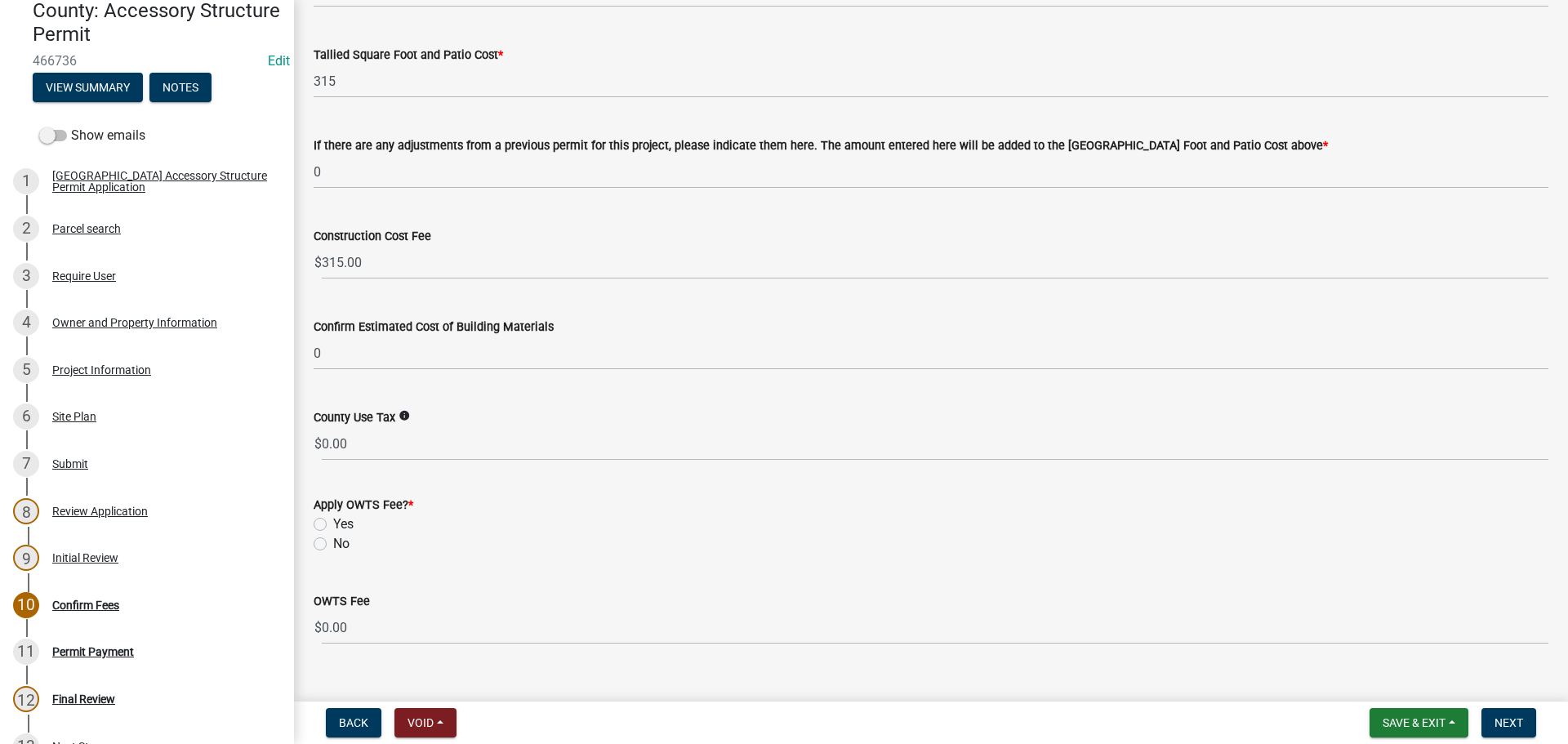
scroll to position [734, 0]
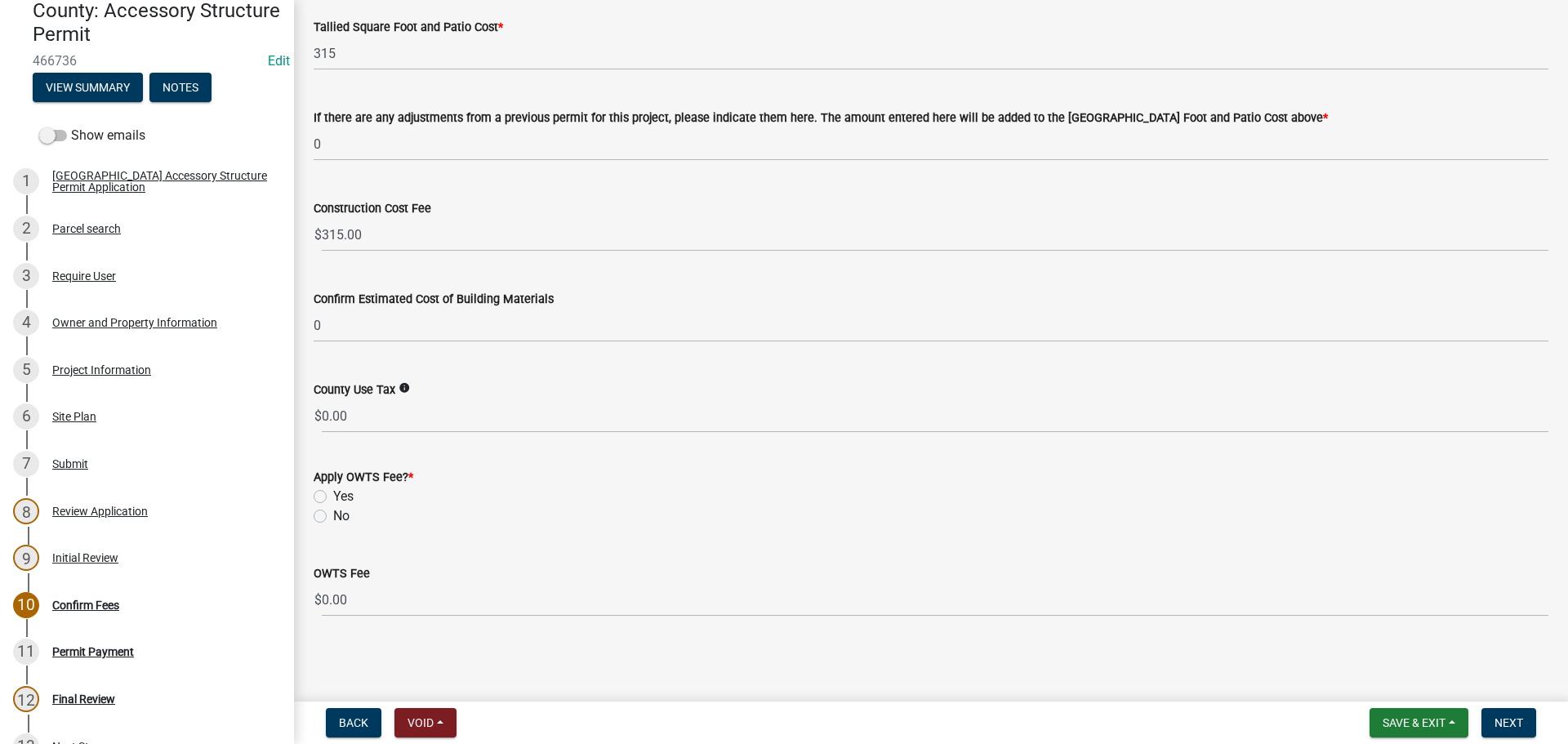
click at [334, 513] on label "No" at bounding box center [342, 516] width 16 height 20
click at [334, 513] on input "No" at bounding box center [339, 511] width 11 height 11
radio input "true"
click at [1501, 722] on span "Next" at bounding box center [1509, 722] width 29 height 13
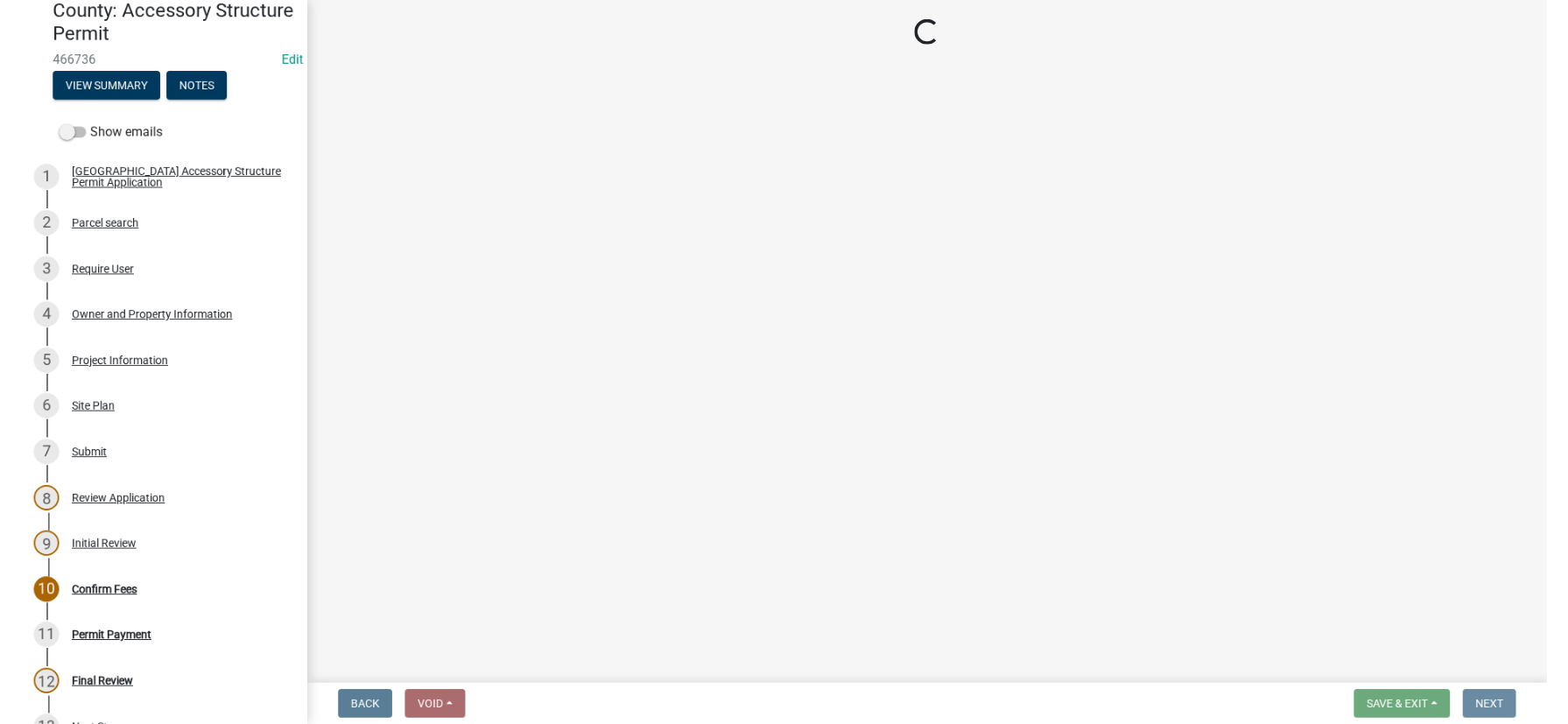
scroll to position [0, 0]
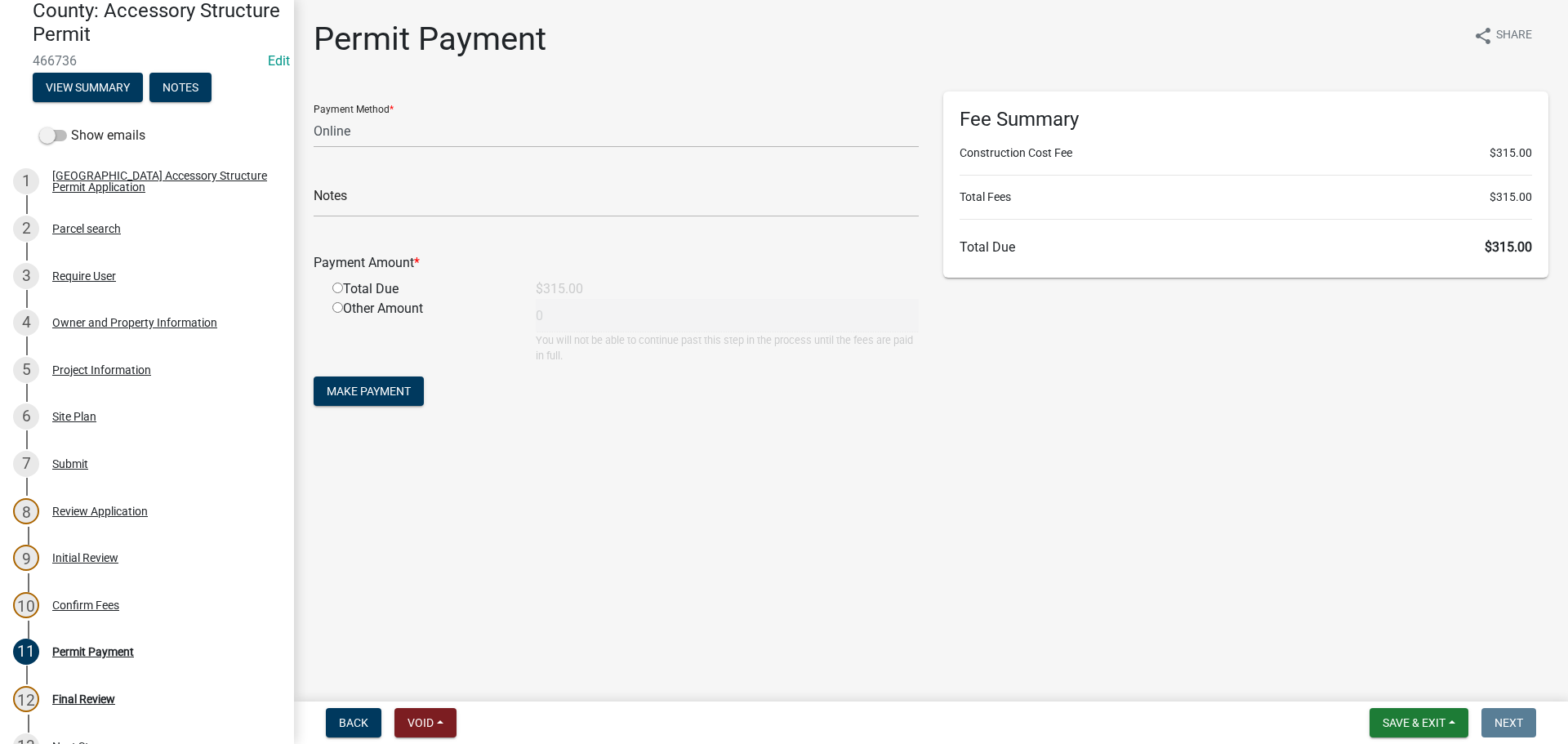
click at [801, 513] on main "Permit Payment share Share Payment Method * Credit Card POS Check Cash Online N…" at bounding box center [931, 347] width 1274 height 695
click at [923, 560] on main "Permit Payment share Share Payment Method * Credit Card POS Check Cash Online N…" at bounding box center [931, 347] width 1274 height 695
click at [1260, 436] on div "Permit Payment share Share Payment Method * Credit Card POS Check Cash Online N…" at bounding box center [931, 229] width 1260 height 420
click at [948, 511] on main "Permit Payment share Share Payment Method * Credit Card POS Check Cash Online N…" at bounding box center [931, 347] width 1274 height 695
click at [989, 483] on main "Permit Payment share Share Payment Method * Credit Card POS Check Cash Online N…" at bounding box center [931, 347] width 1274 height 695
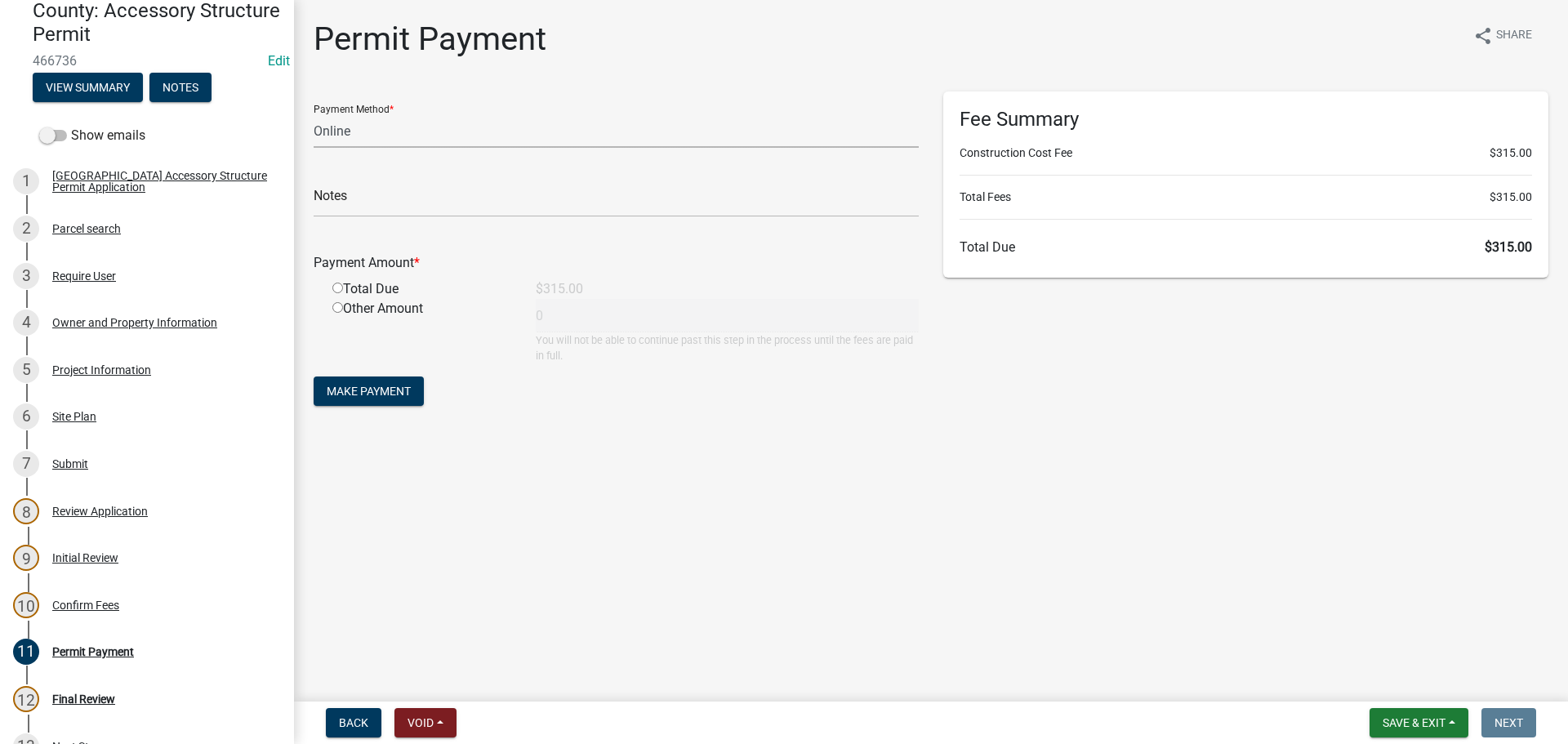
click at [527, 139] on select "Credit Card POS Check Cash Online" at bounding box center [616, 130] width 605 height 33
select select "1: 0"
click at [314, 114] on select "Credit Card POS Check Cash Online" at bounding box center [616, 130] width 605 height 33
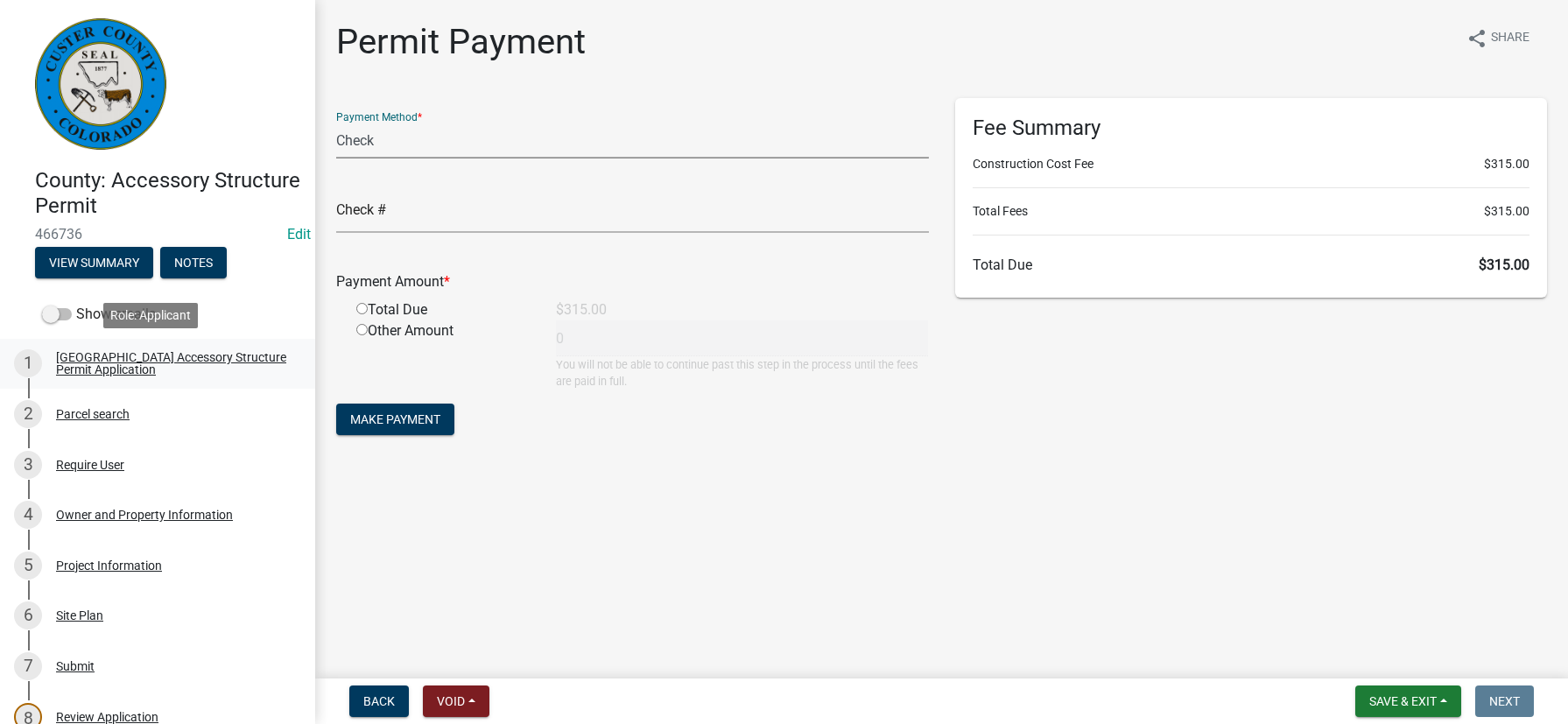
click at [79, 362] on div "[GEOGRAPHIC_DATA] Accessory Structure Permit Application" at bounding box center [172, 362] width 231 height 24
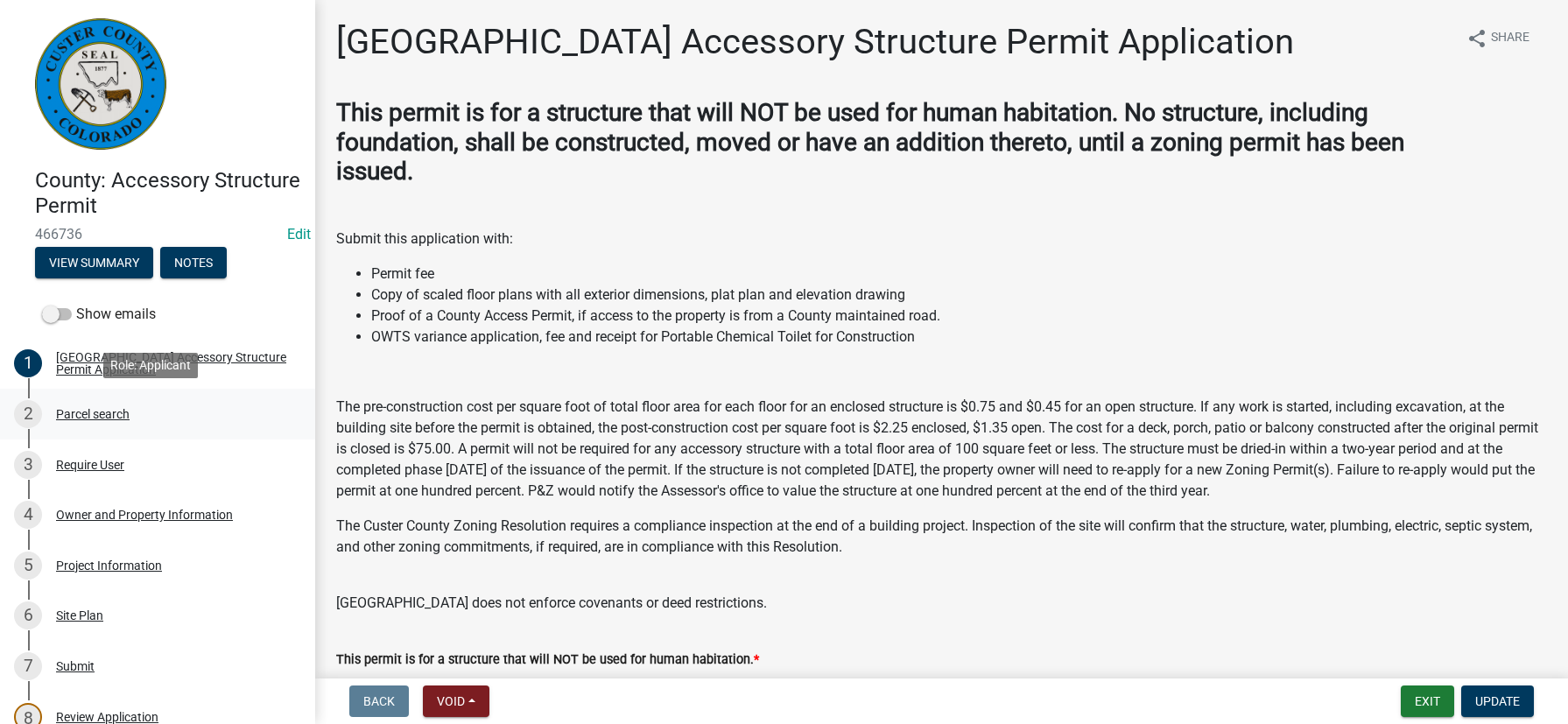
click at [90, 414] on div "Parcel search" at bounding box center [93, 414] width 73 height 13
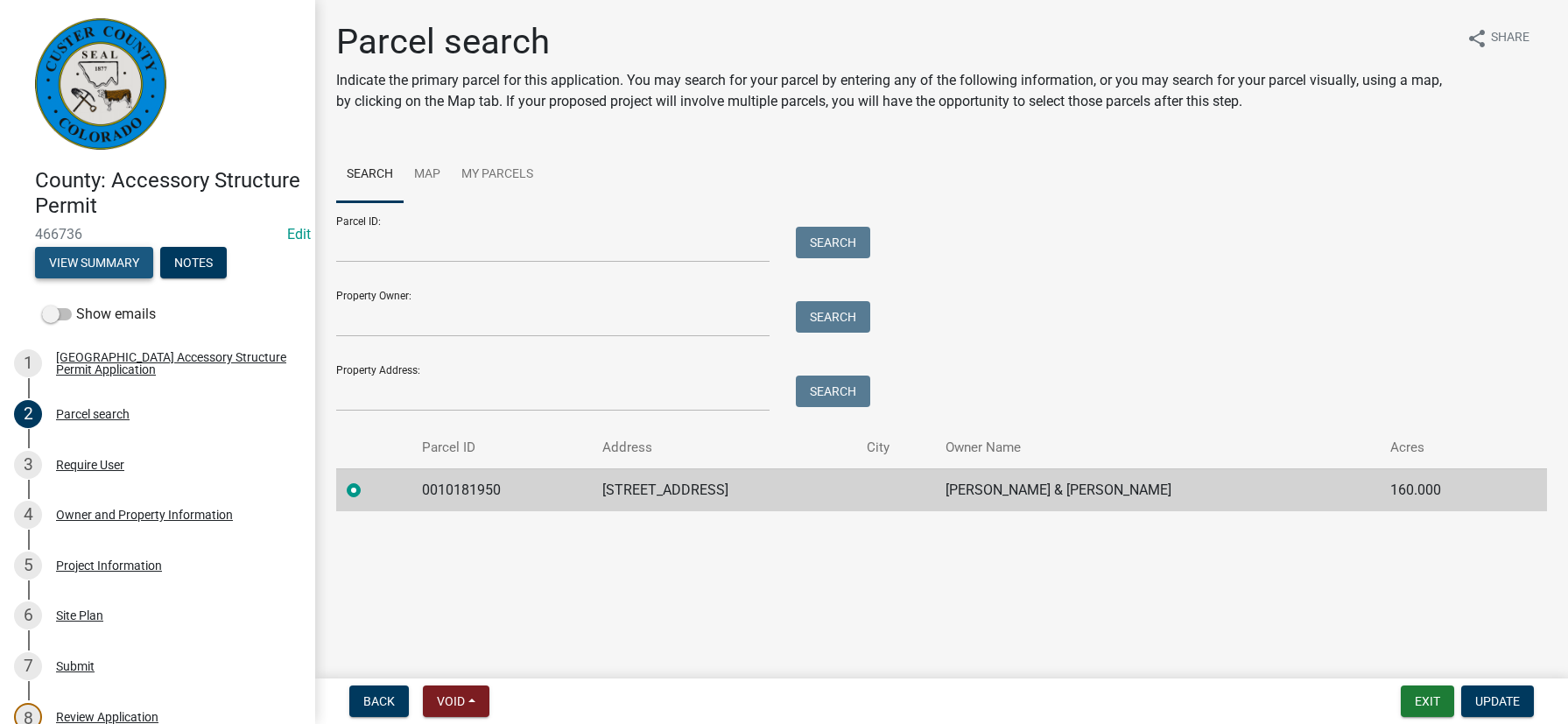
click at [100, 265] on button "View Summary" at bounding box center [93, 262] width 119 height 32
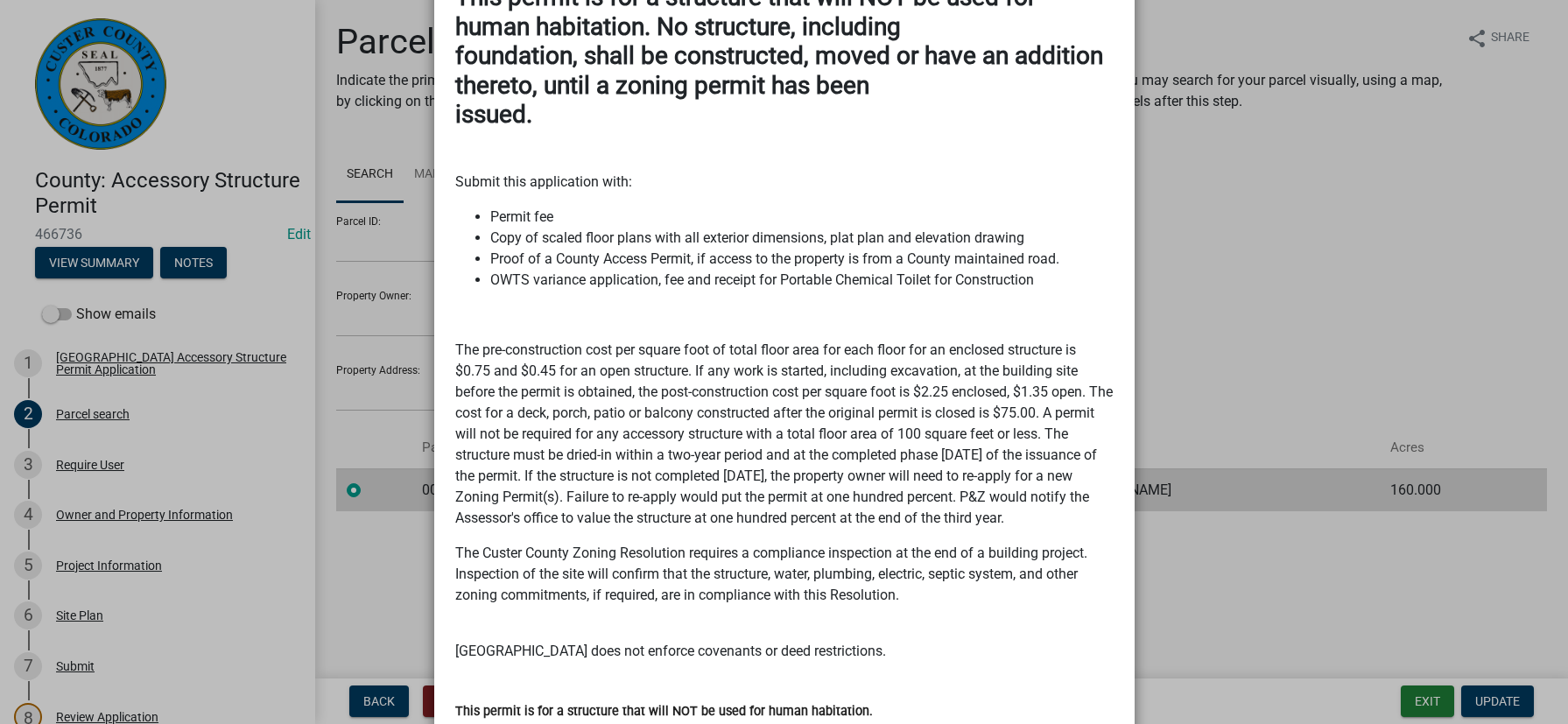
scroll to position [81, 0]
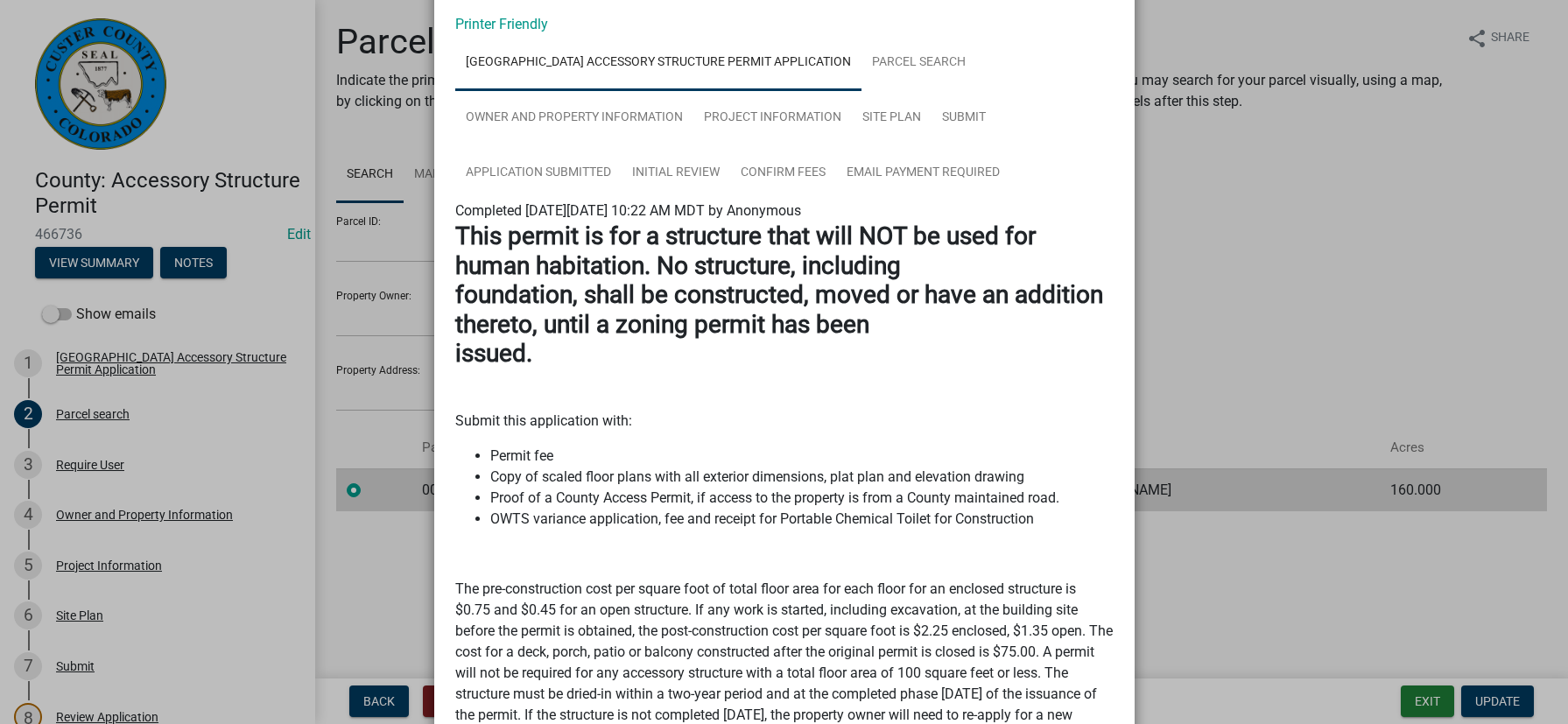
click at [1317, 330] on ngb-modal-window "Summary × Printer Friendly [GEOGRAPHIC_DATA] Accessory Structure Permit Applica…" at bounding box center [784, 362] width 1568 height 724
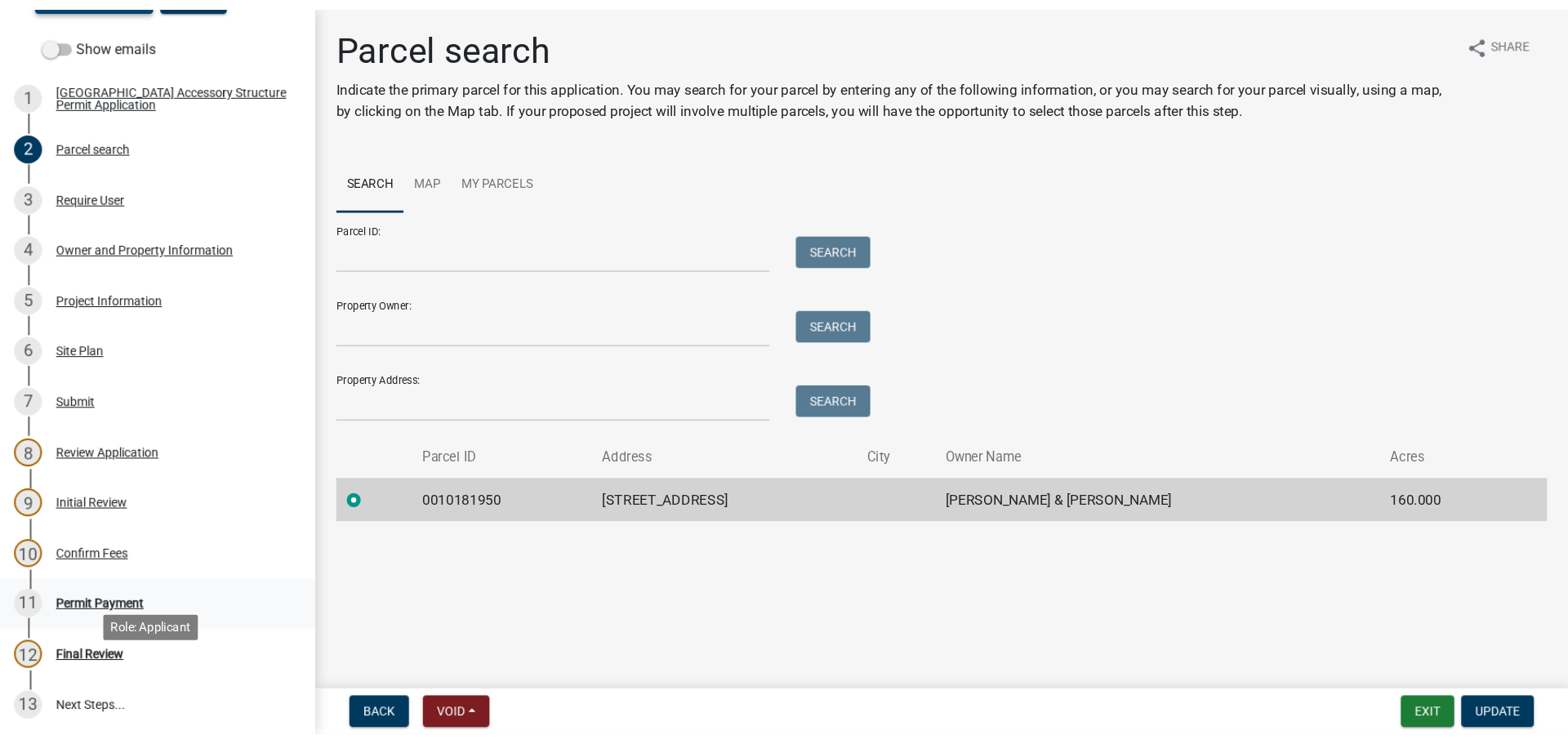
scroll to position [403, 0]
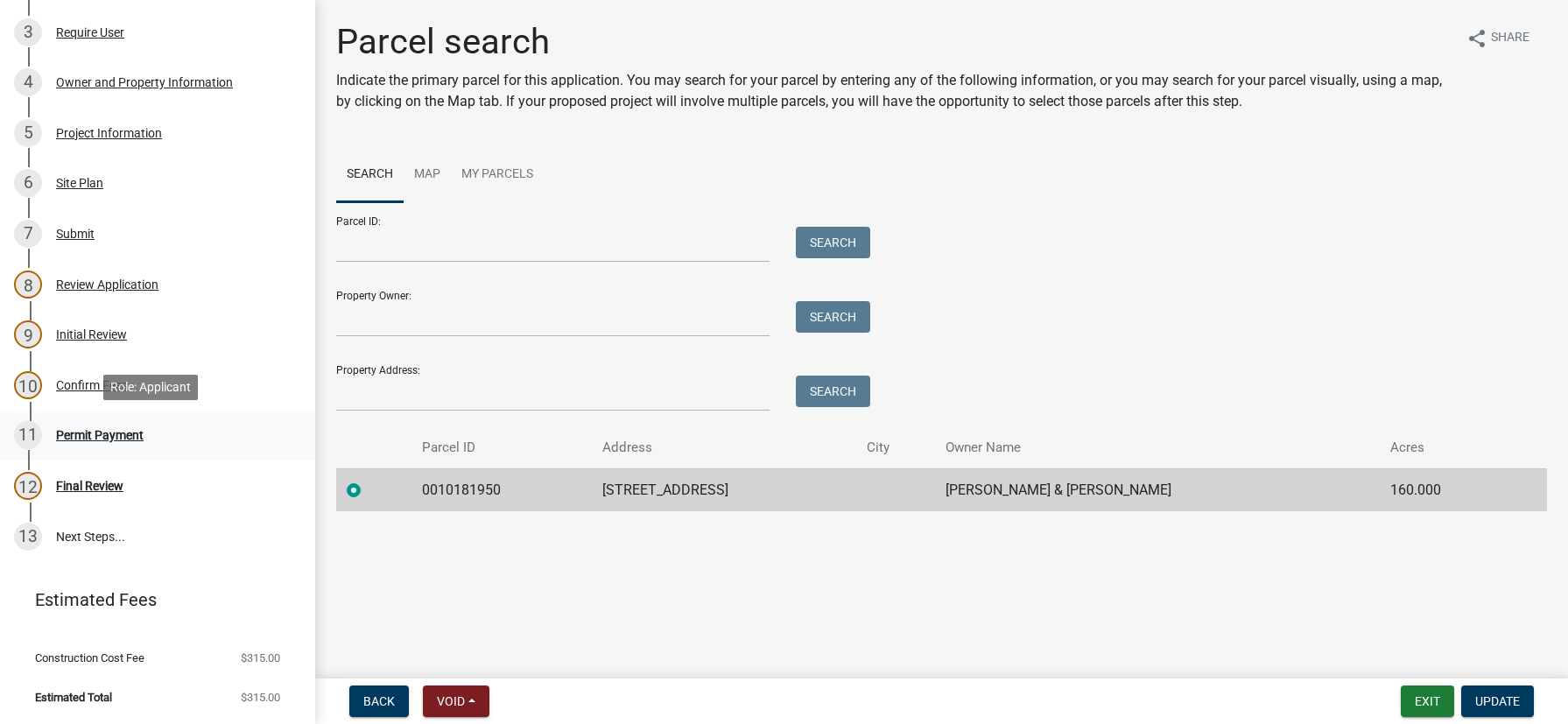
click at [82, 430] on div "Permit Payment" at bounding box center [99, 435] width 88 height 13
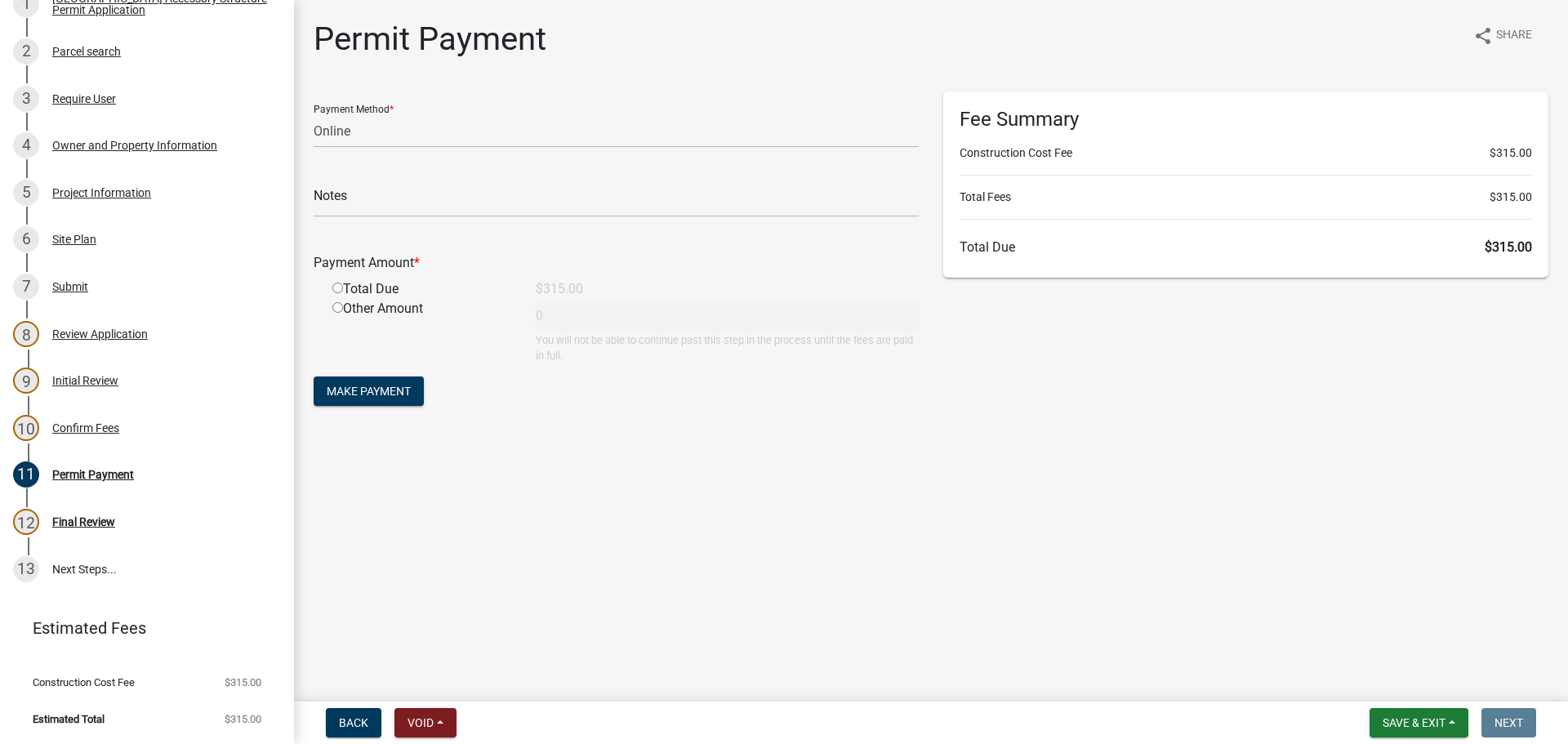
scroll to position [334, 0]
click at [425, 120] on select "Credit Card POS Check Cash Online" at bounding box center [616, 130] width 605 height 33
select select "1: 0"
click at [314, 114] on select "Credit Card POS Check Cash Online" at bounding box center [616, 130] width 605 height 33
click at [336, 289] on input "radio" at bounding box center [338, 288] width 11 height 11
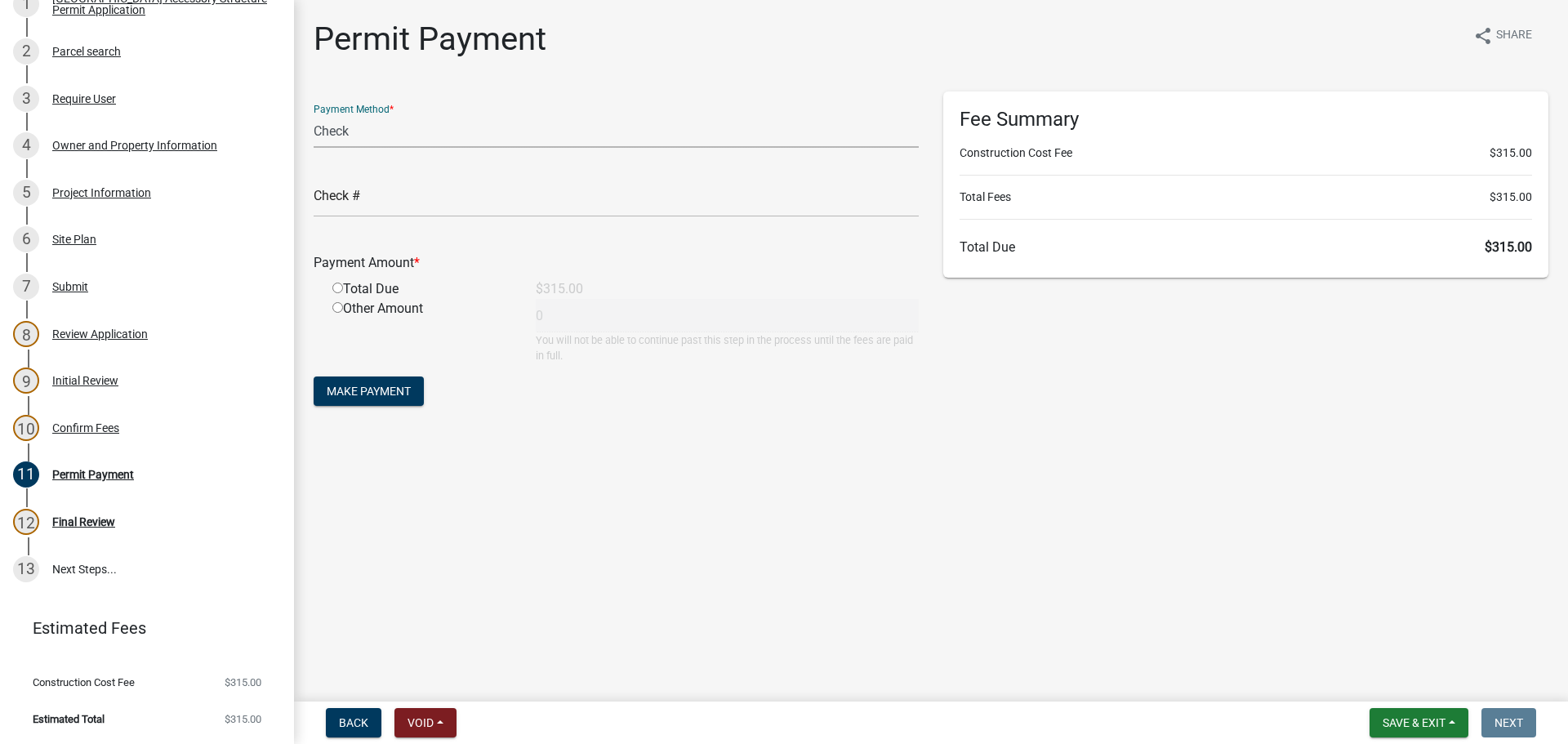
radio input "true"
type input "315"
click at [681, 199] on input "text" at bounding box center [616, 199] width 605 height 33
click at [681, 199] on input "text" at bounding box center [616, 199] width 605 height 33
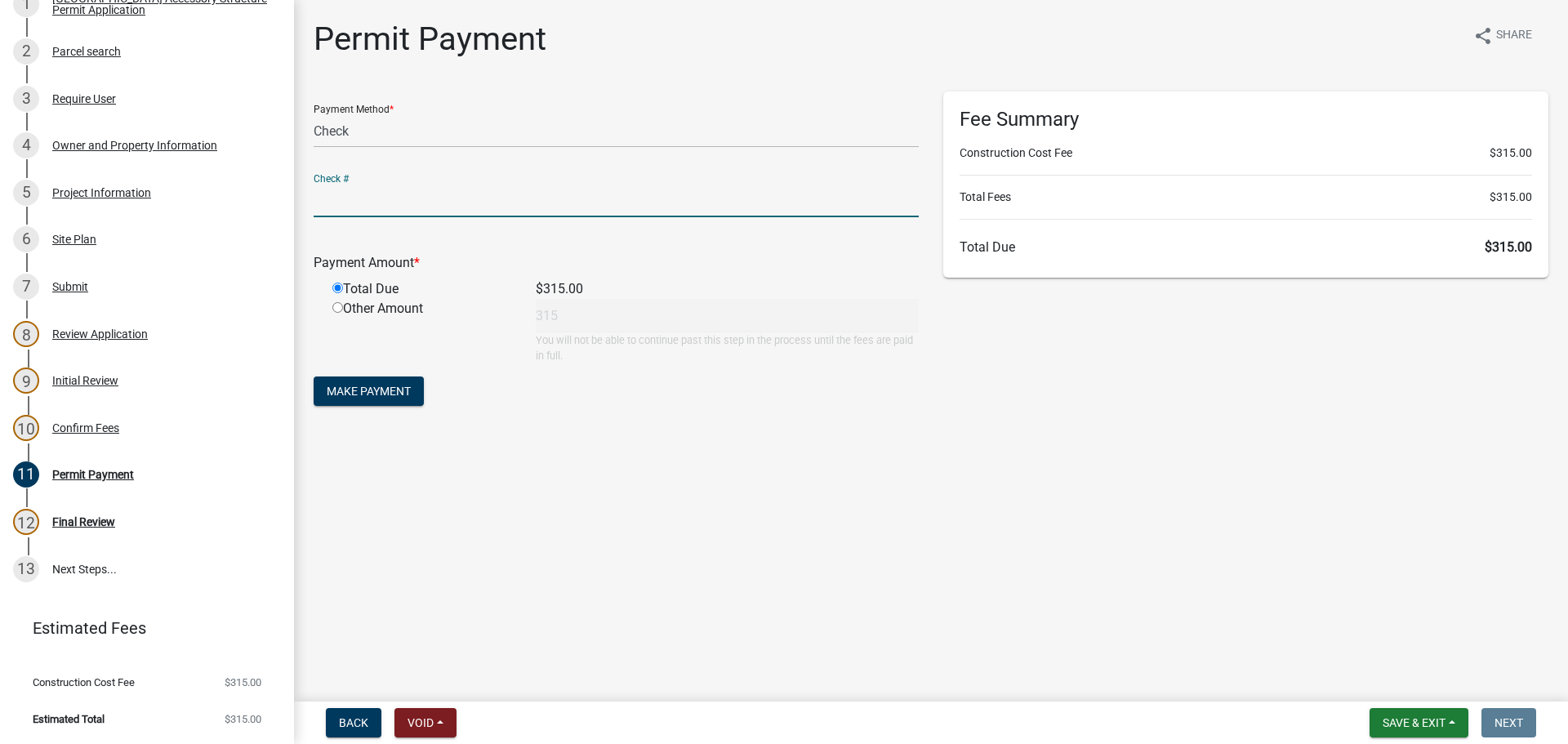
click at [682, 199] on input "text" at bounding box center [616, 199] width 605 height 33
type input "1888"
click at [378, 392] on span "Make Payment" at bounding box center [369, 391] width 85 height 13
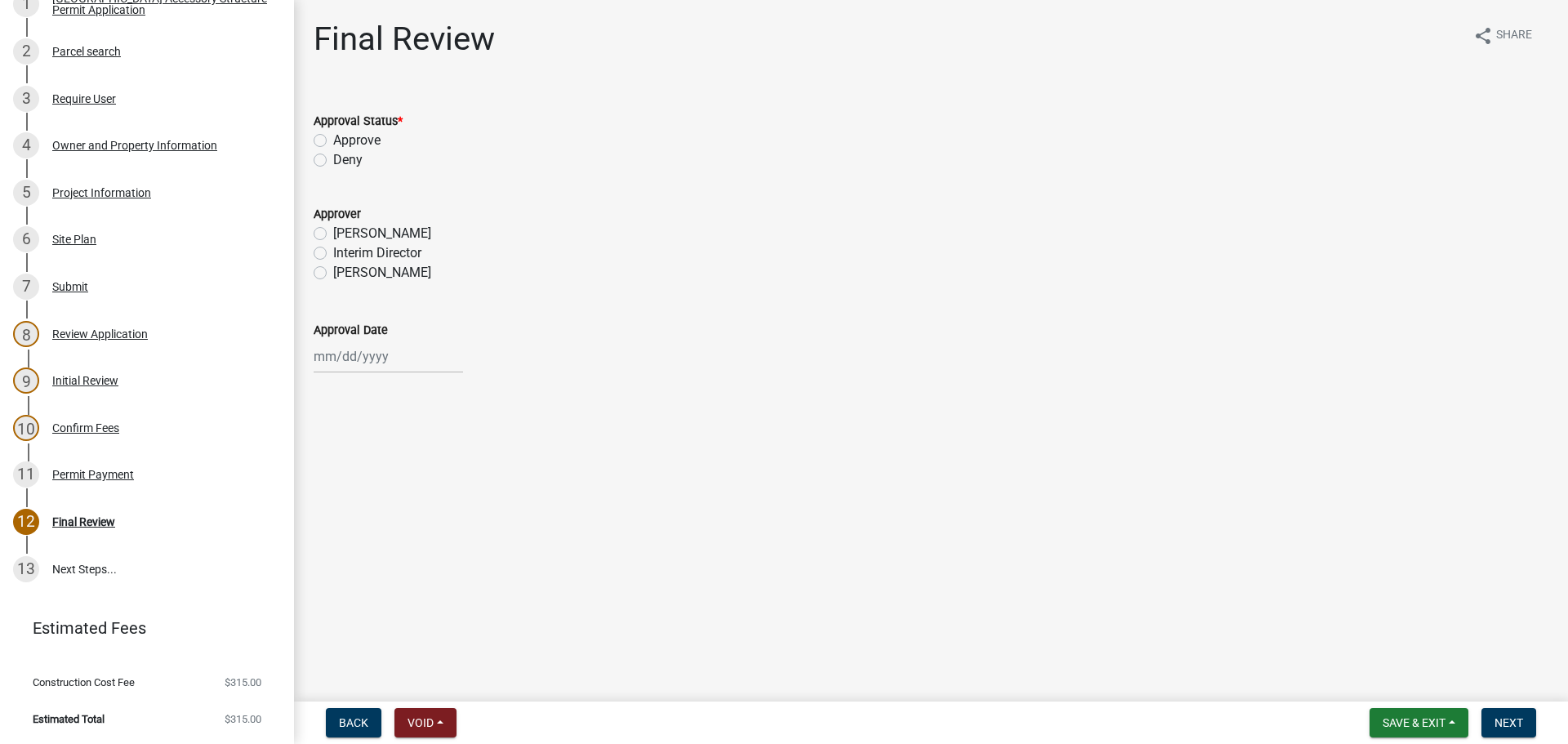
click at [334, 139] on label "Approve" at bounding box center [357, 140] width 48 height 20
click at [334, 139] on input "Approve" at bounding box center [339, 136] width 11 height 11
radio input "true"
click at [334, 272] on label "[PERSON_NAME]" at bounding box center [382, 273] width 98 height 20
click at [334, 272] on input "[PERSON_NAME]" at bounding box center [339, 269] width 11 height 11
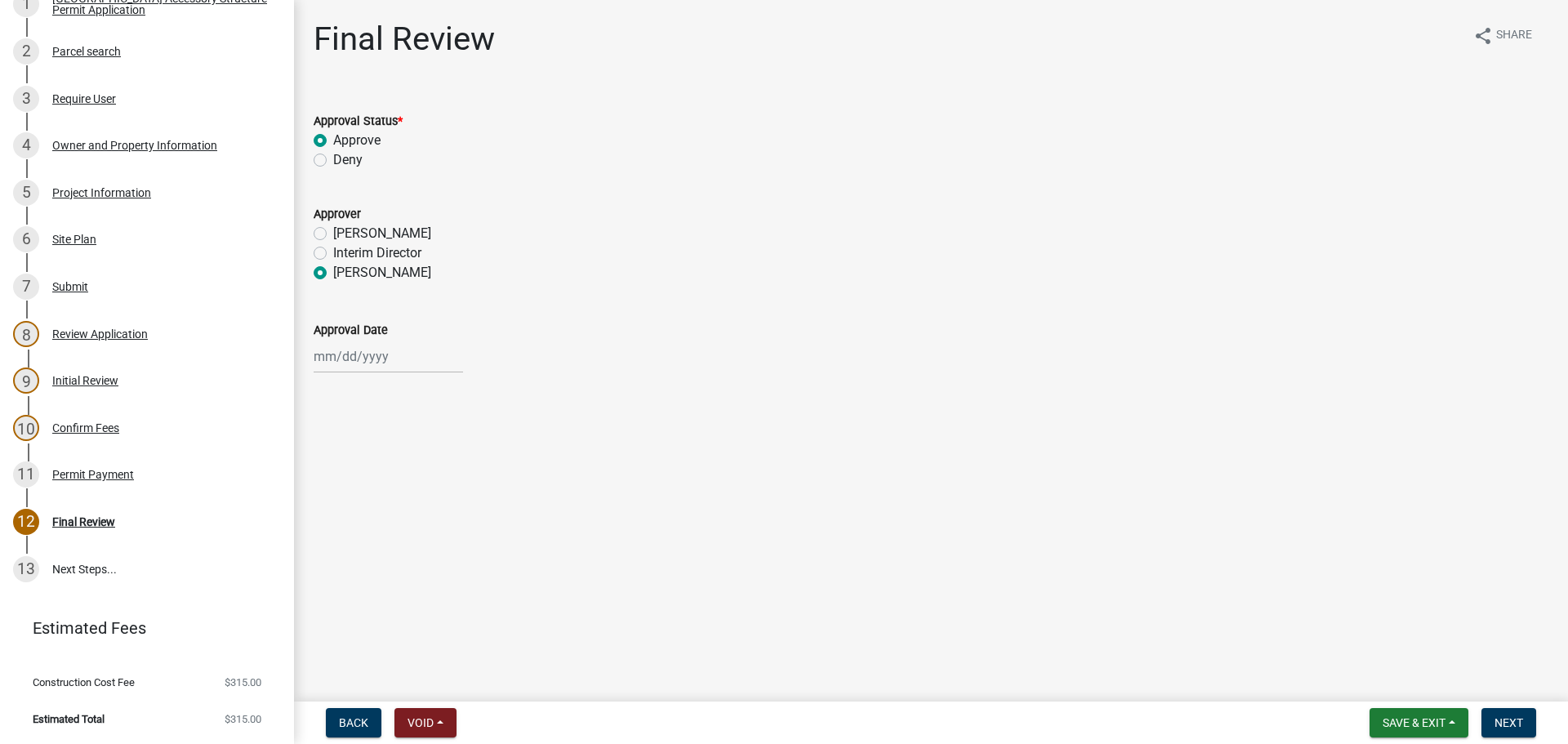
radio input "true"
click at [376, 369] on div at bounding box center [388, 356] width 149 height 33
select select "9"
select select "2025"
click at [330, 526] on div "22" at bounding box center [329, 521] width 26 height 26
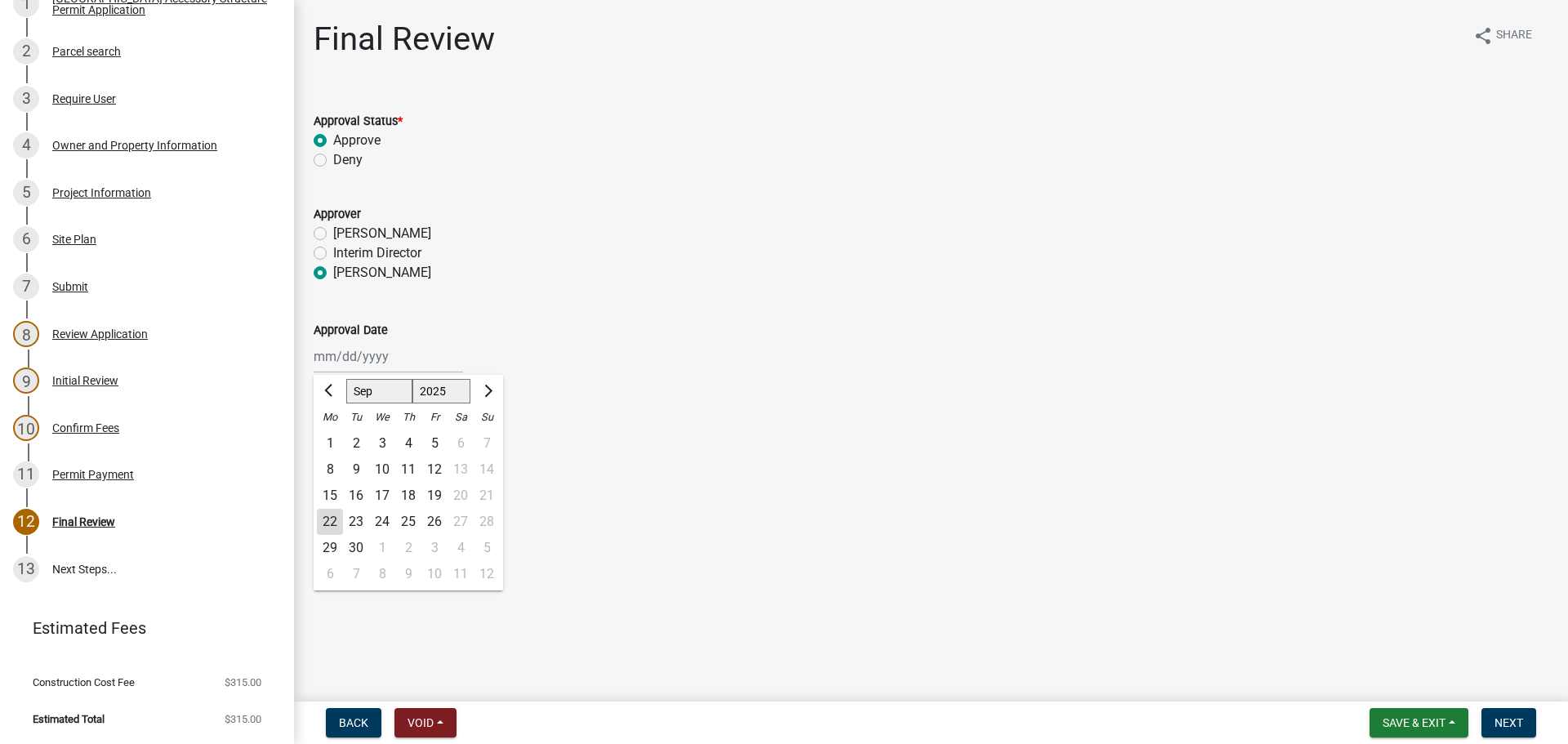
type input "[DATE]"
click at [1520, 716] on span "Next" at bounding box center [1509, 722] width 29 height 13
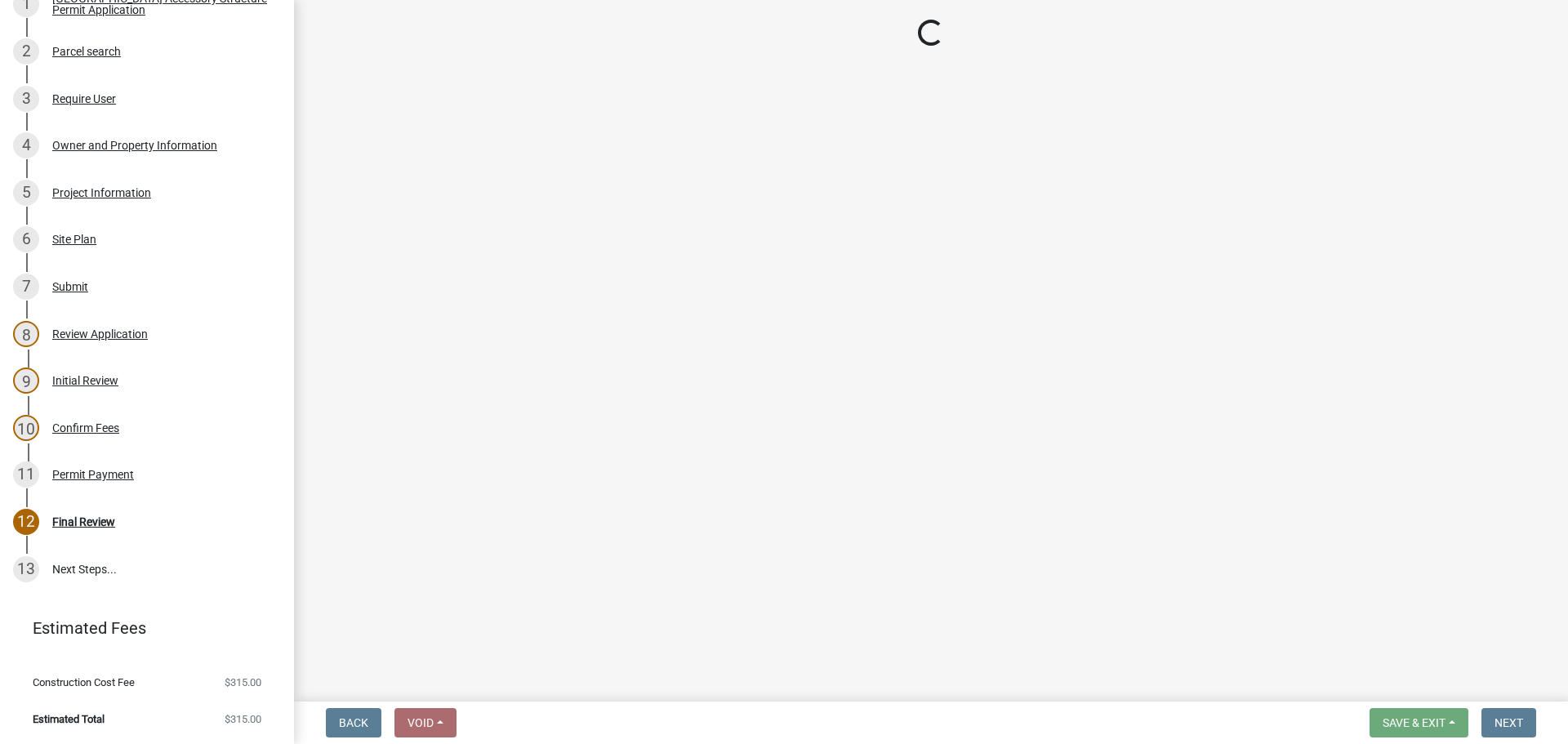
select select "cd09b013-b94f-4524-a046-a3f04ce1867e"
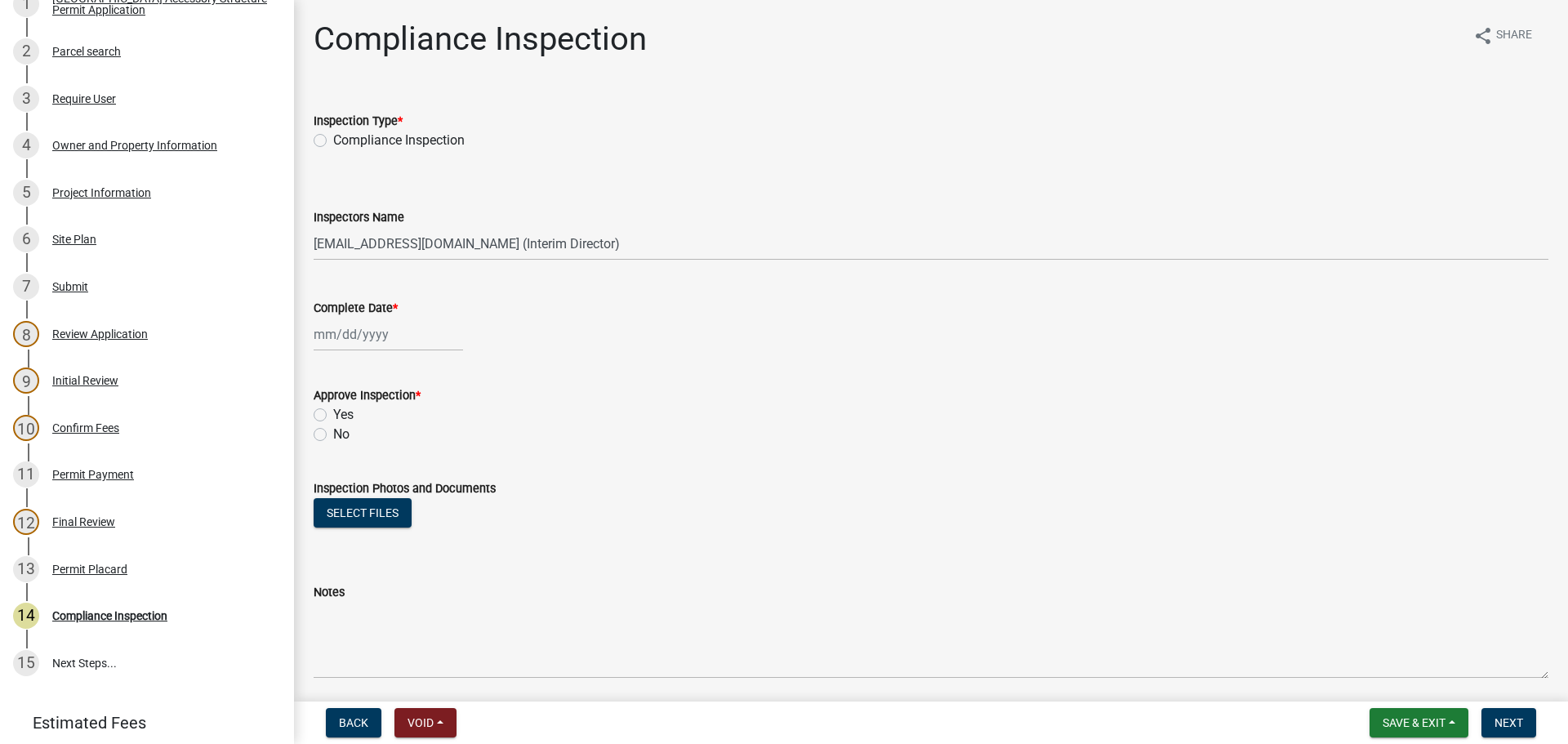
scroll to position [429, 0]
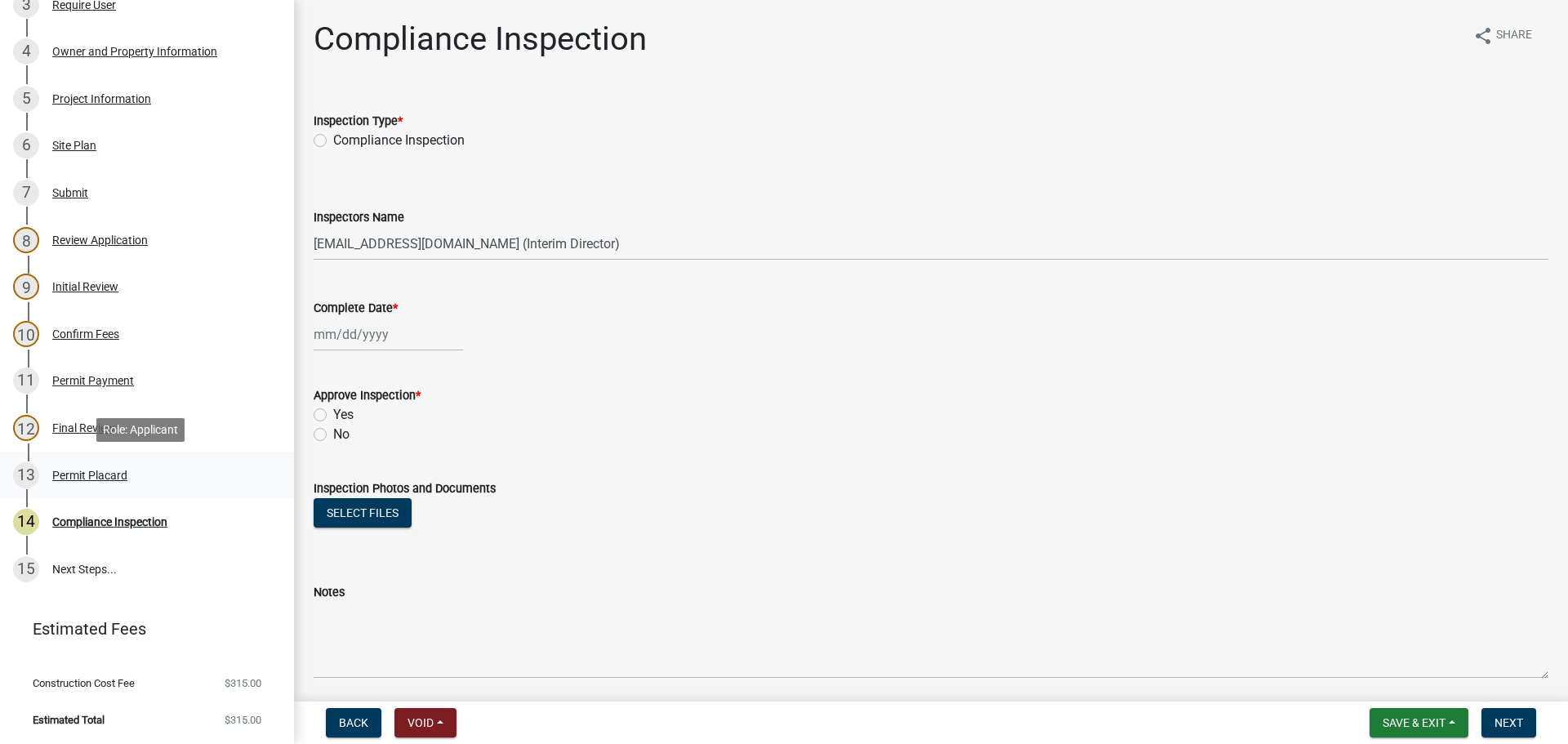
click at [117, 471] on div "Permit Placard" at bounding box center [90, 474] width 76 height 12
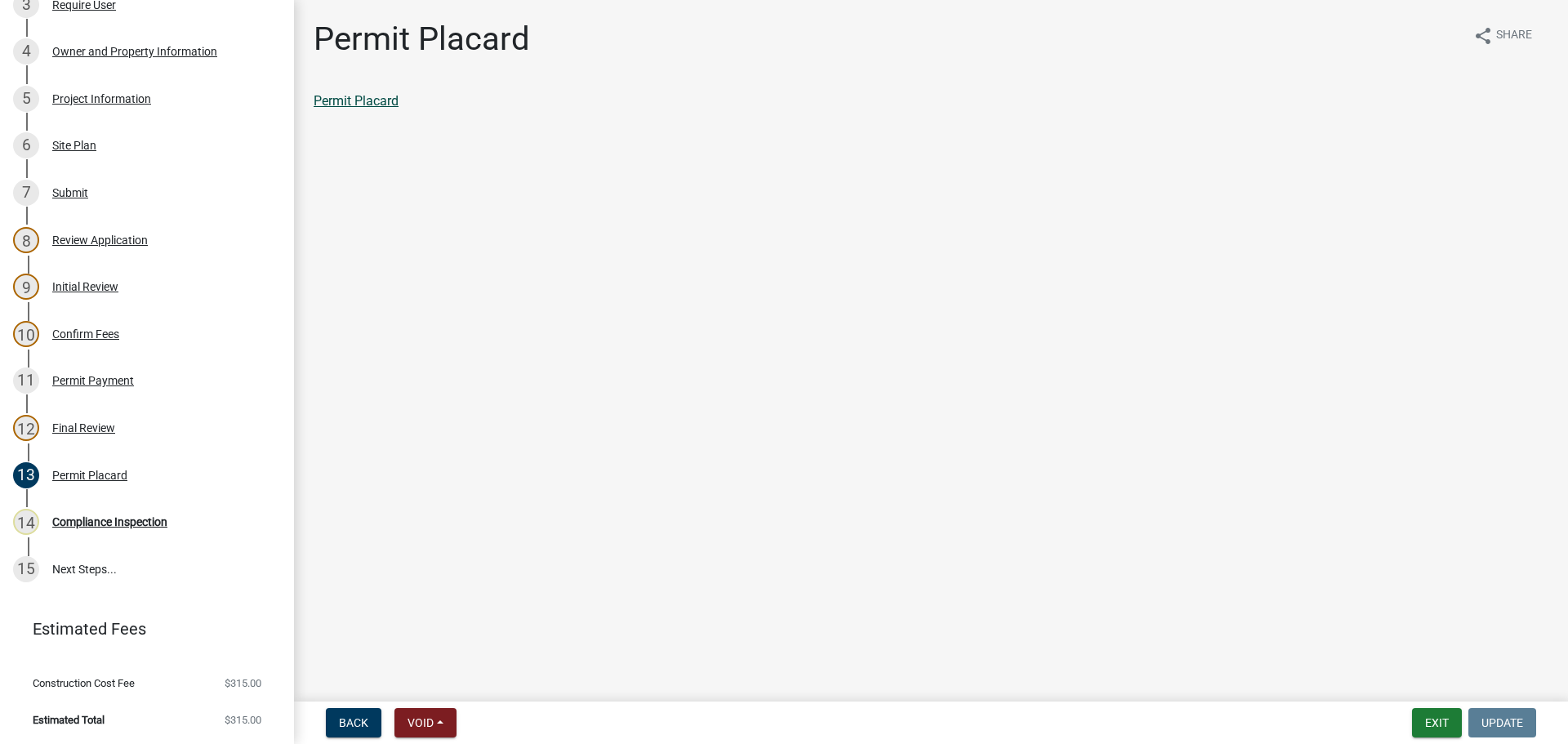
click at [376, 107] on link "Permit Placard" at bounding box center [356, 101] width 85 height 15
click at [62, 378] on div "Permit Payment" at bounding box center [93, 380] width 82 height 12
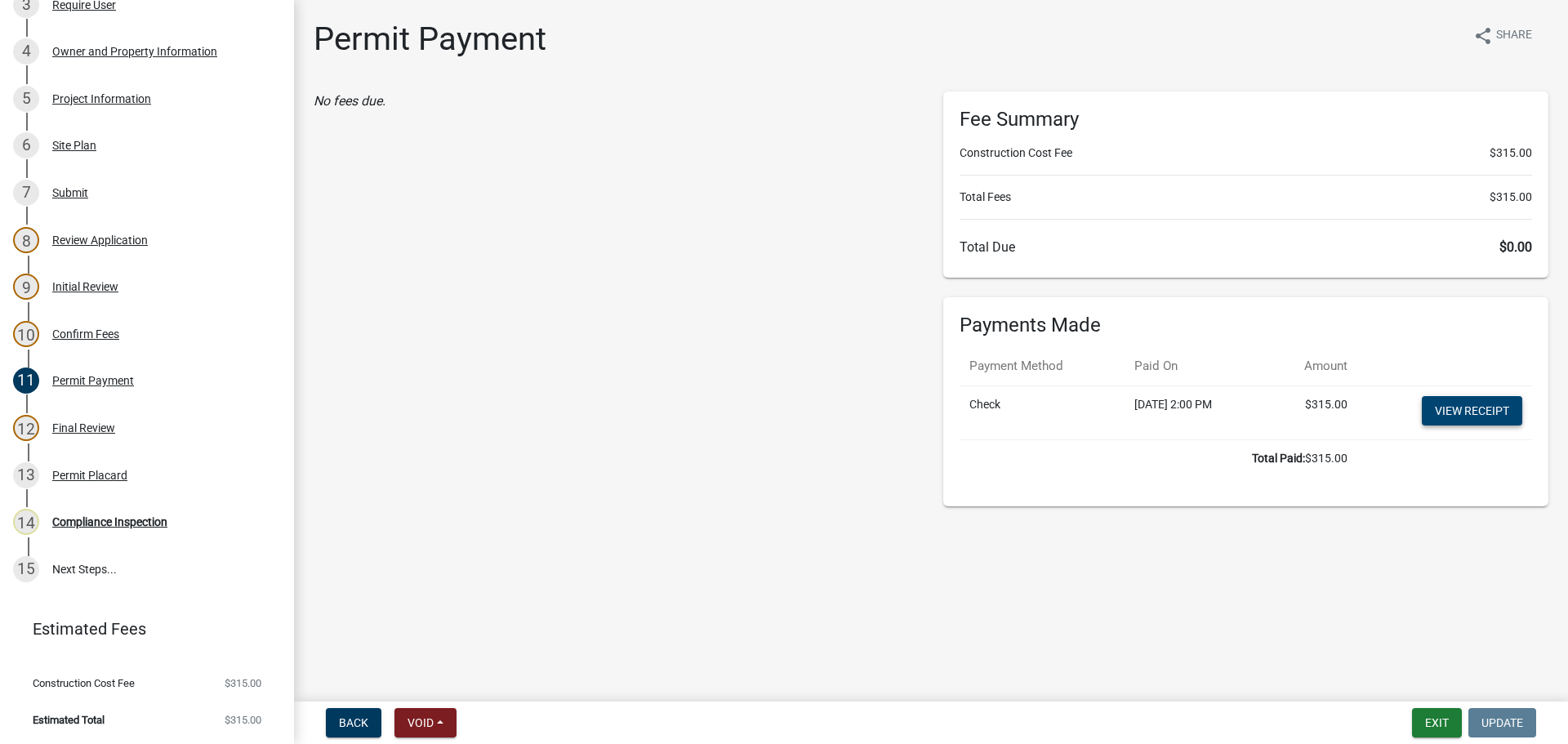
click at [1460, 410] on link "View receipt" at bounding box center [1473, 411] width 101 height 30
click at [92, 49] on div "Owner and Property Information" at bounding box center [135, 51] width 165 height 12
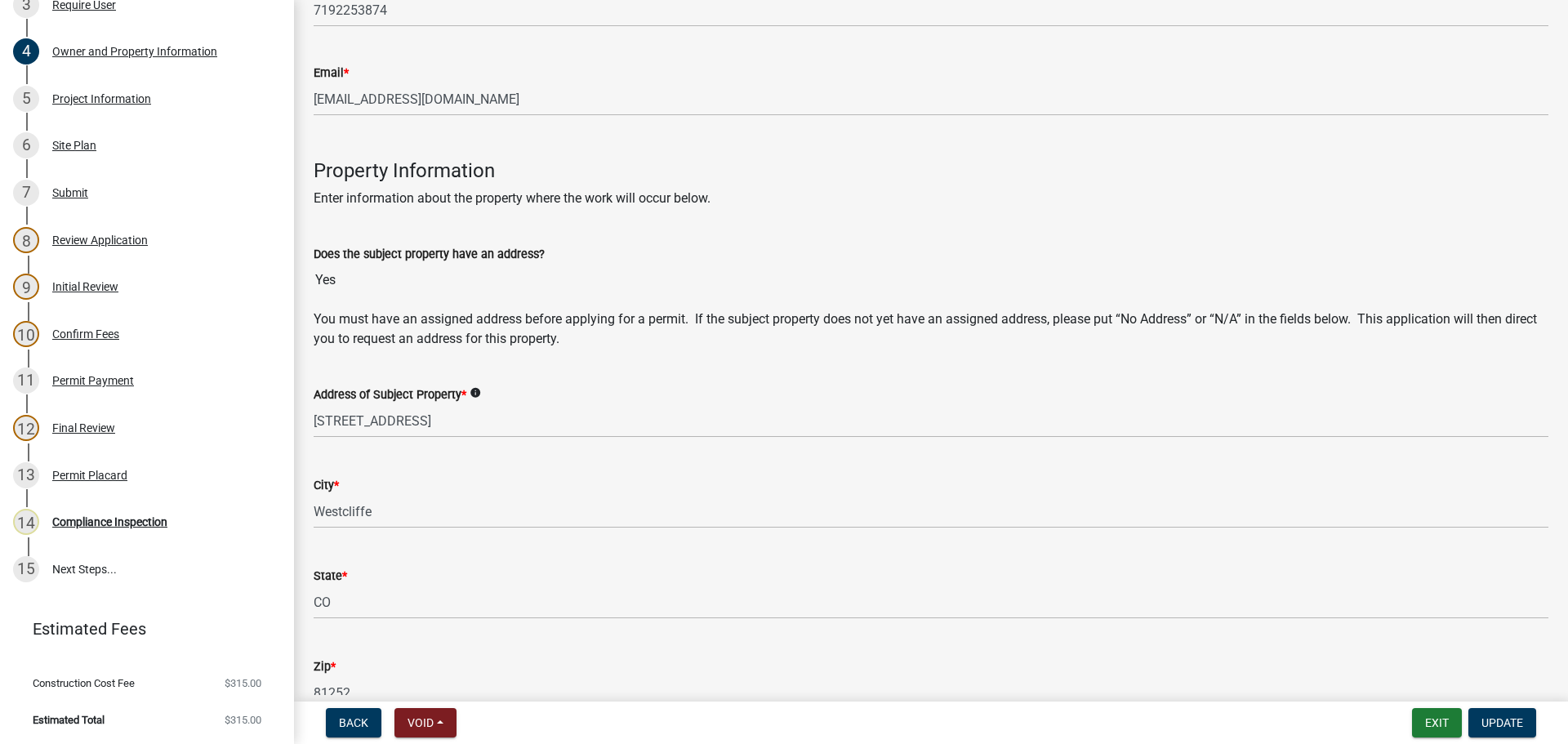
scroll to position [816, 0]
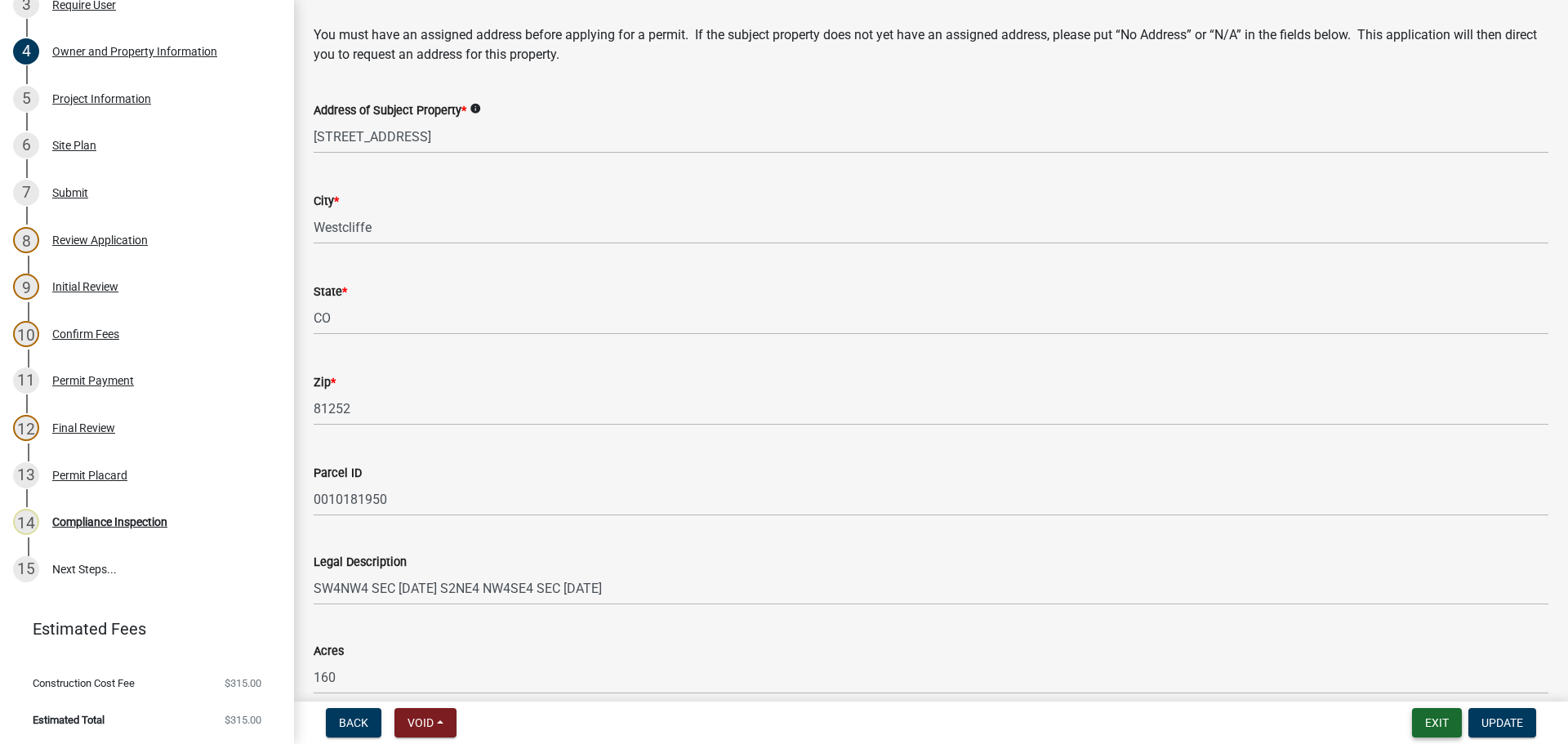
click at [1447, 722] on button "Exit" at bounding box center [1437, 722] width 49 height 30
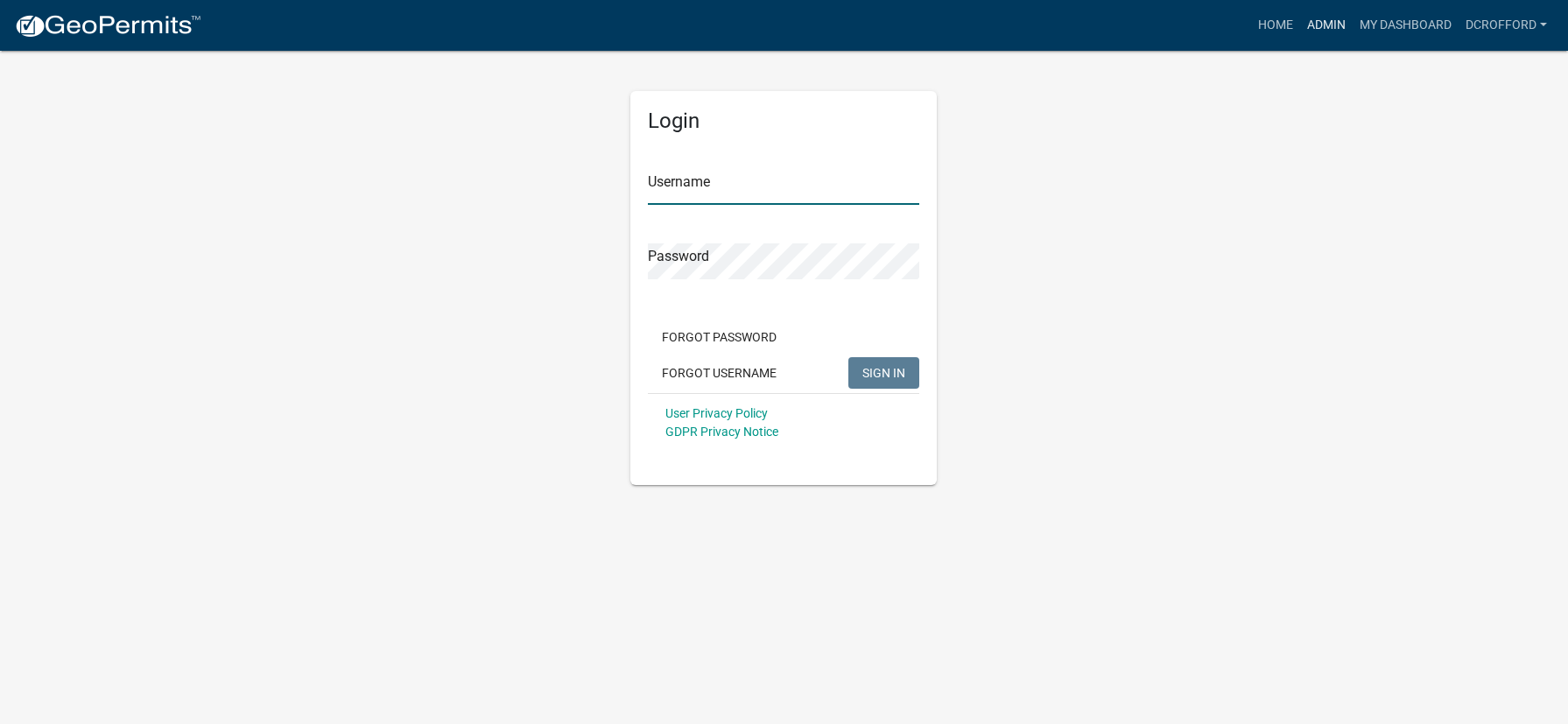
type input "dcrofford"
click at [1316, 20] on link "Admin" at bounding box center [1326, 25] width 53 height 34
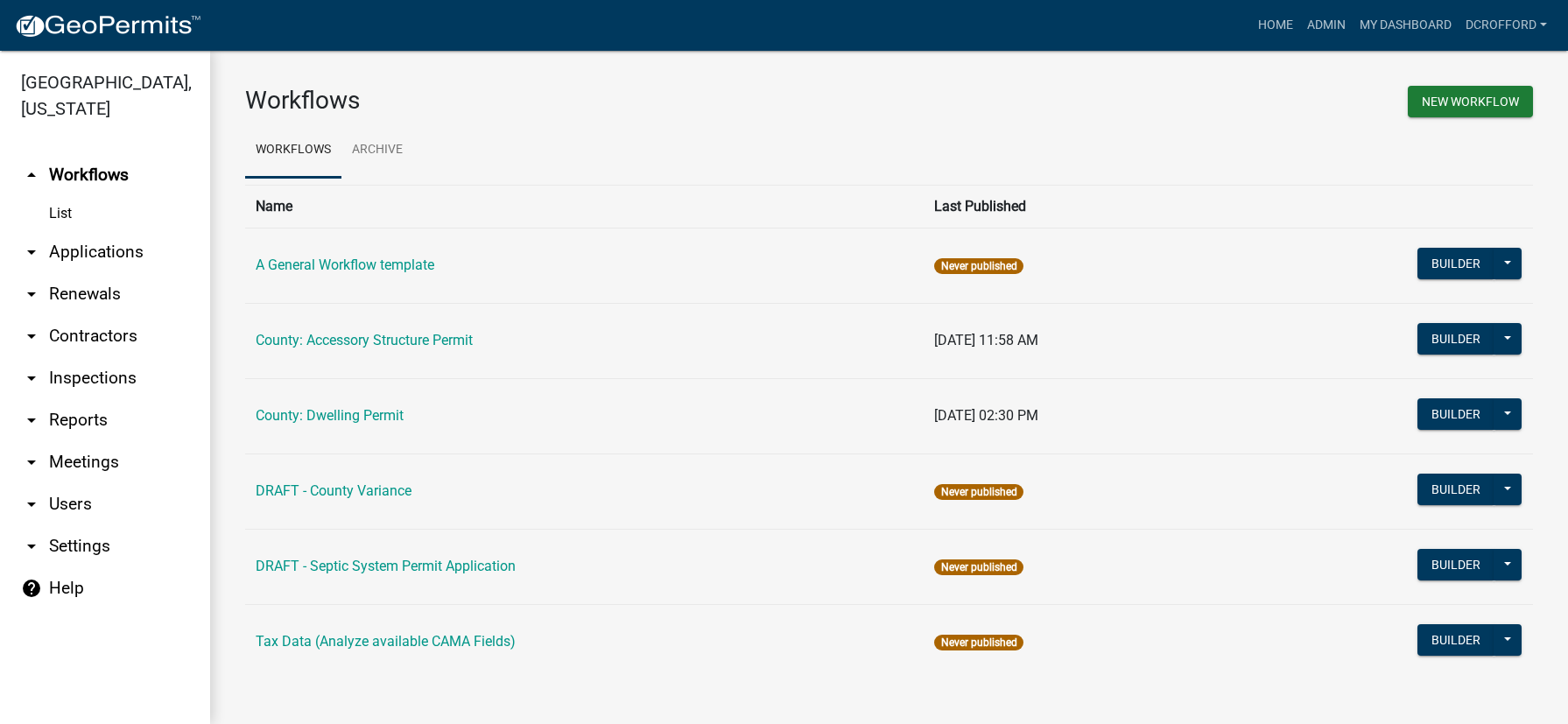
click at [85, 249] on link "arrow_drop_down Applications" at bounding box center [105, 253] width 210 height 42
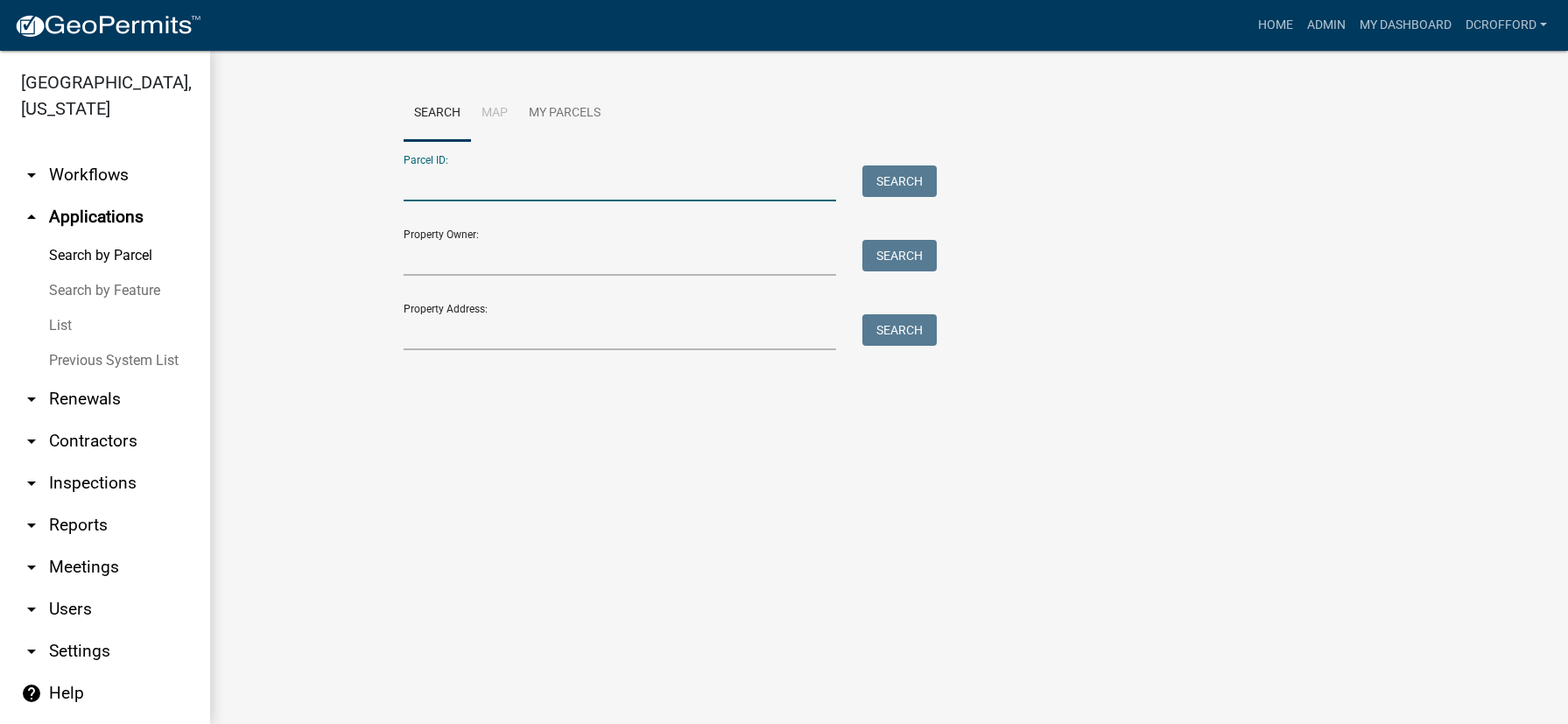
click at [465, 183] on input "Parcel ID:" at bounding box center [621, 183] width 434 height 36
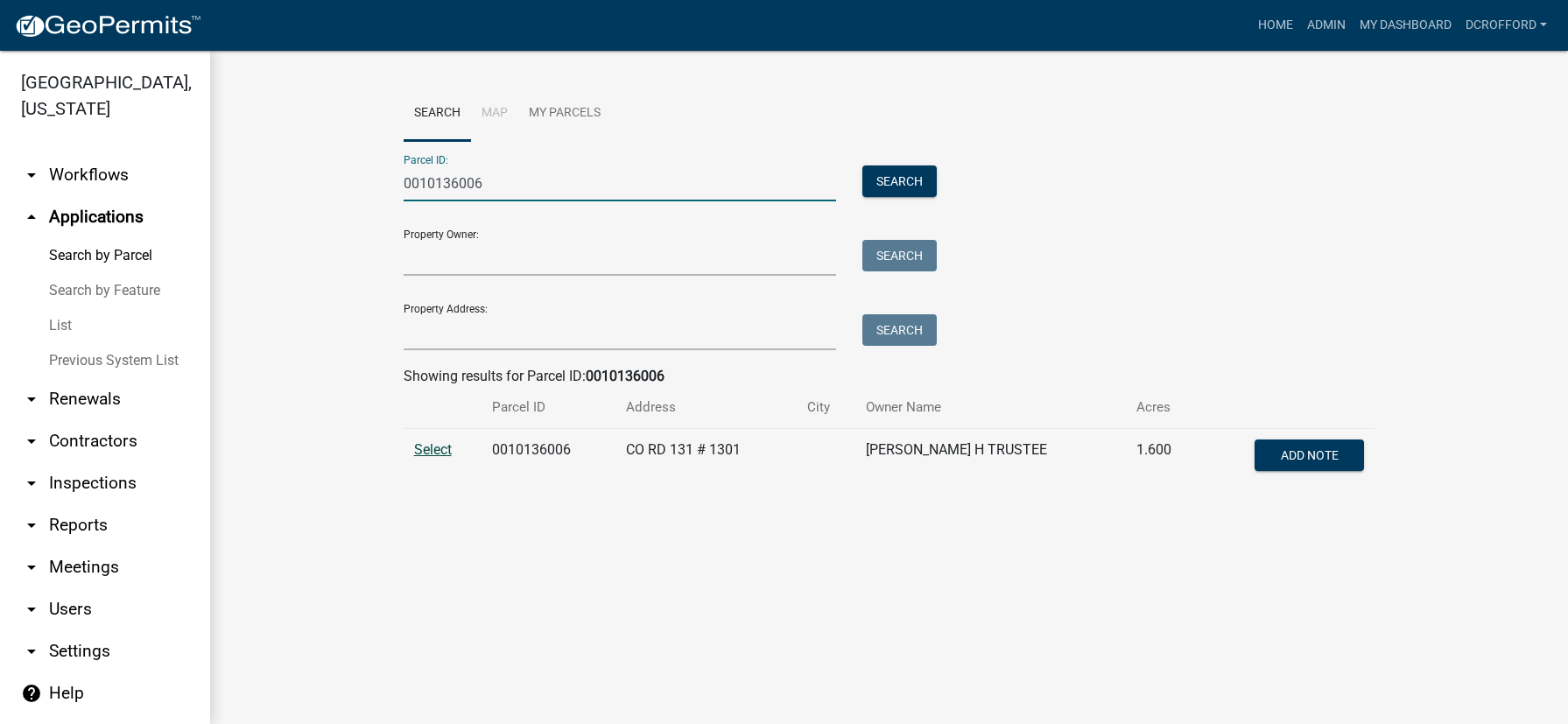
type input "0010136006"
click at [429, 452] on span "Select" at bounding box center [433, 449] width 38 height 16
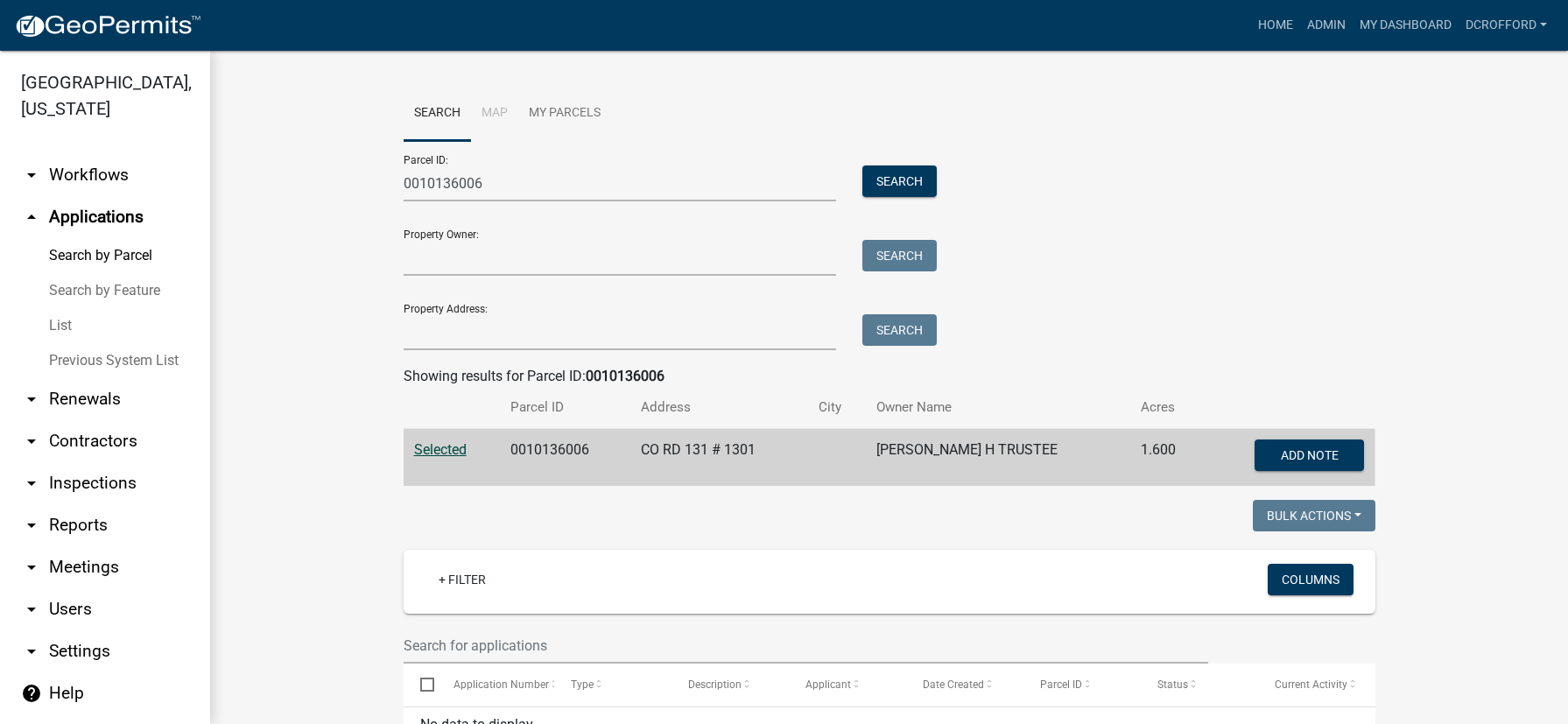
scroll to position [427, 0]
